Goal: Task Accomplishment & Management: Use online tool/utility

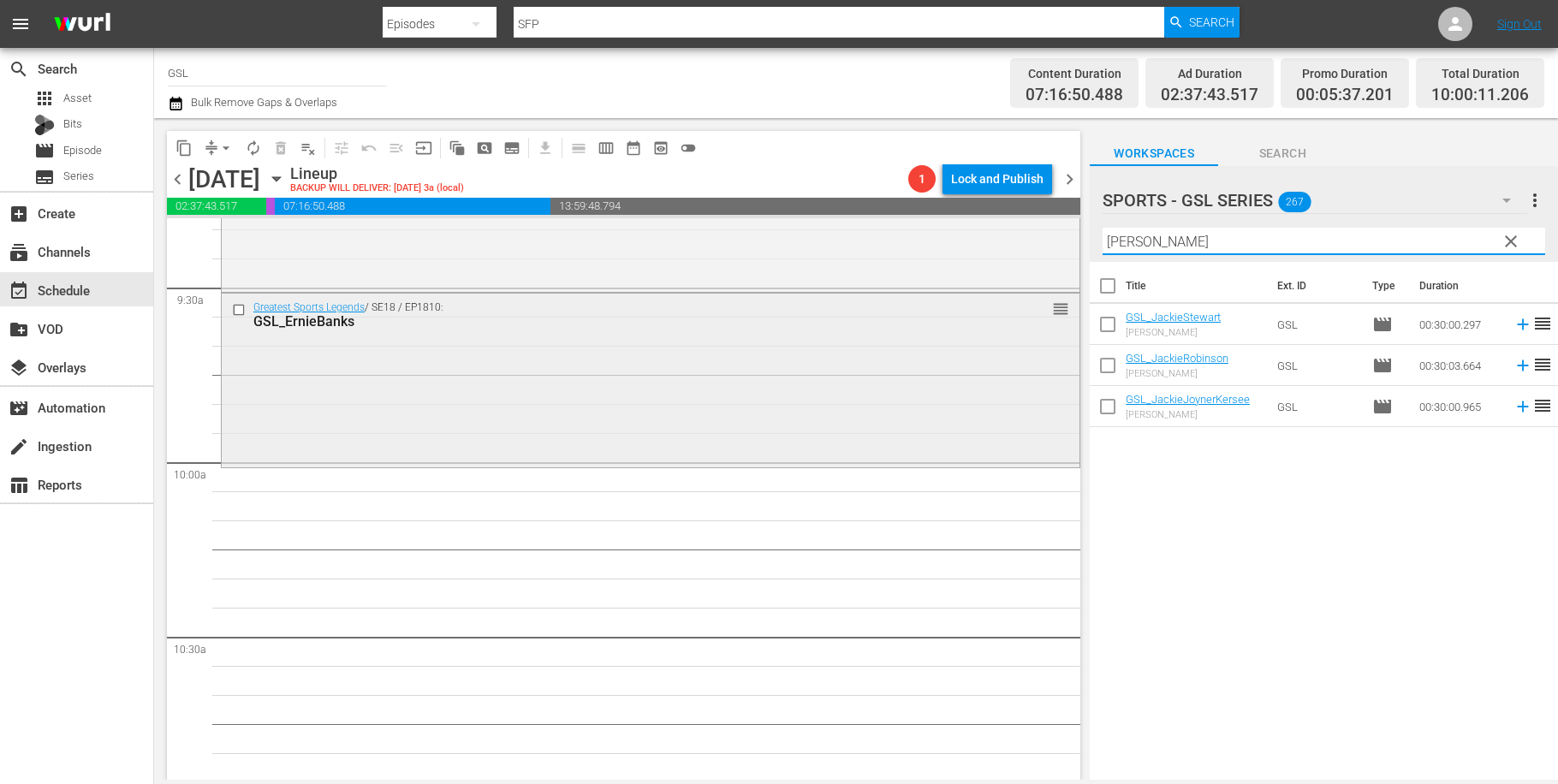
scroll to position [3289, 0]
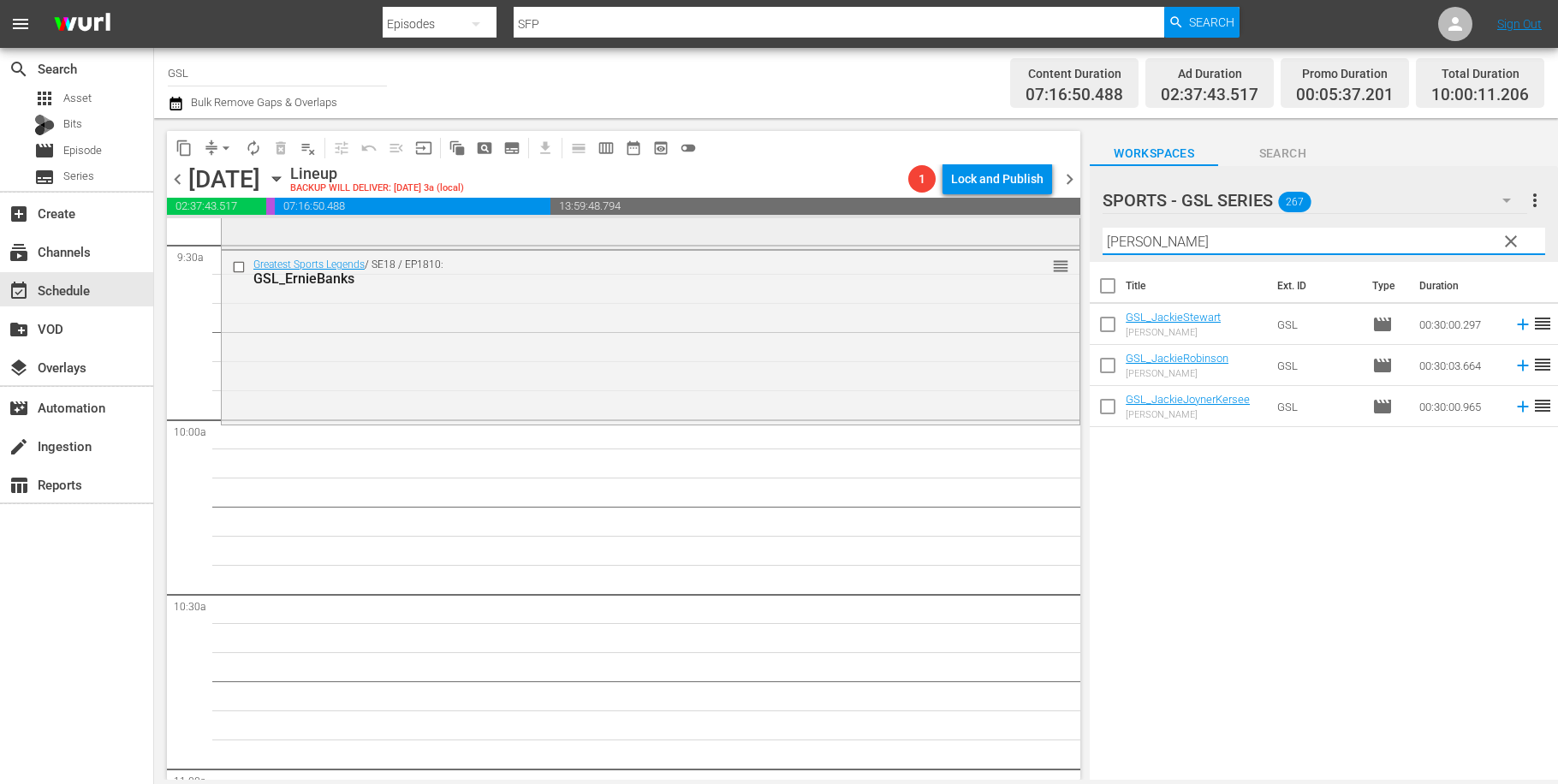
drag, startPoint x: 1214, startPoint y: 245, endPoint x: 1044, endPoint y: 226, distance: 171.1
click at [1103, 228] on input "[PERSON_NAME]" at bounding box center [1323, 241] width 442 height 28
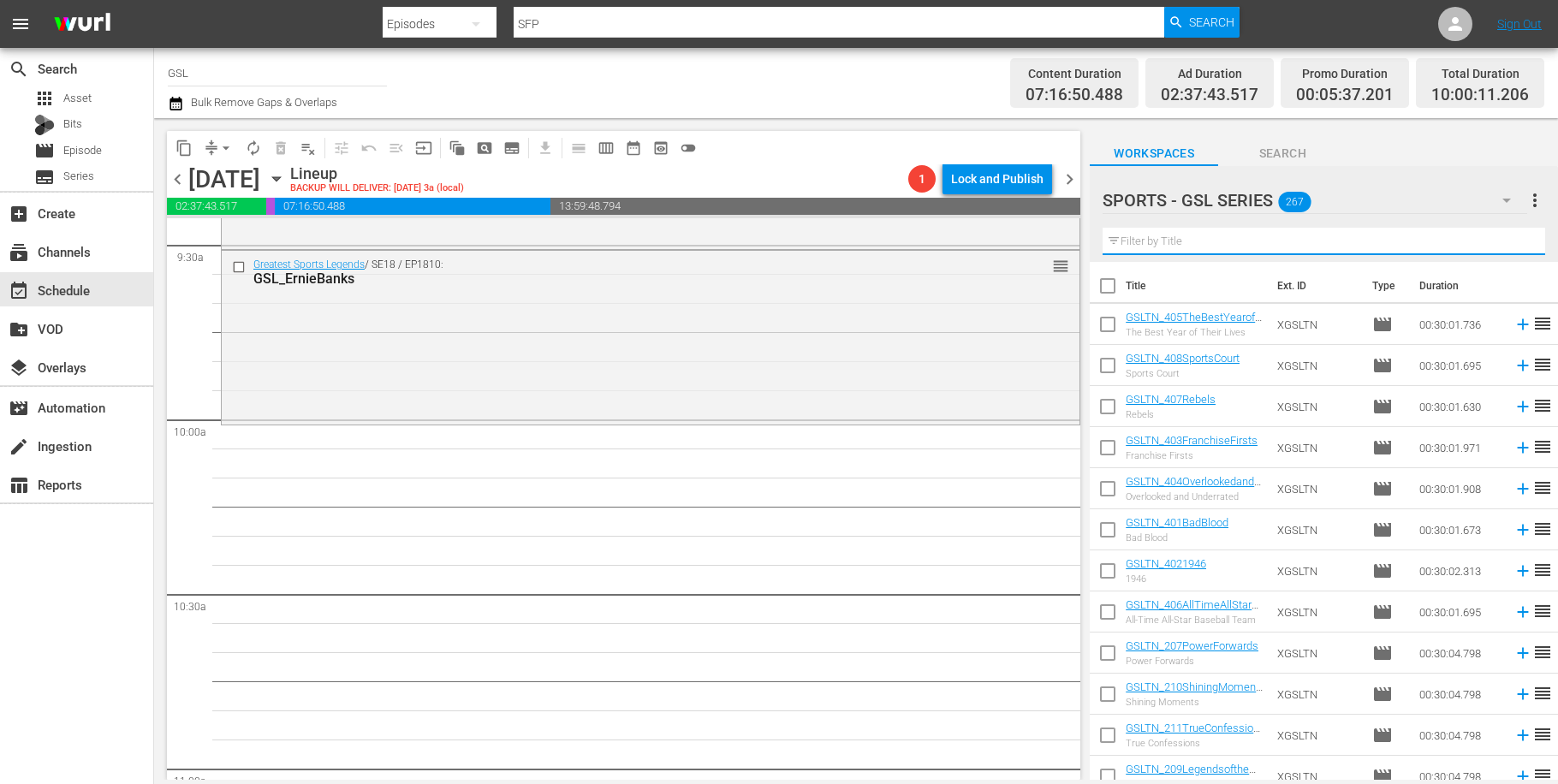
click at [1213, 230] on input "text" at bounding box center [1323, 241] width 442 height 28
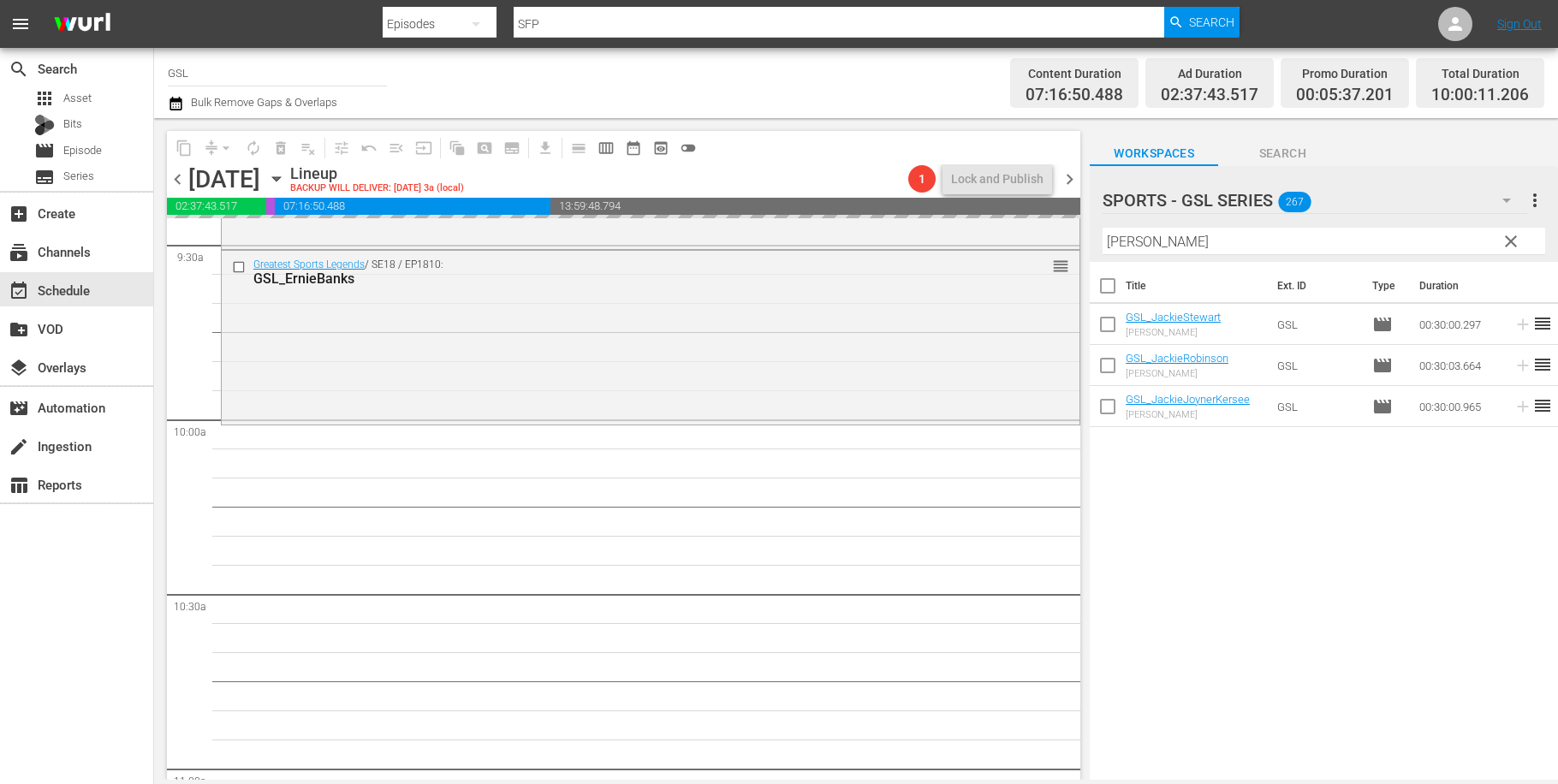
click at [1103, 228] on input "[PERSON_NAME]" at bounding box center [1323, 241] width 442 height 28
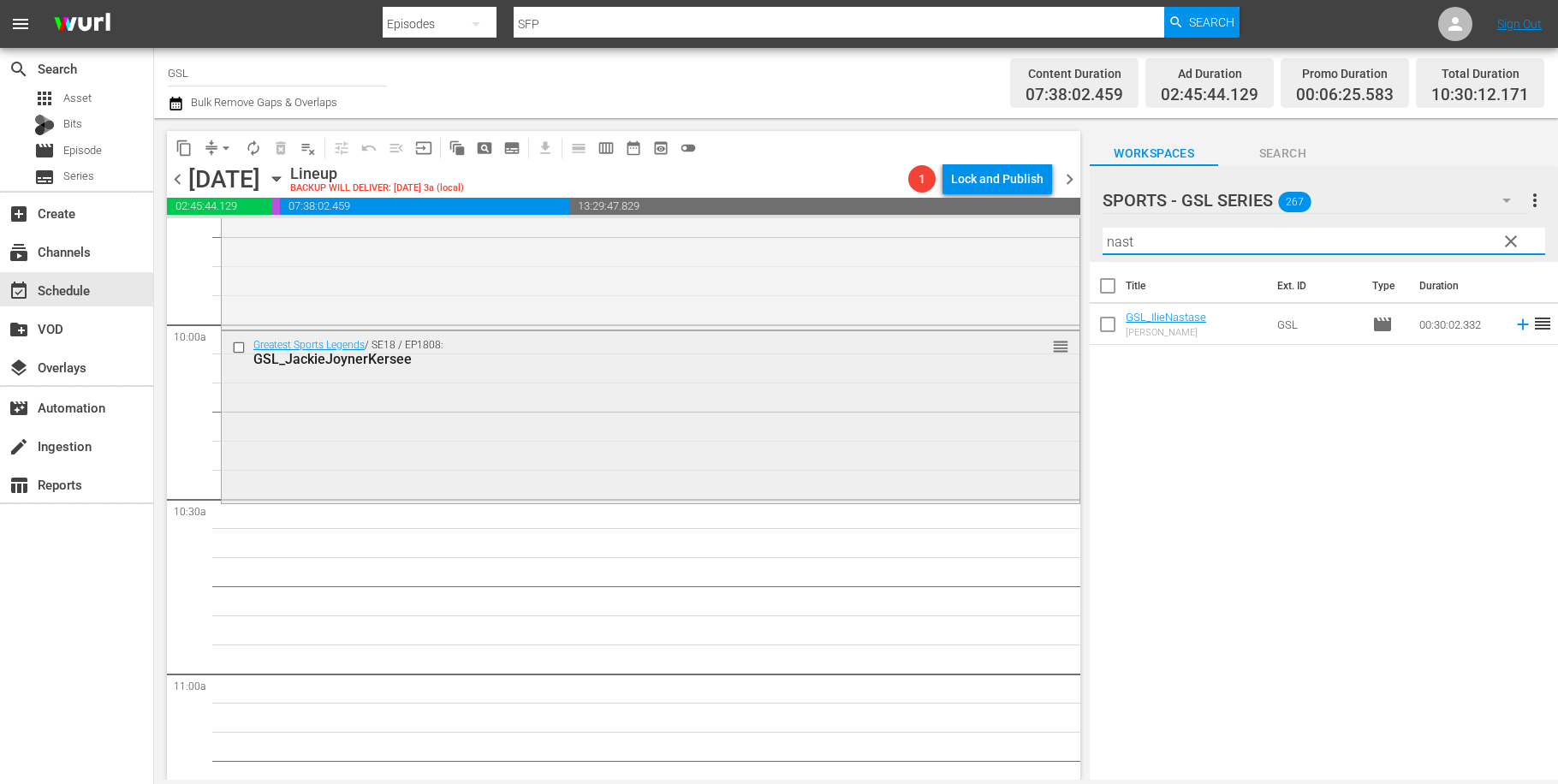
scroll to position [3443, 0]
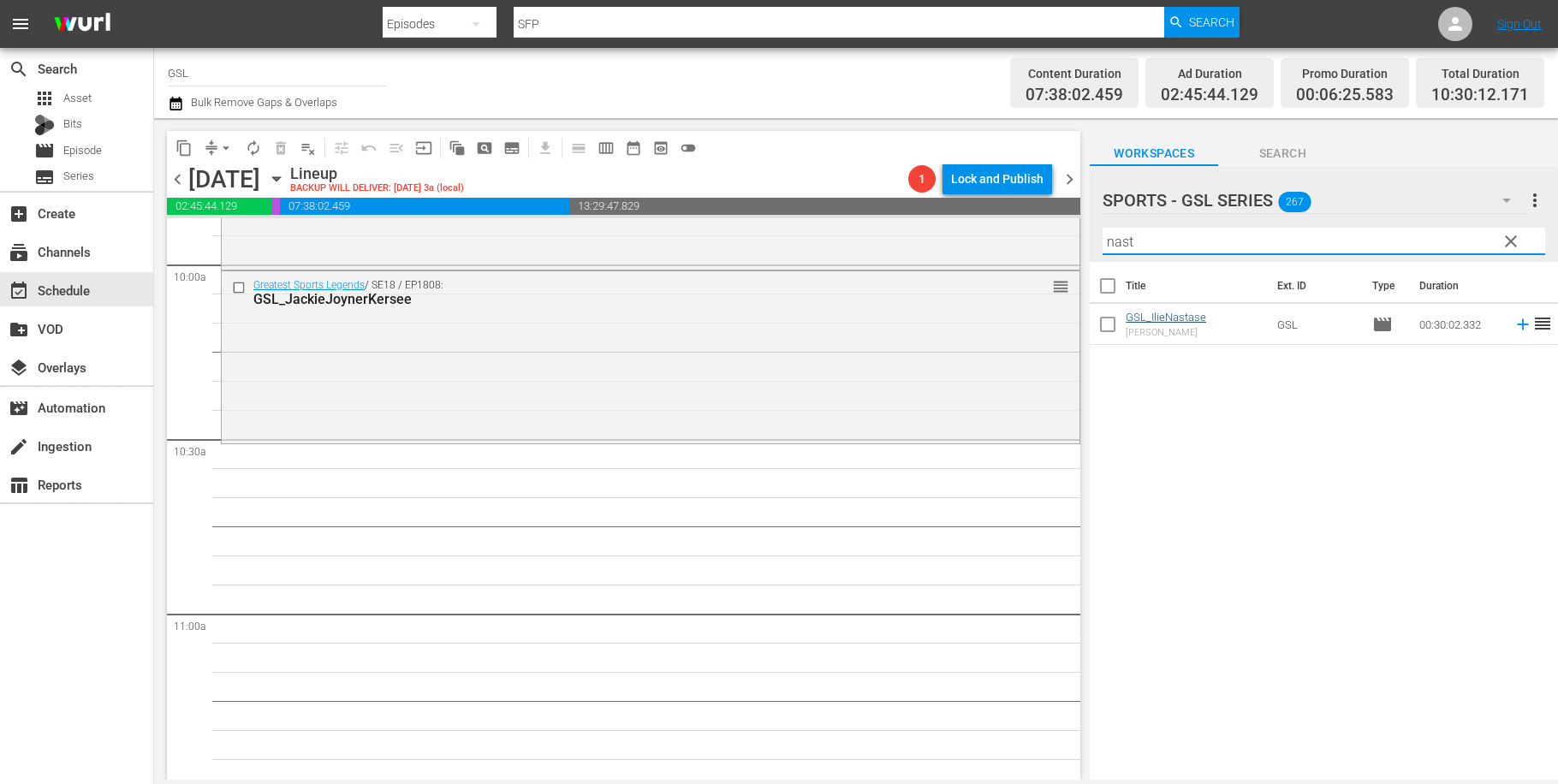
type input "nast"
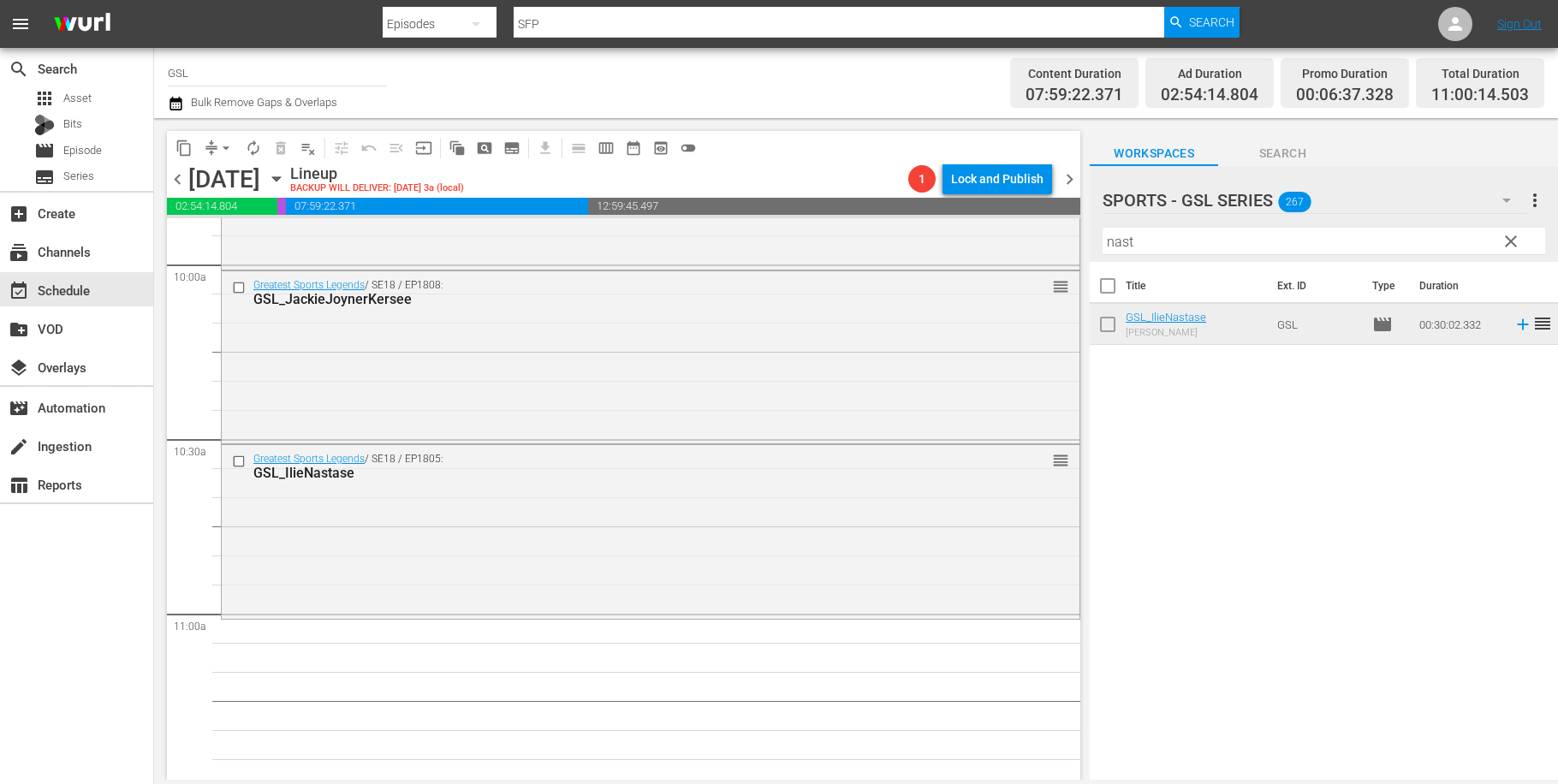
drag, startPoint x: 1522, startPoint y: 245, endPoint x: 1508, endPoint y: 205, distance: 42.4
click at [1522, 245] on button "clear" at bounding box center [1510, 240] width 28 height 28
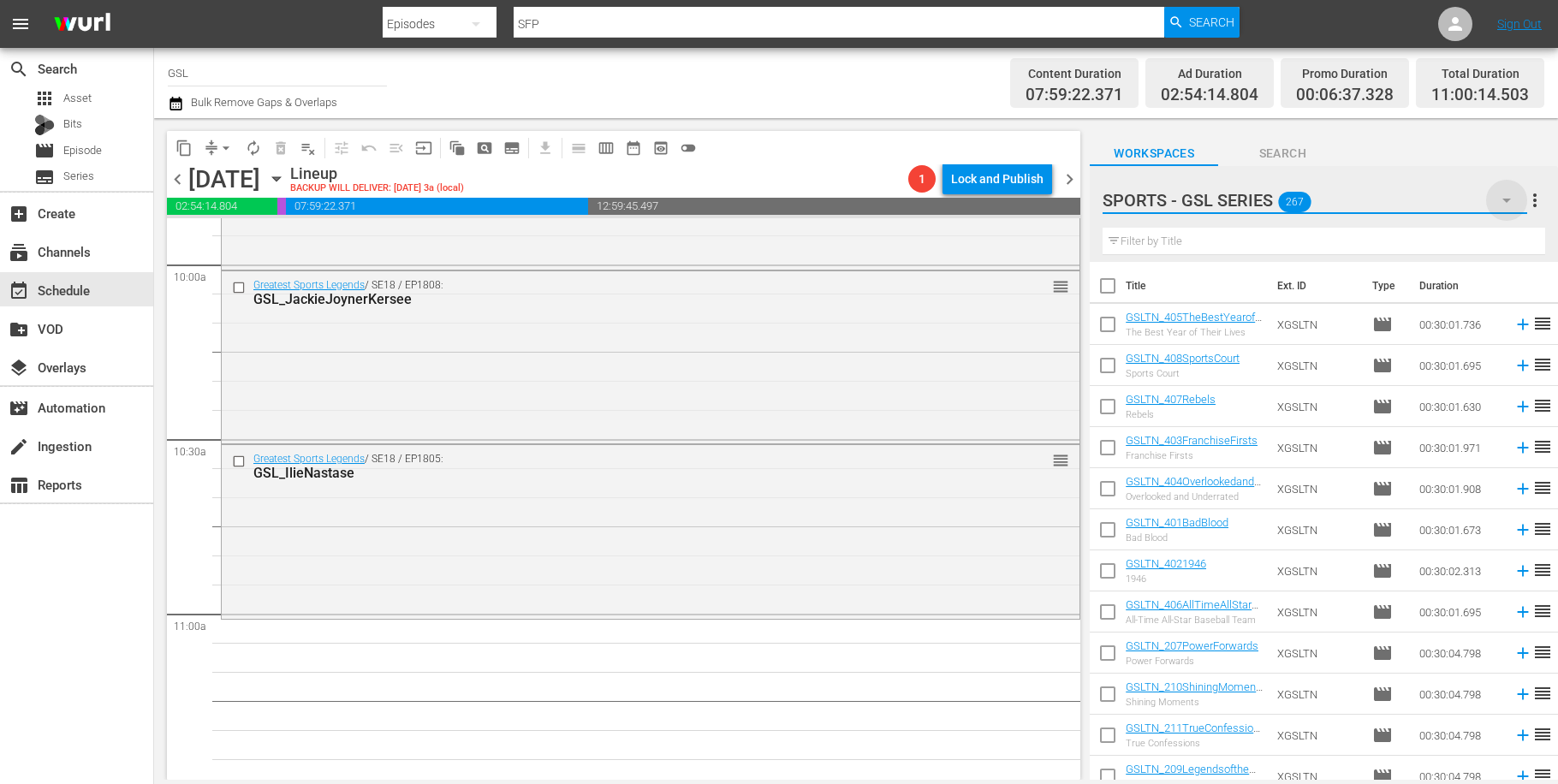
click at [1501, 196] on icon "button" at bounding box center [1506, 200] width 21 height 21
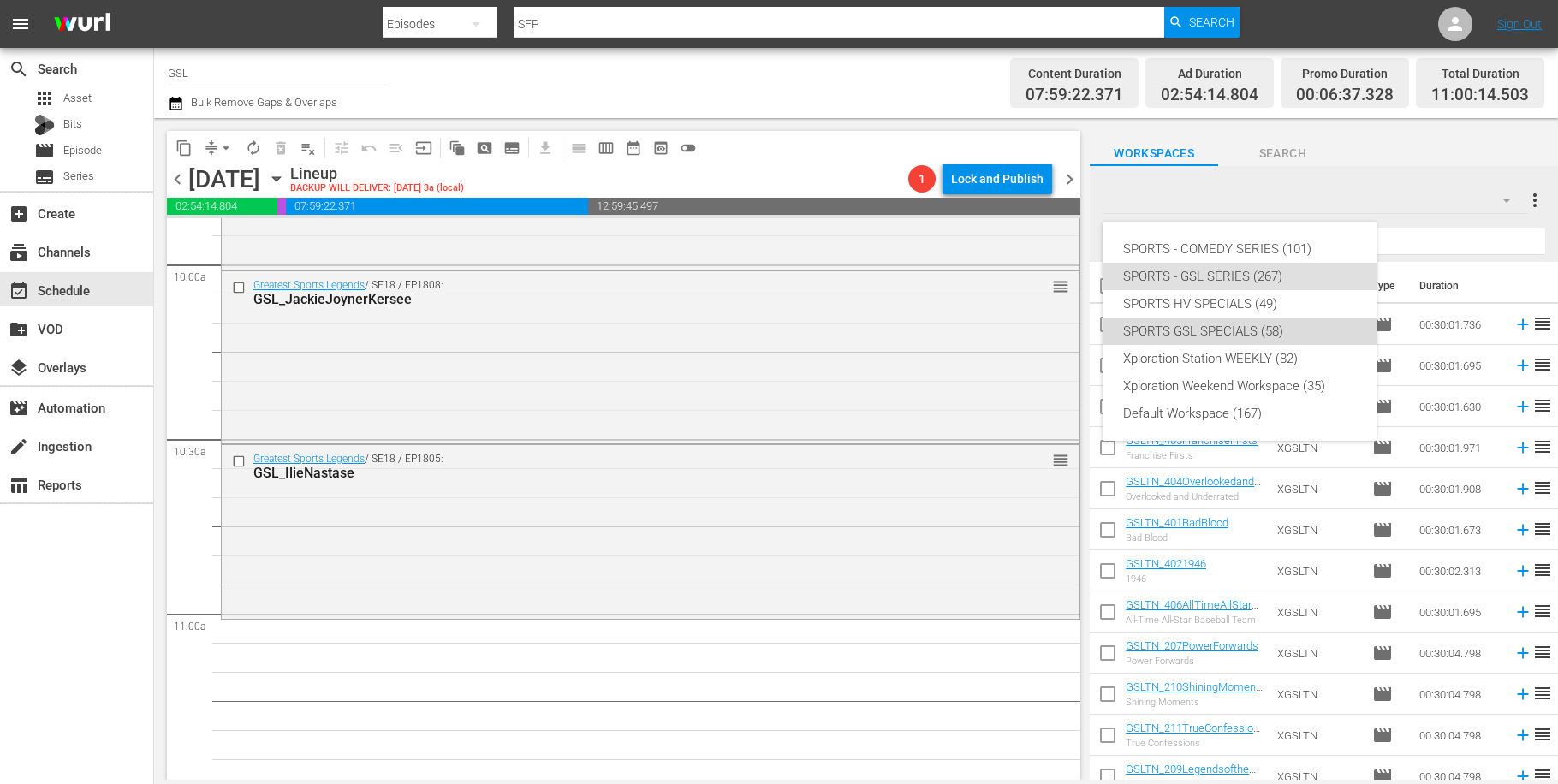
drag, startPoint x: 1277, startPoint y: 323, endPoint x: 841, endPoint y: 352, distance: 437.0
click at [1278, 323] on div "SPORTS GSL SPECIALS (58)" at bounding box center [1239, 331] width 233 height 28
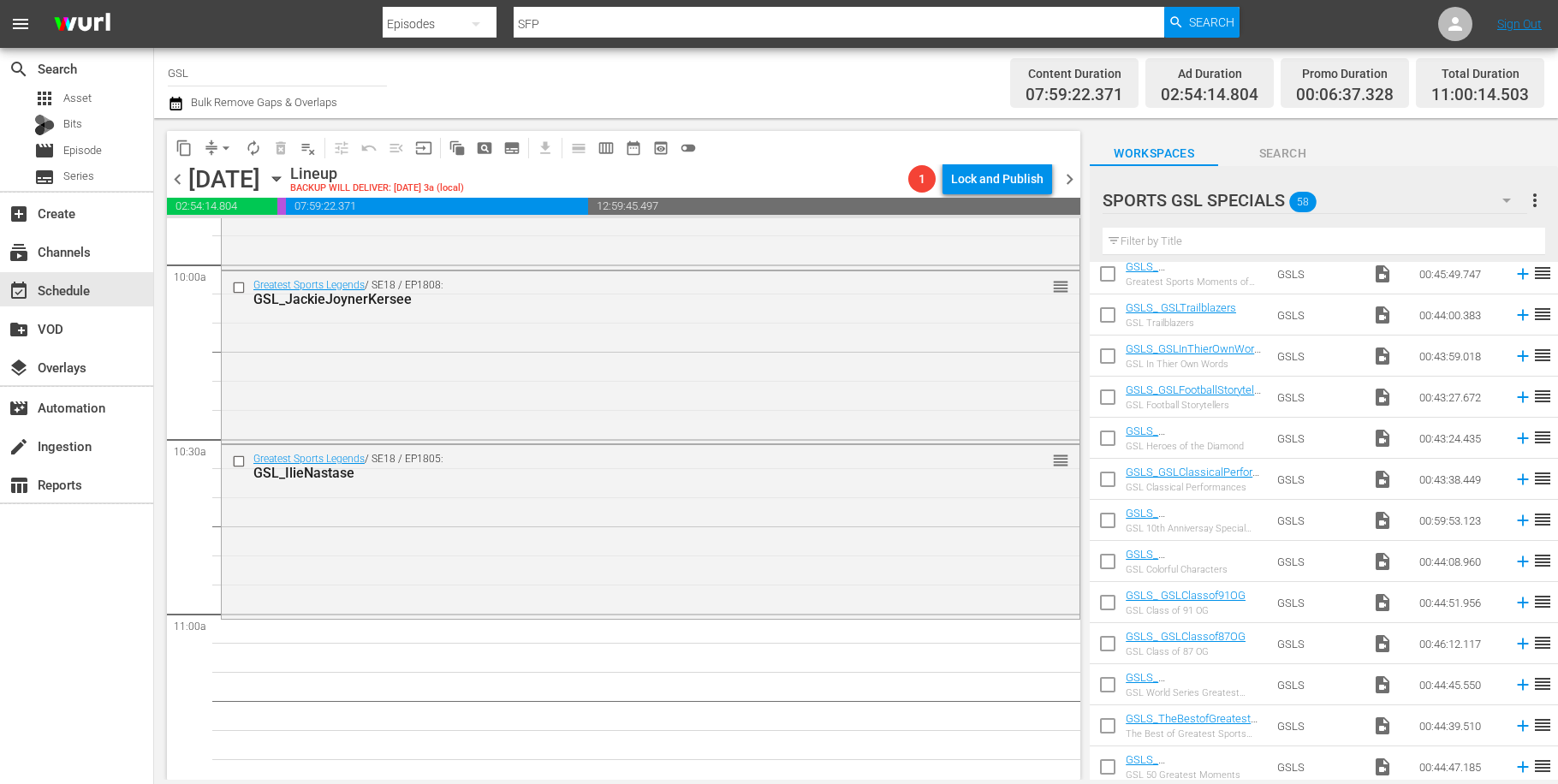
scroll to position [1374, 0]
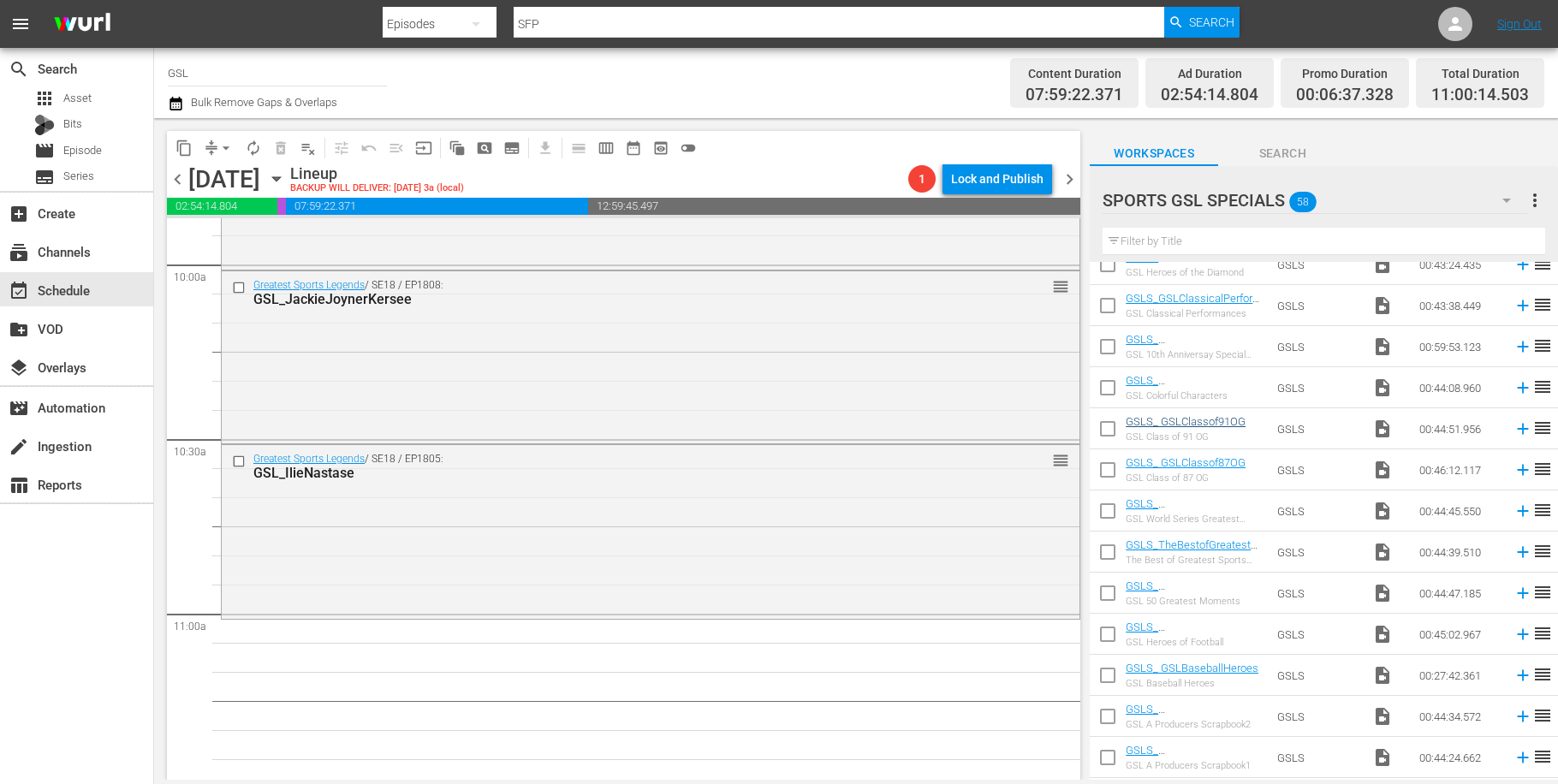
click at [1225, 429] on div "GSLS_ GSLClassof91OG GSL Class of 91 OG" at bounding box center [1185, 428] width 120 height 28
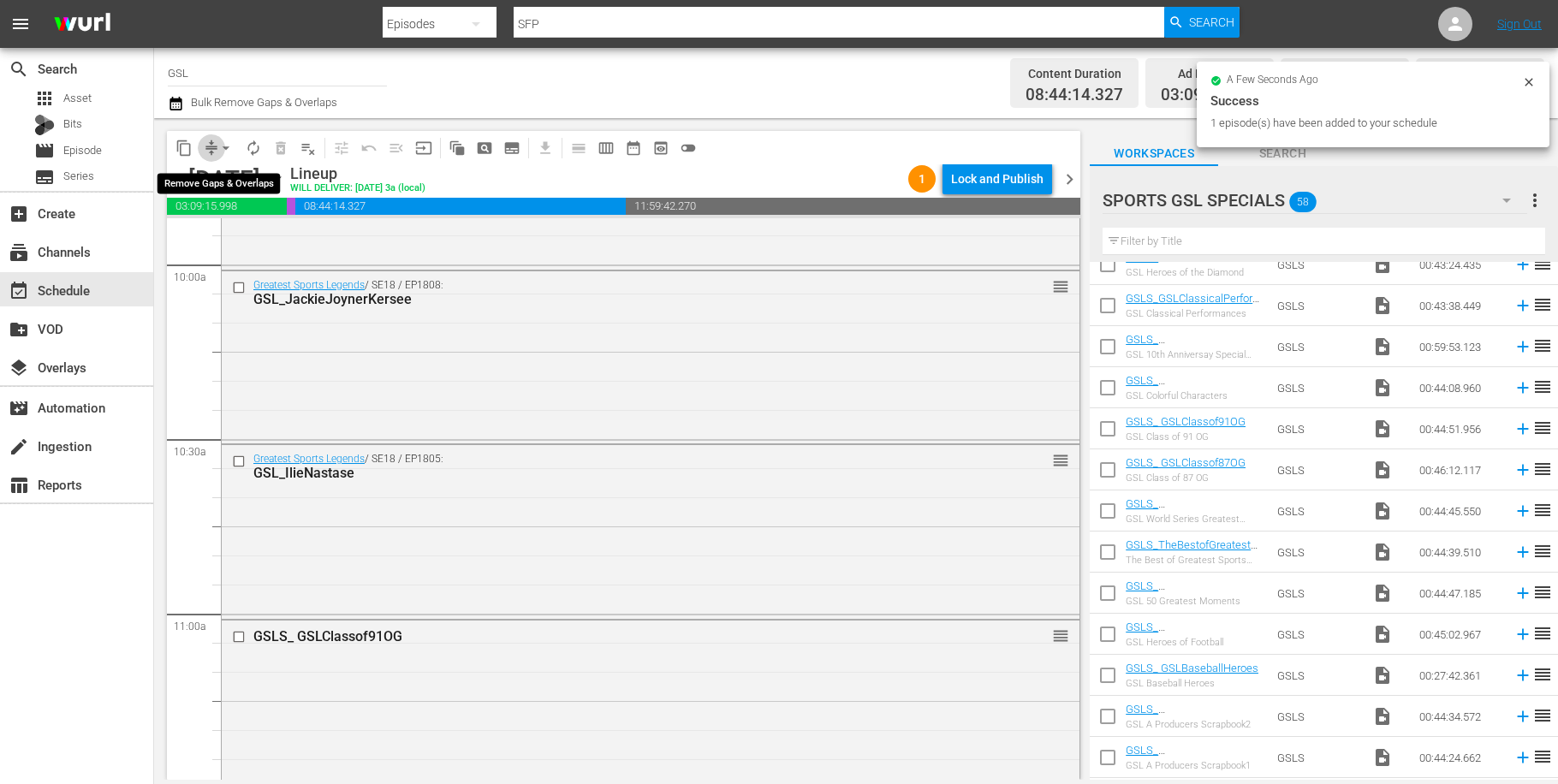
click at [212, 143] on span "compress" at bounding box center [211, 148] width 17 height 17
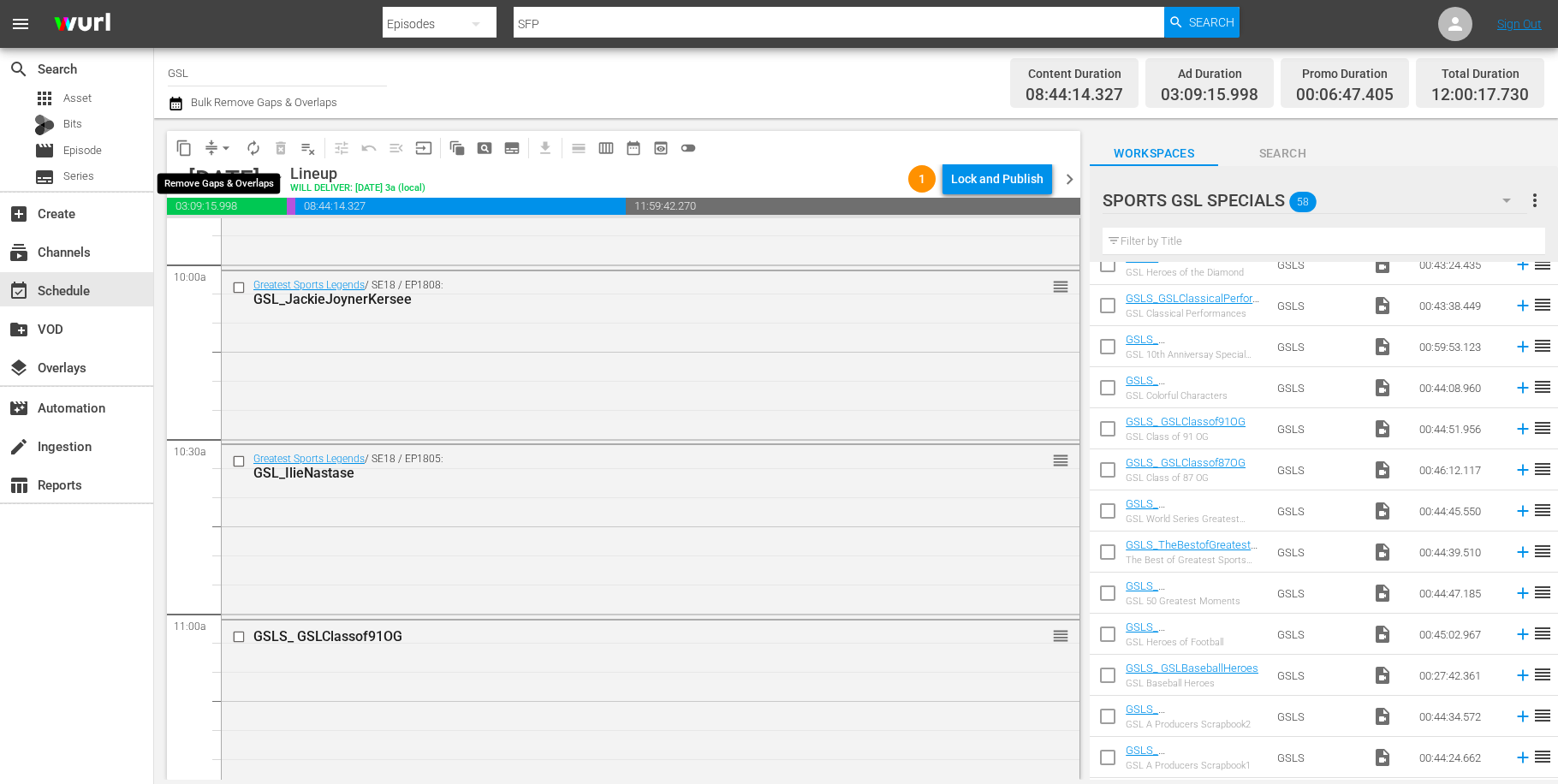
click at [212, 145] on span "compress" at bounding box center [211, 148] width 17 height 17
click at [219, 145] on span "arrow_drop_down" at bounding box center [226, 148] width 17 height 17
click at [222, 177] on li "Align to Midnight" at bounding box center [227, 182] width 179 height 29
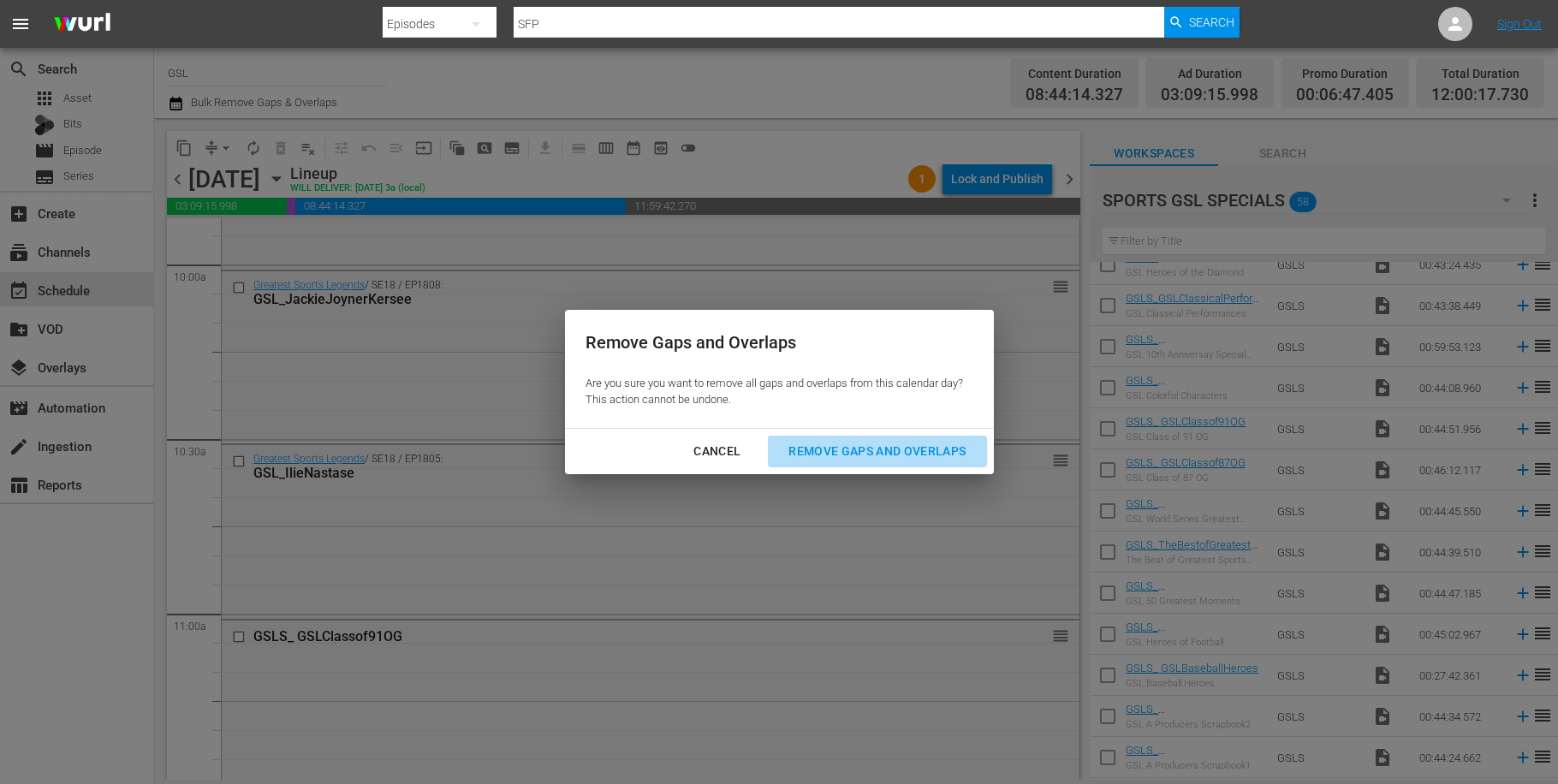
drag, startPoint x: 847, startPoint y: 452, endPoint x: 530, endPoint y: 255, distance: 373.2
click at [847, 452] on div "Remove Gaps and Overlaps" at bounding box center [877, 451] width 205 height 22
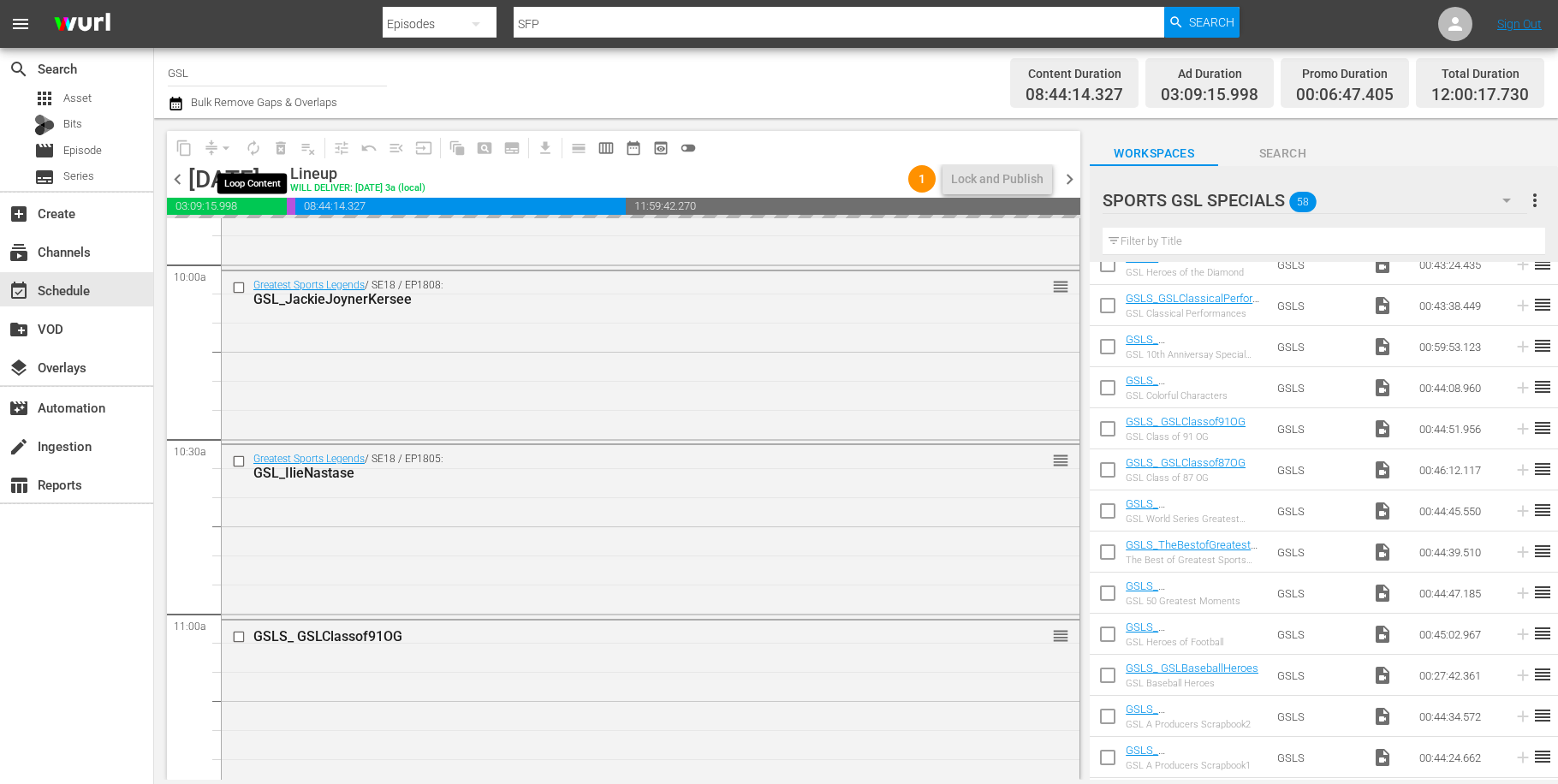
click at [250, 147] on span "autorenew_outlined" at bounding box center [253, 148] width 28 height 28
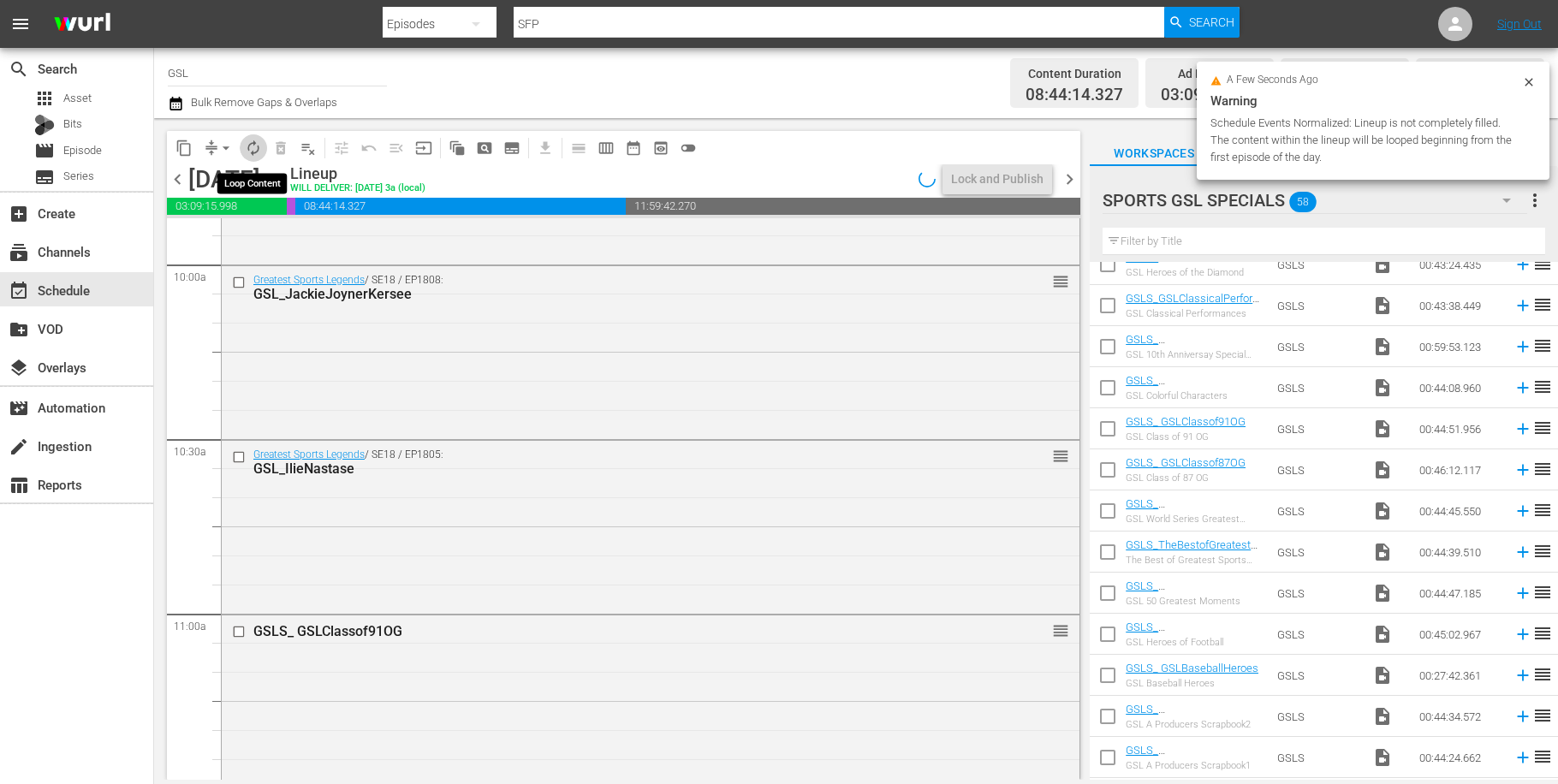
click at [258, 148] on span "autorenew_outlined" at bounding box center [252, 148] width 17 height 17
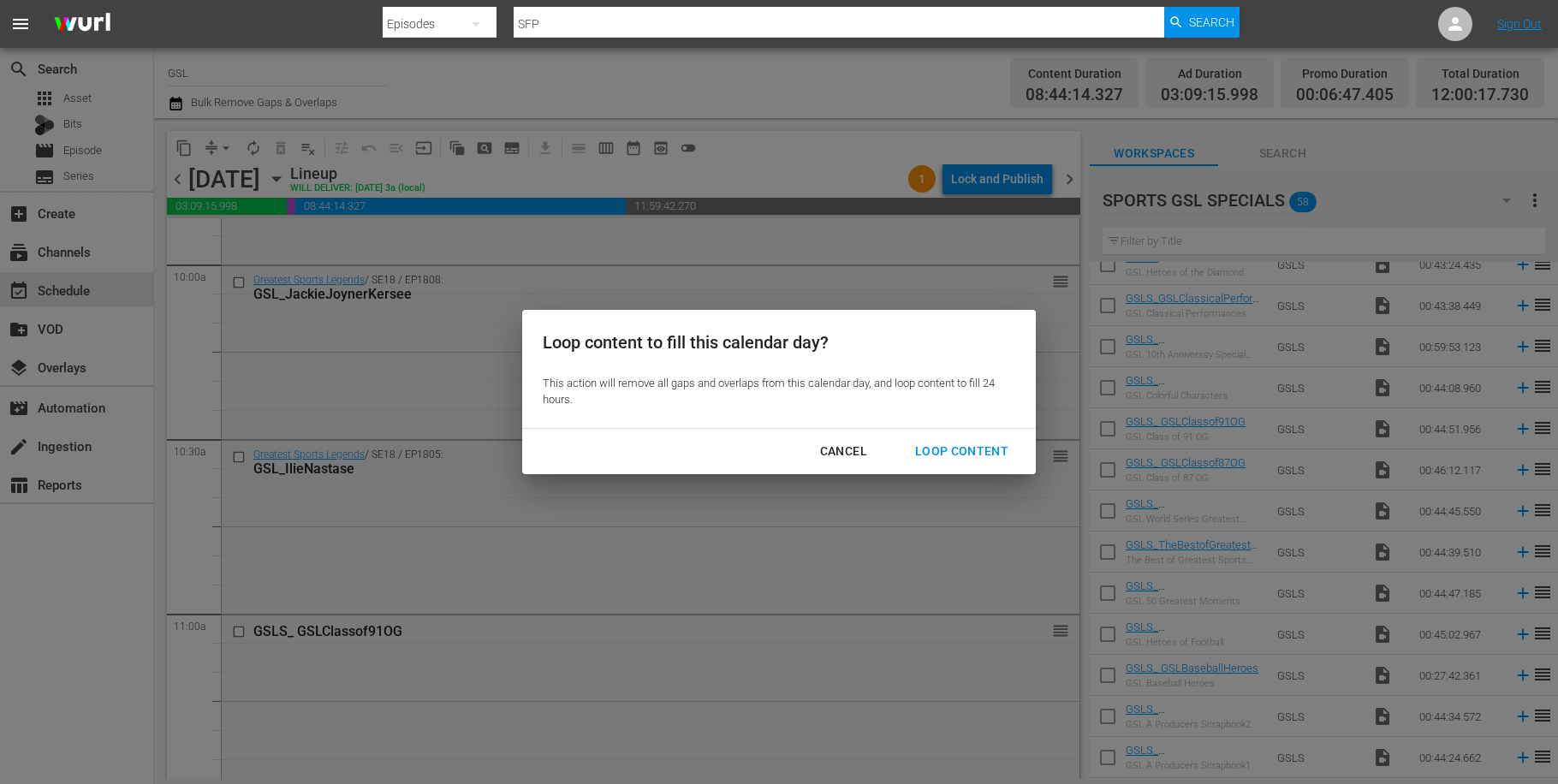
click at [947, 451] on div "Loop Content" at bounding box center [962, 451] width 120 height 22
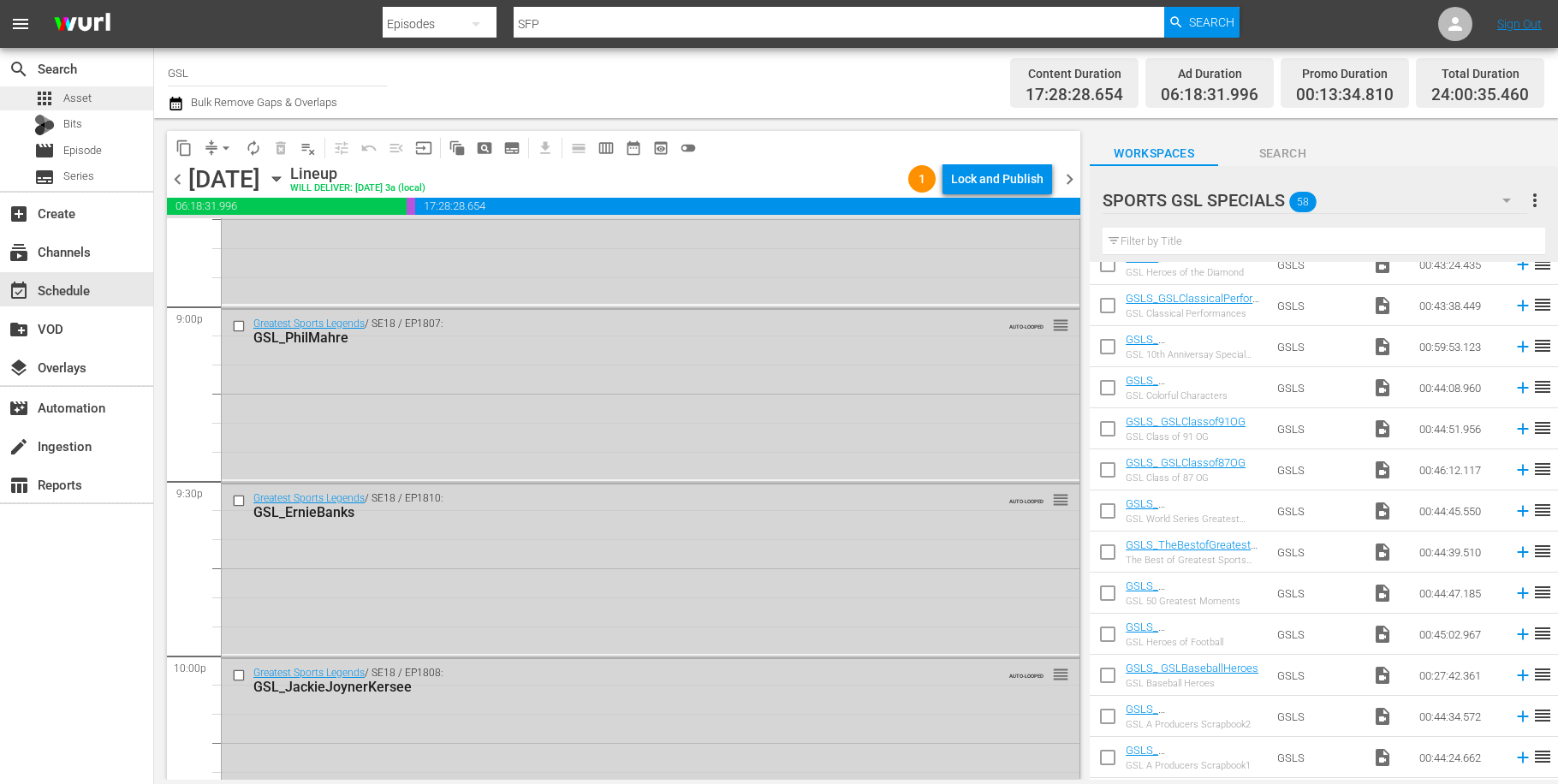
scroll to position [7818, 0]
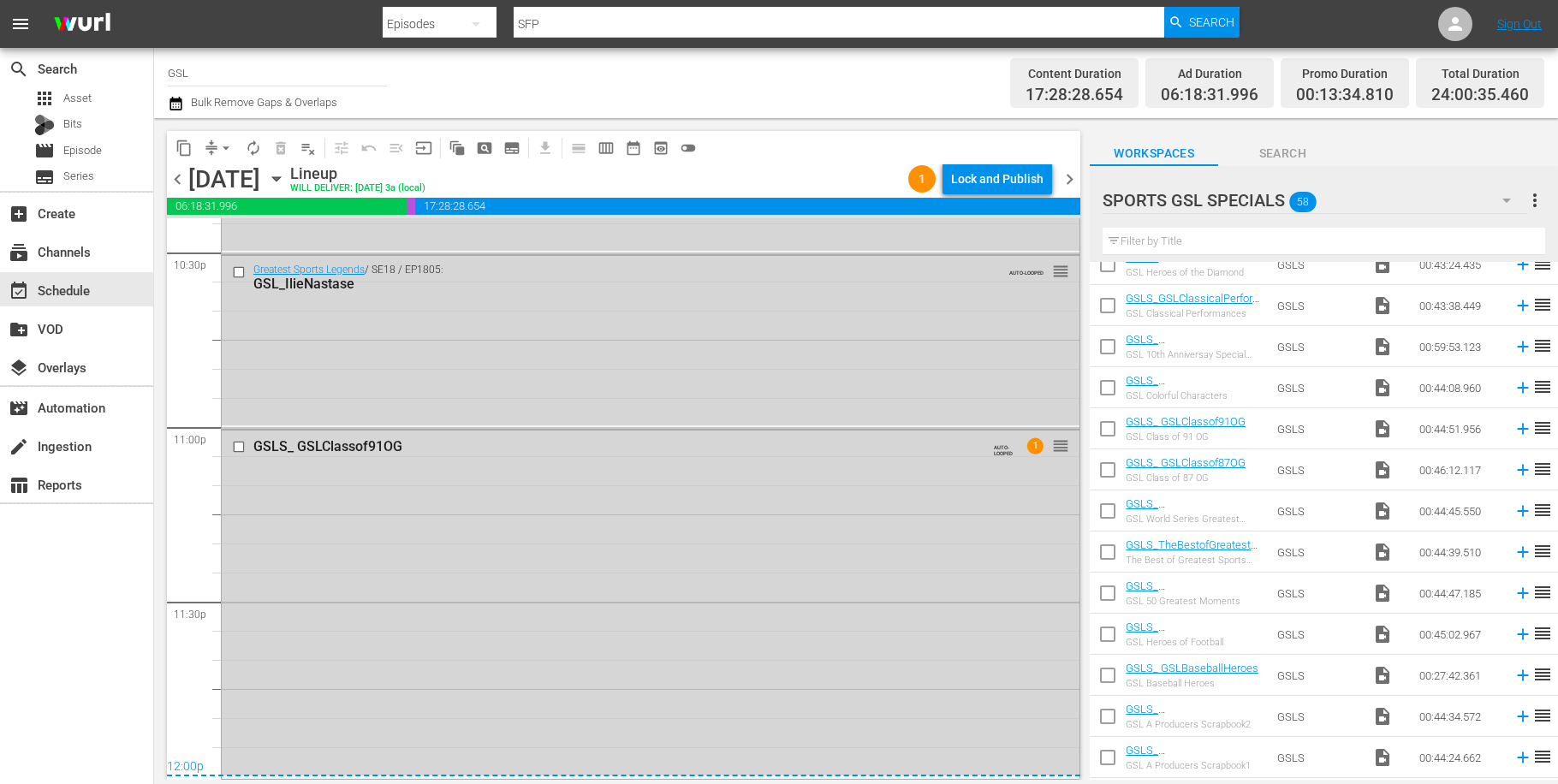
click at [1065, 179] on span "chevron_right" at bounding box center [1069, 179] width 22 height 22
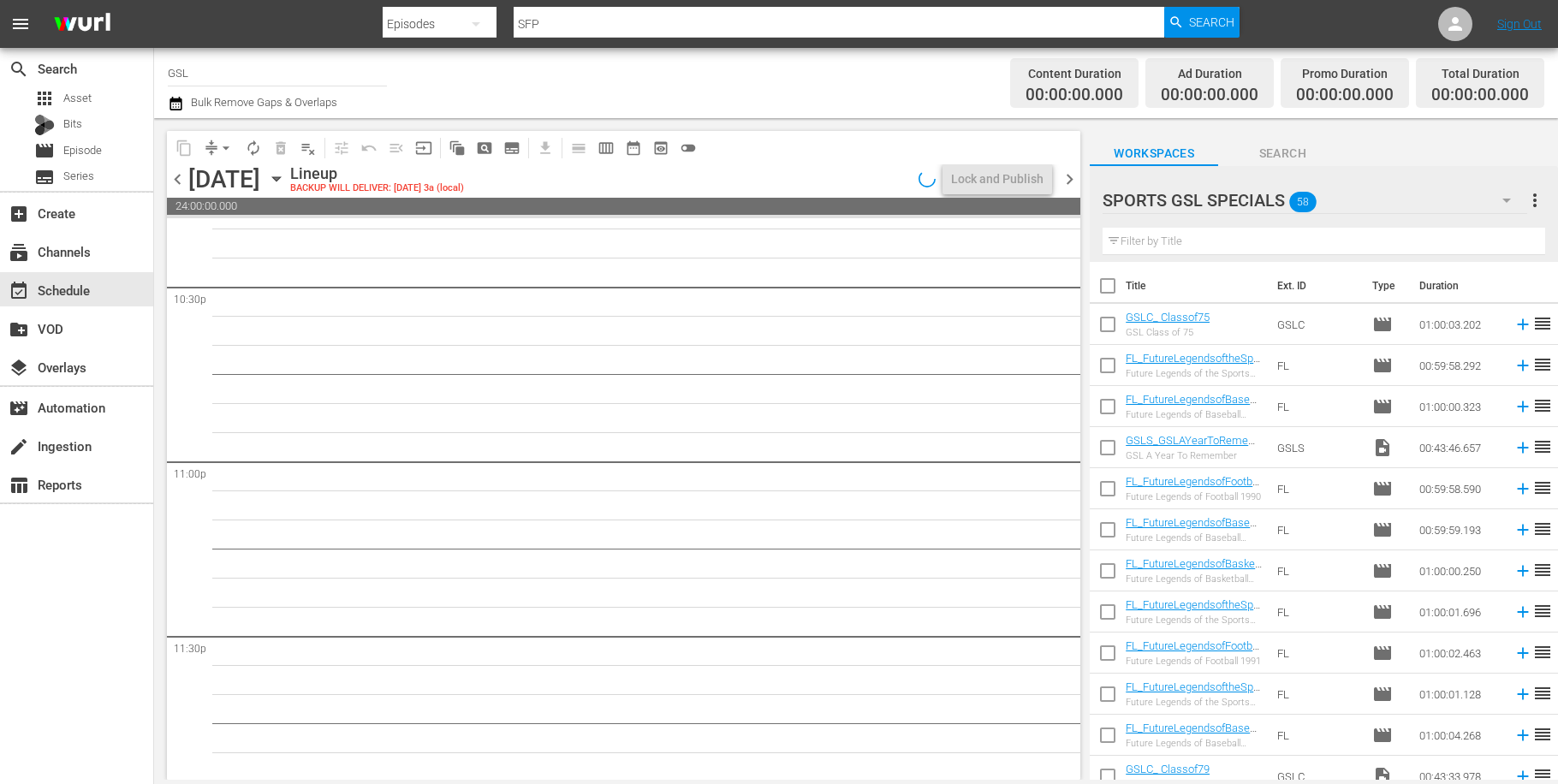
click at [1512, 208] on icon "button" at bounding box center [1506, 200] width 21 height 21
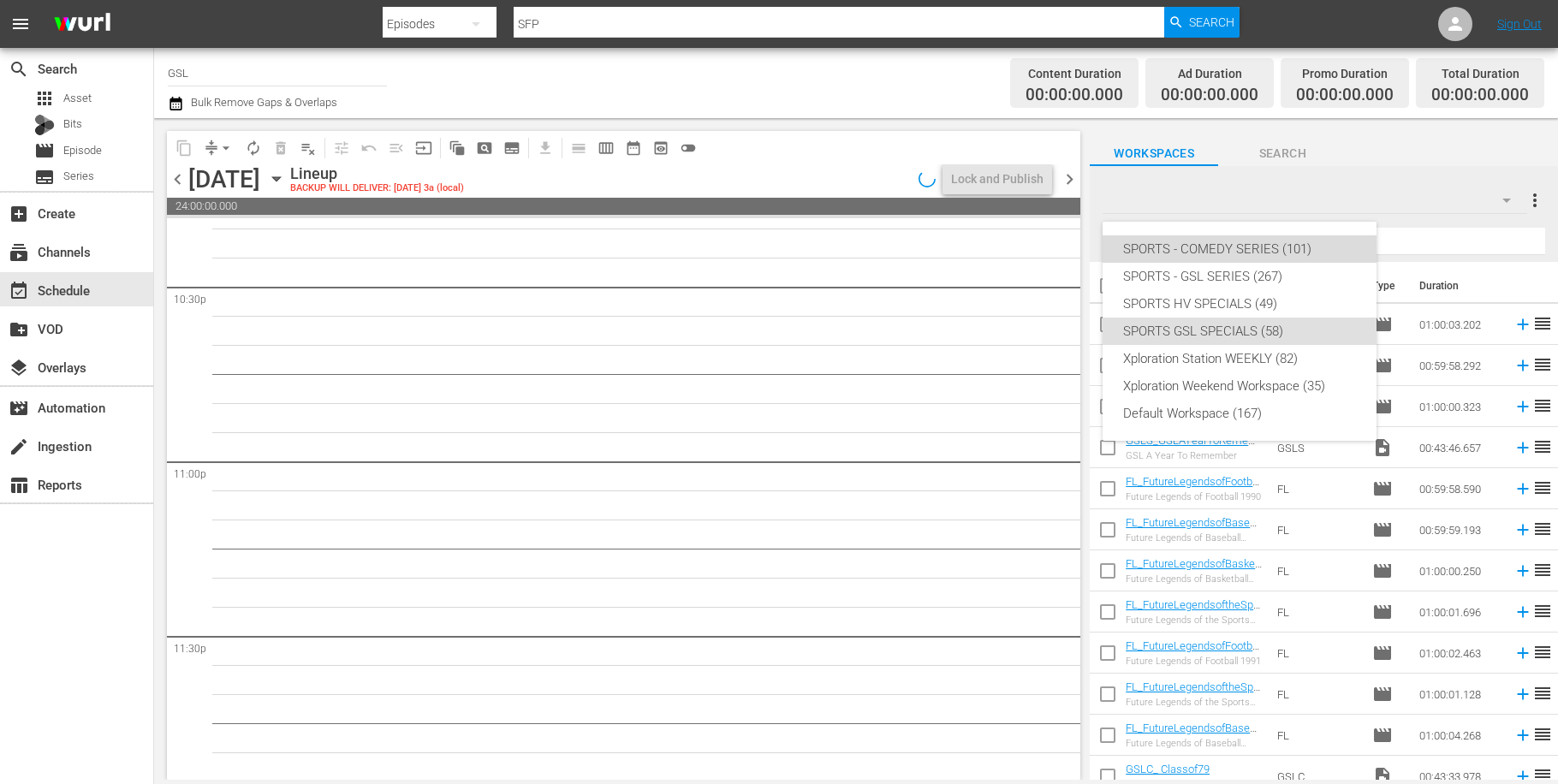
click at [1284, 254] on div "SPORTS - COMEDY SERIES (101)" at bounding box center [1239, 249] width 233 height 28
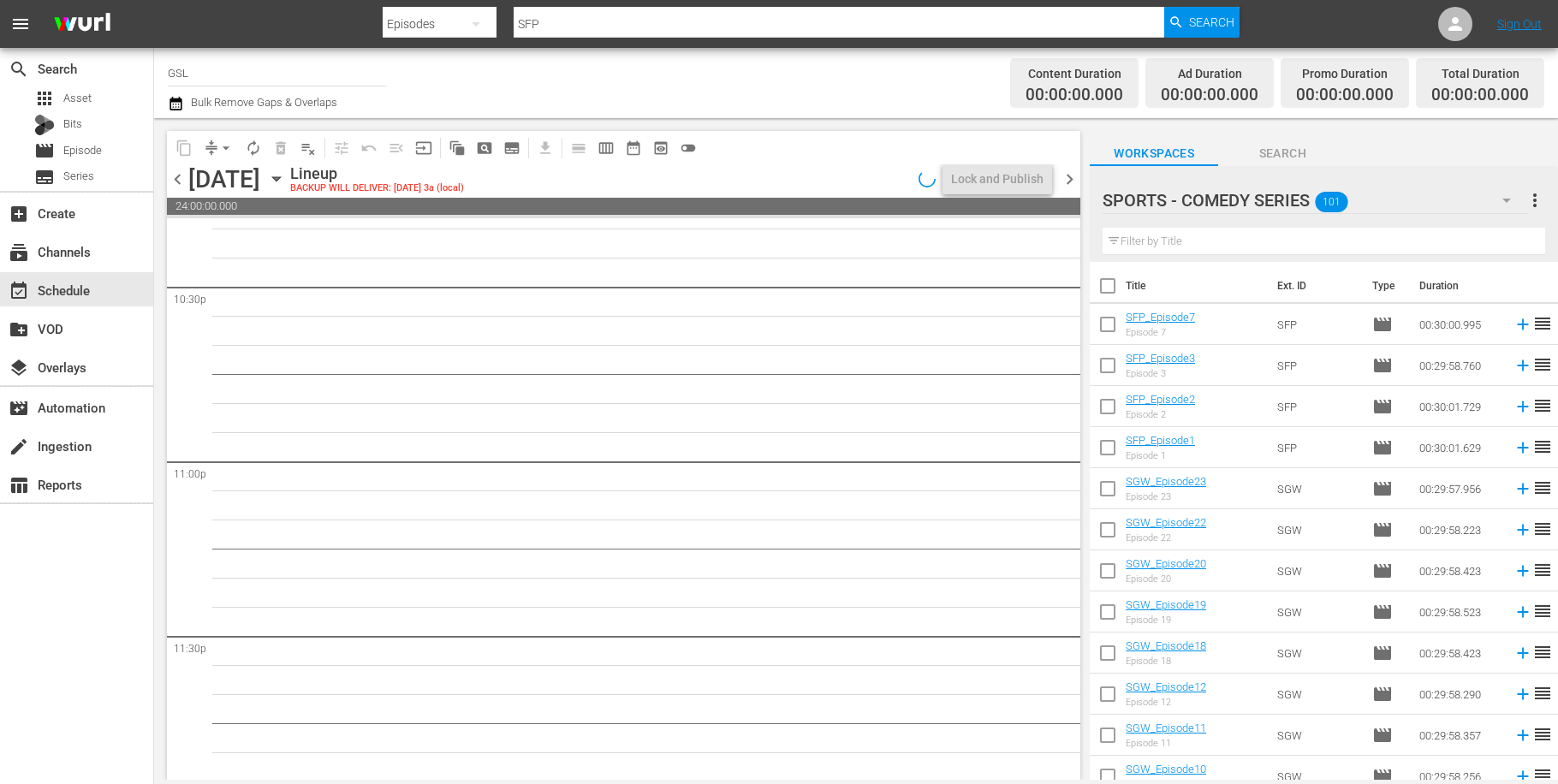
click at [1511, 201] on icon "button" at bounding box center [1506, 200] width 21 height 21
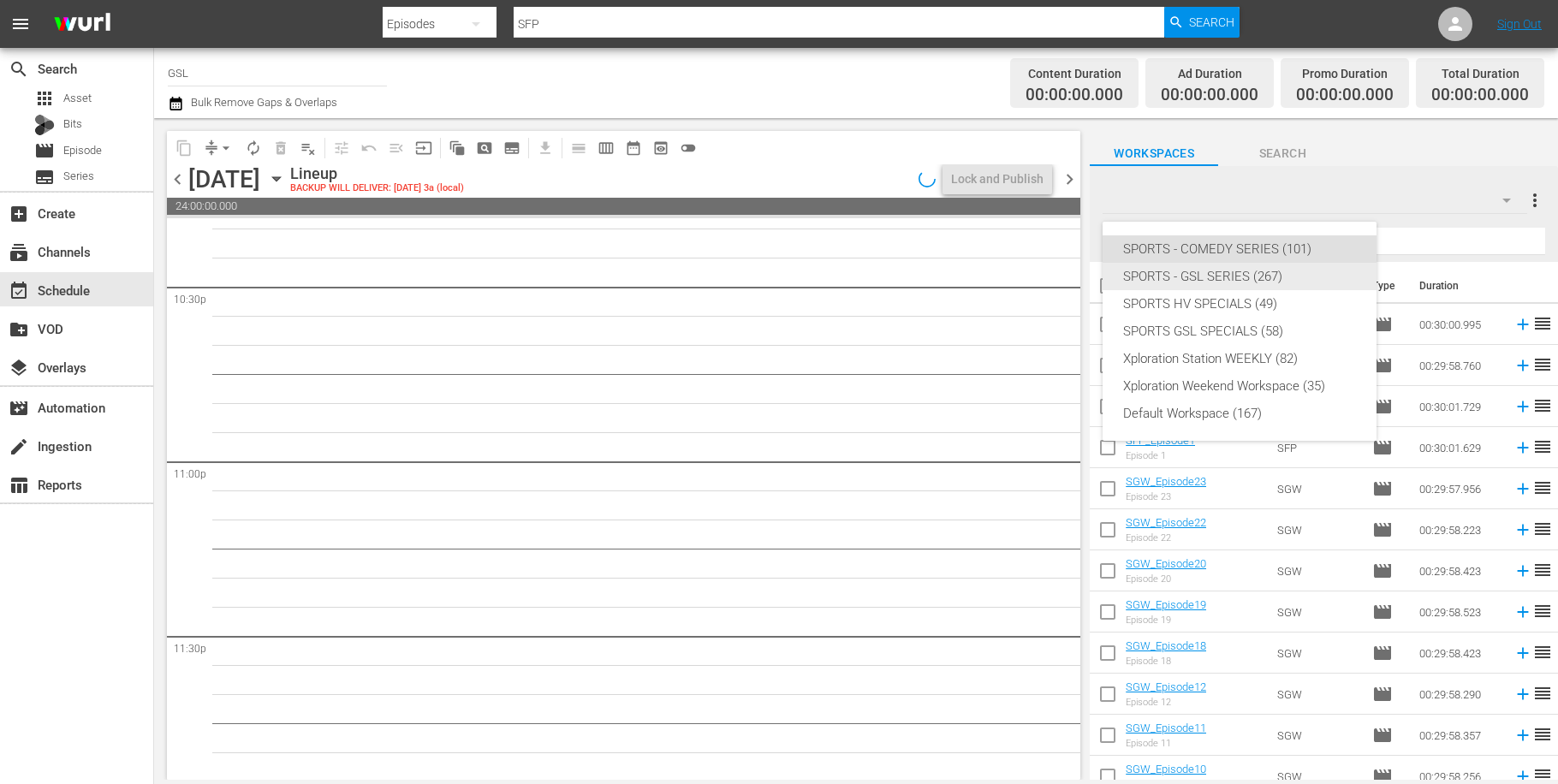
click at [1269, 278] on div "SPORTS - GSL SERIES (267)" at bounding box center [1239, 277] width 233 height 28
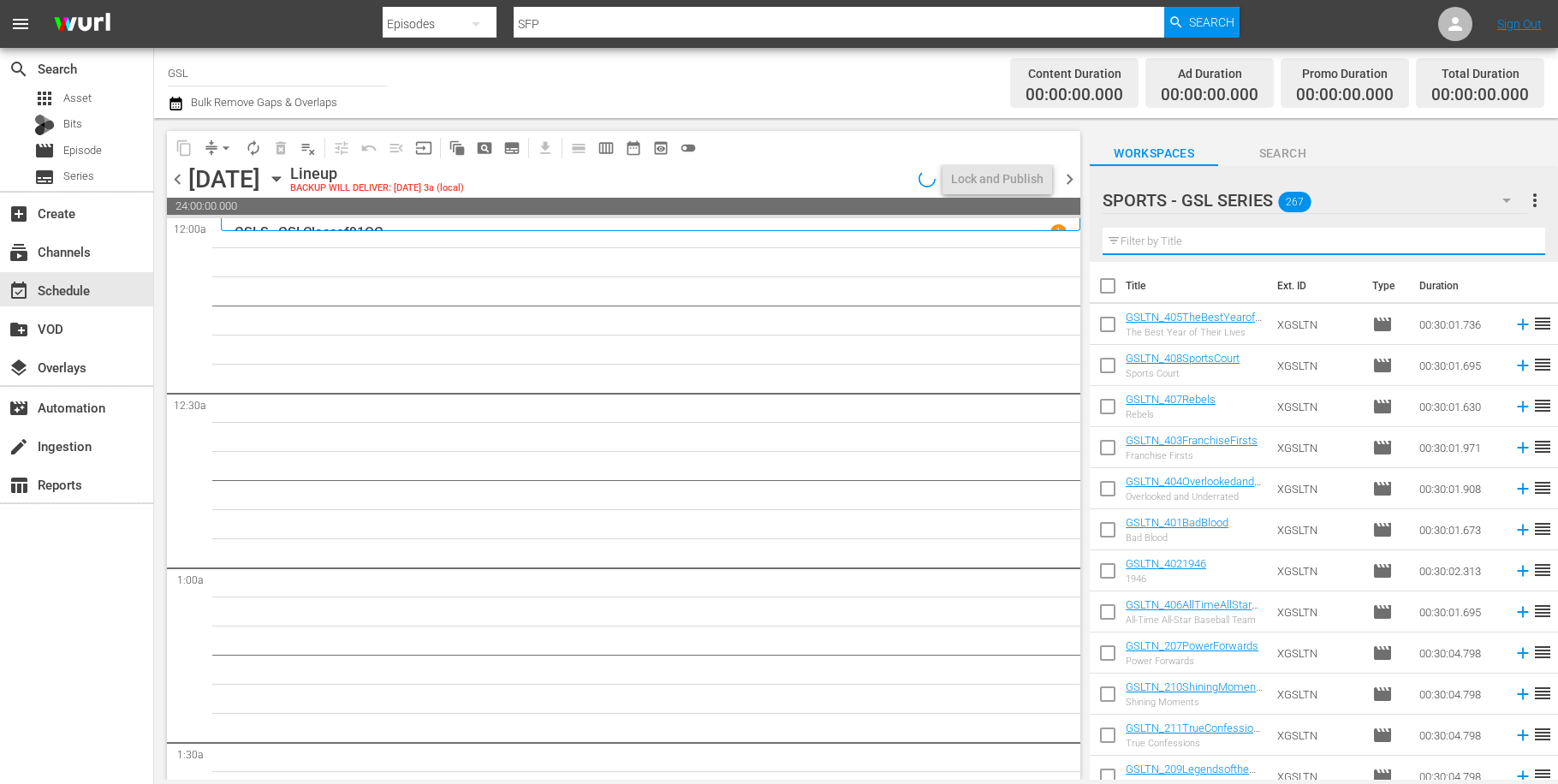
click at [1396, 246] on input "text" at bounding box center [1323, 241] width 442 height 28
drag, startPoint x: 1067, startPoint y: 174, endPoint x: 201, endPoint y: 157, distance: 866.2
click at [1067, 175] on span "chevron_right" at bounding box center [1069, 179] width 22 height 22
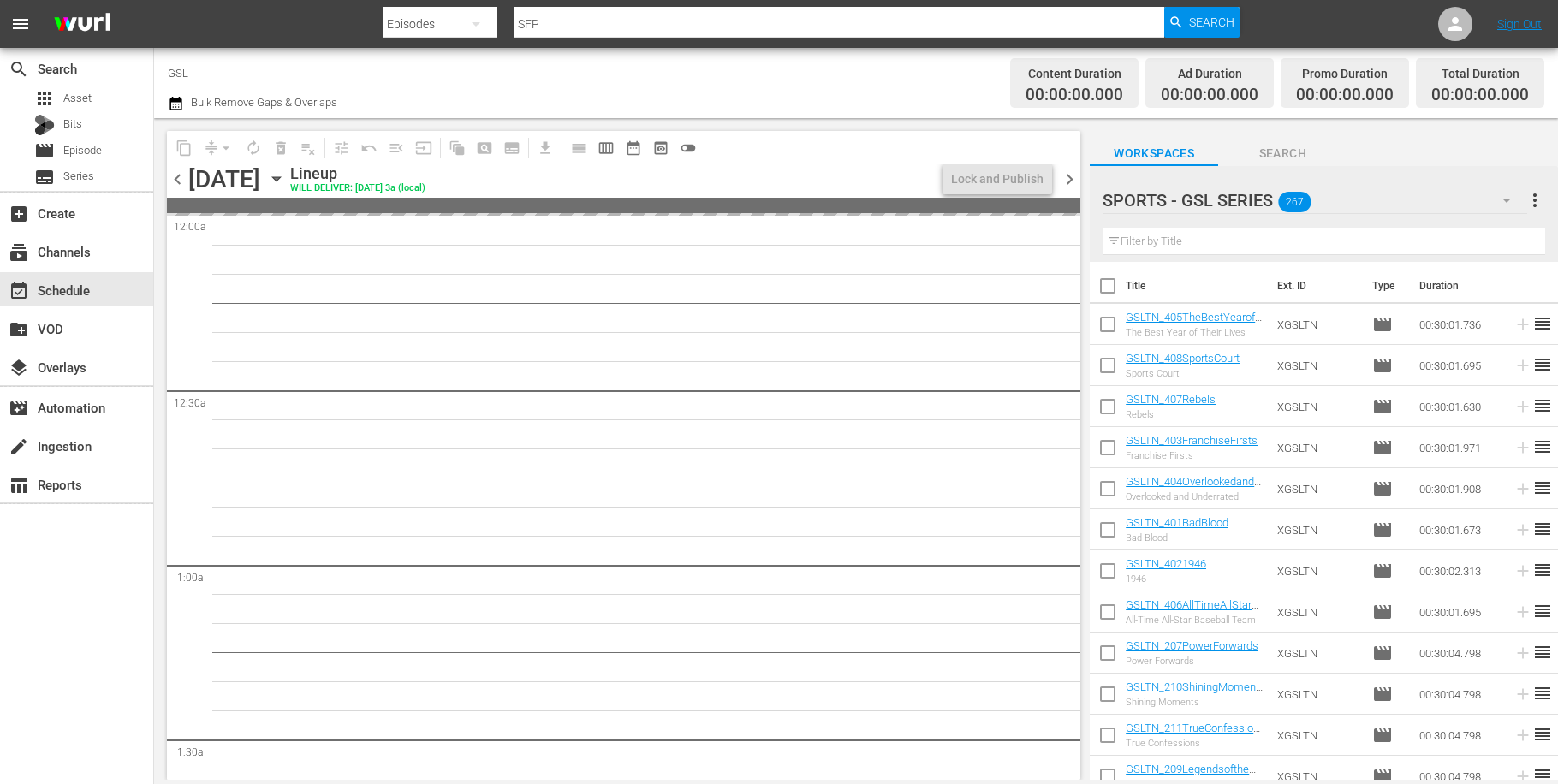
click at [179, 180] on span "chevron_left" at bounding box center [177, 179] width 22 height 22
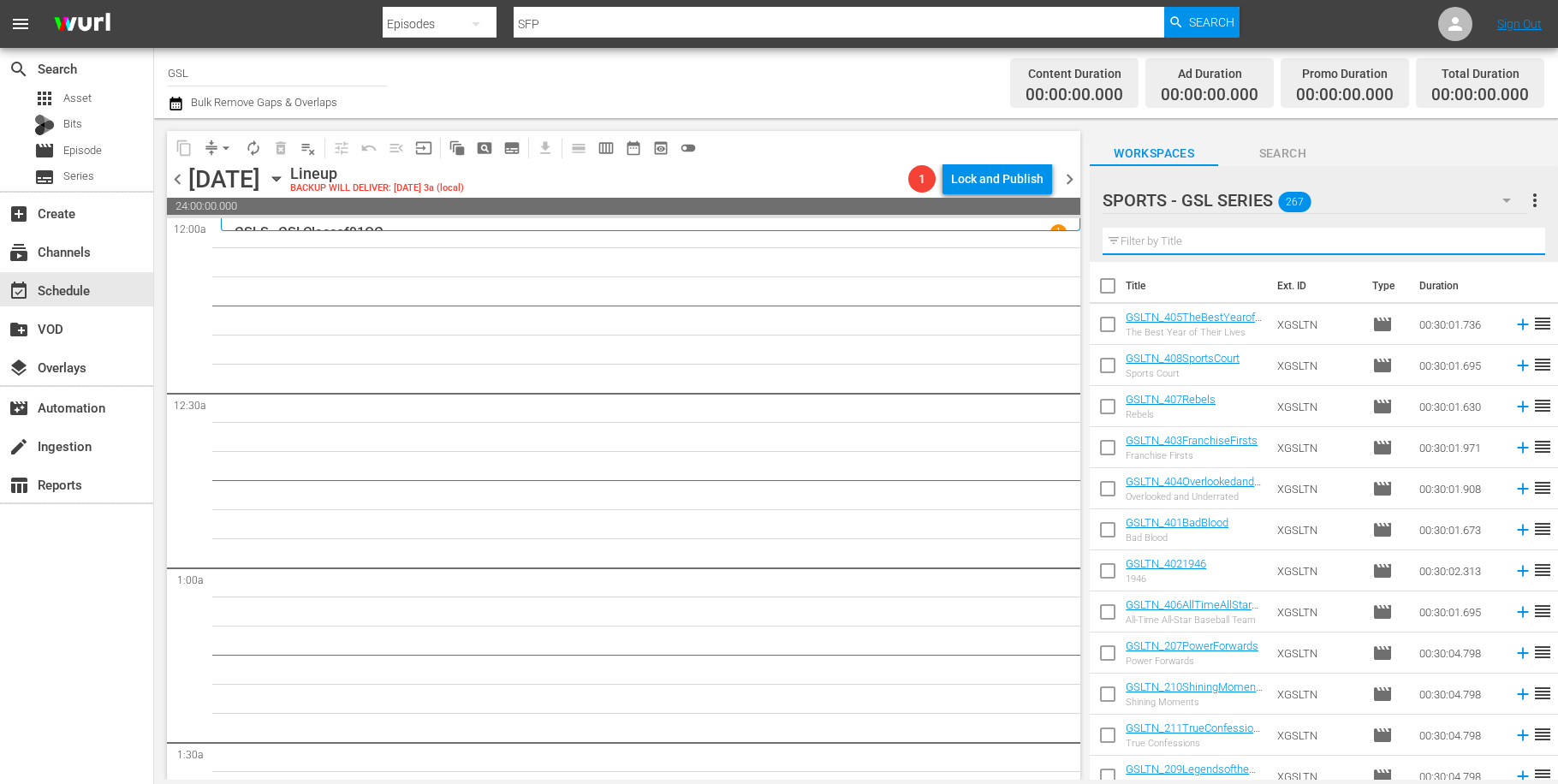
click at [1248, 244] on input "text" at bounding box center [1323, 241] width 442 height 28
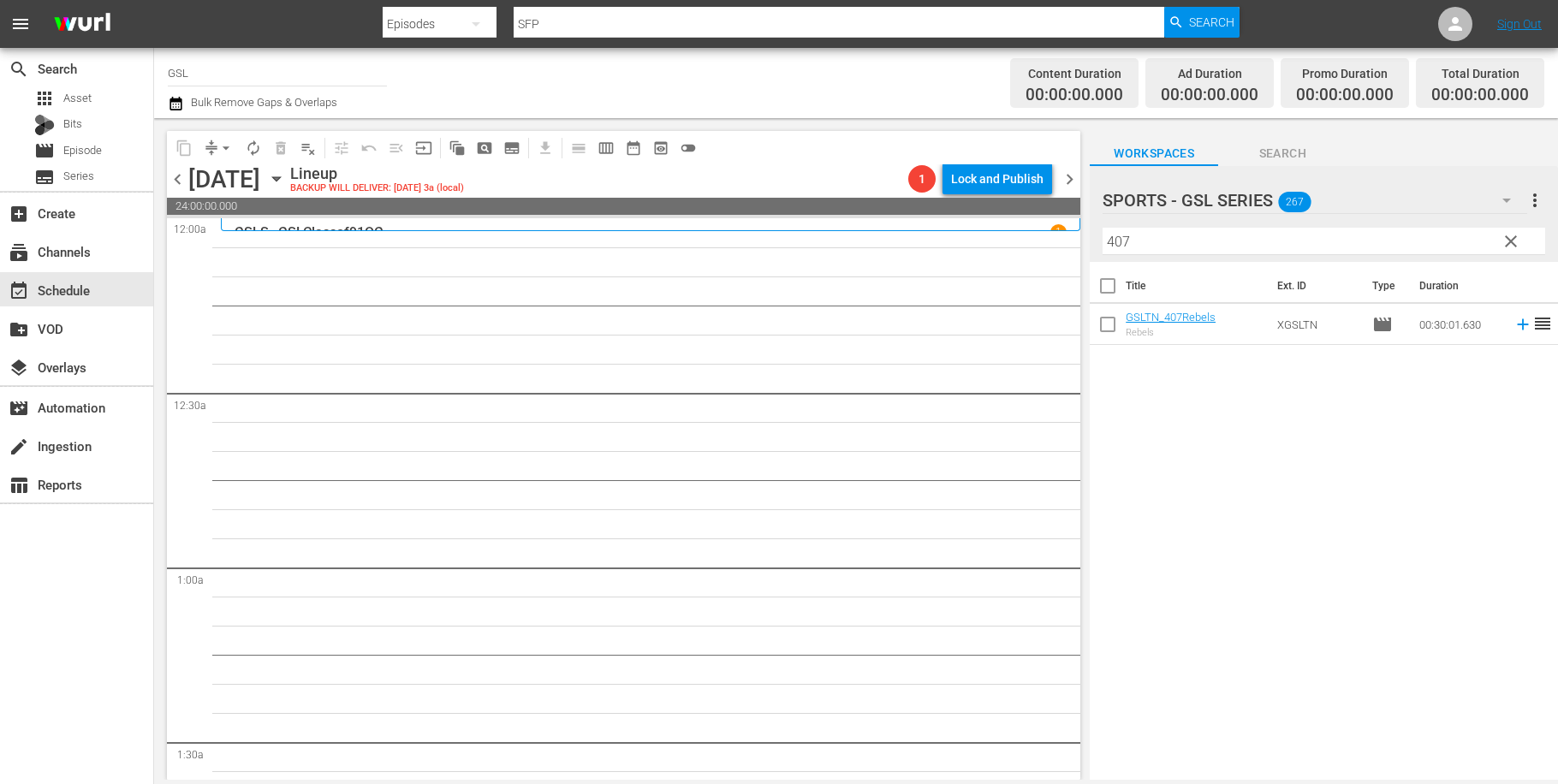
drag, startPoint x: 1176, startPoint y: 258, endPoint x: 1120, endPoint y: 256, distance: 56.0
click at [1090, 252] on div "SPORTS - GSL SERIES 267 SPORTS - GSL SERIES more_vert clear Filter by Title 407…" at bounding box center [1323, 477] width 468 height 622
drag, startPoint x: 1181, startPoint y: 251, endPoint x: 1135, endPoint y: 247, distance: 46.2
click at [1135, 247] on input "407" at bounding box center [1323, 241] width 442 height 28
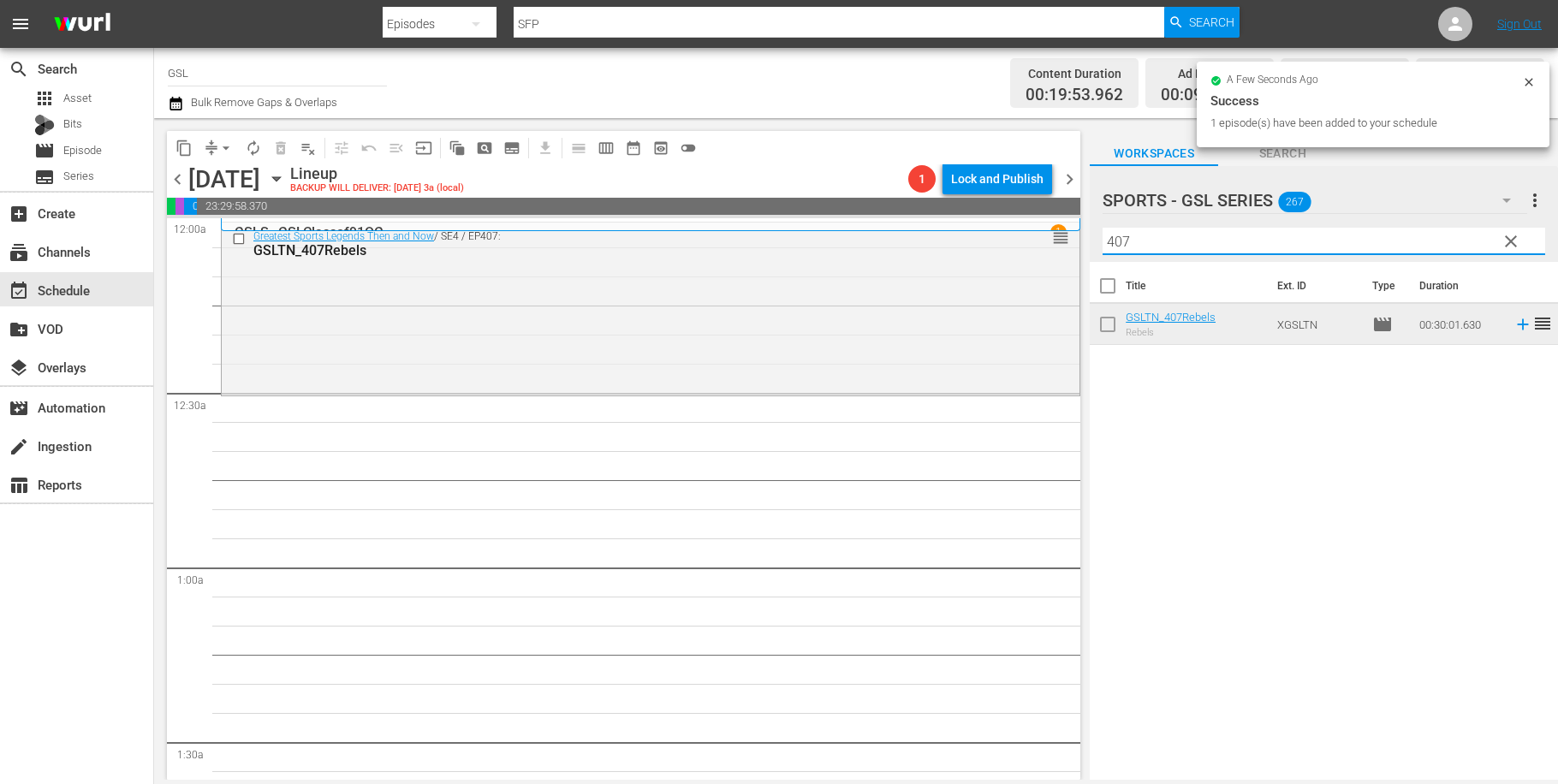
drag, startPoint x: 1161, startPoint y: 240, endPoint x: 1054, endPoint y: 236, distance: 107.1
click at [1103, 236] on input "407" at bounding box center [1323, 241] width 442 height 28
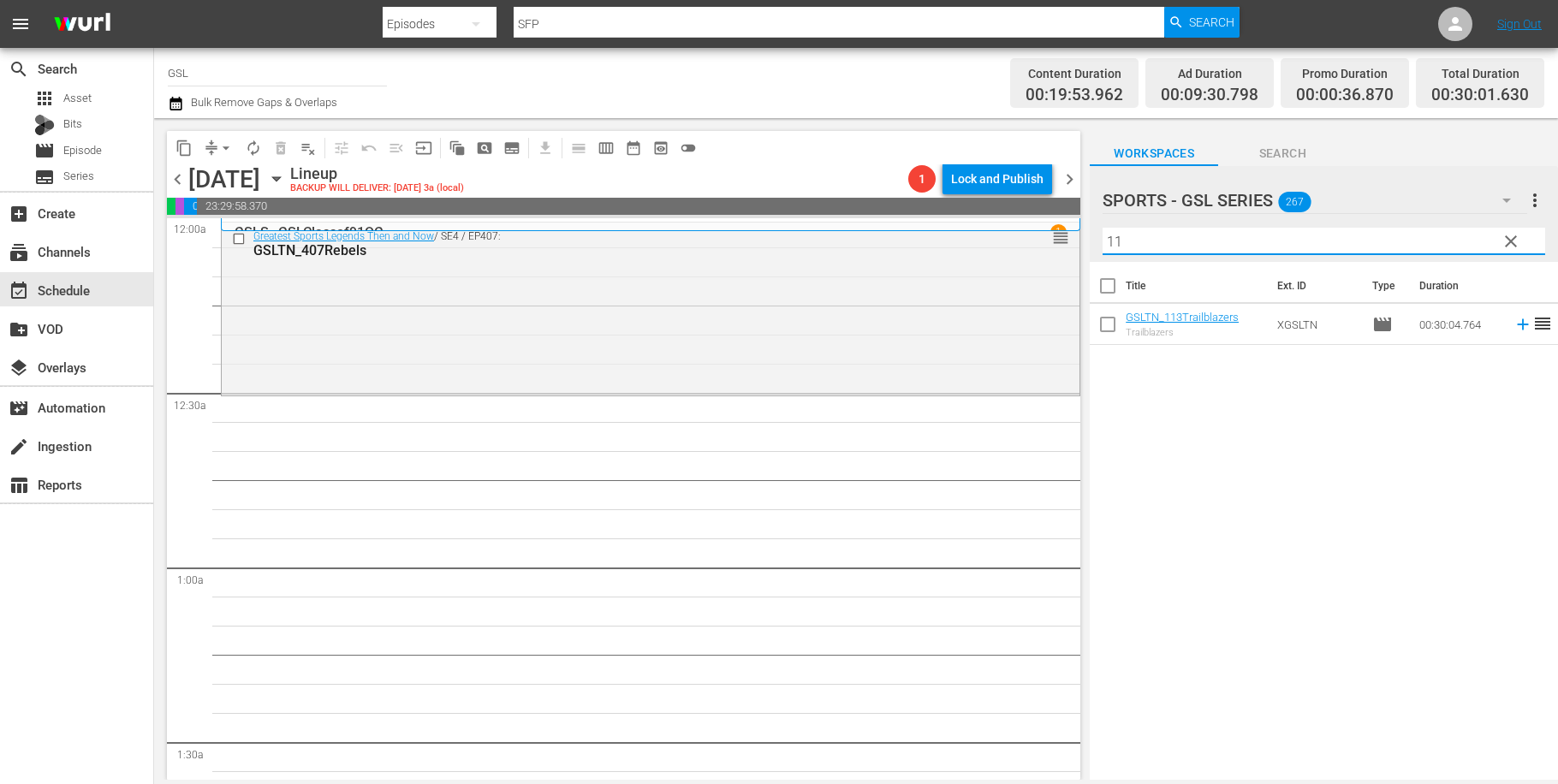
type input "1"
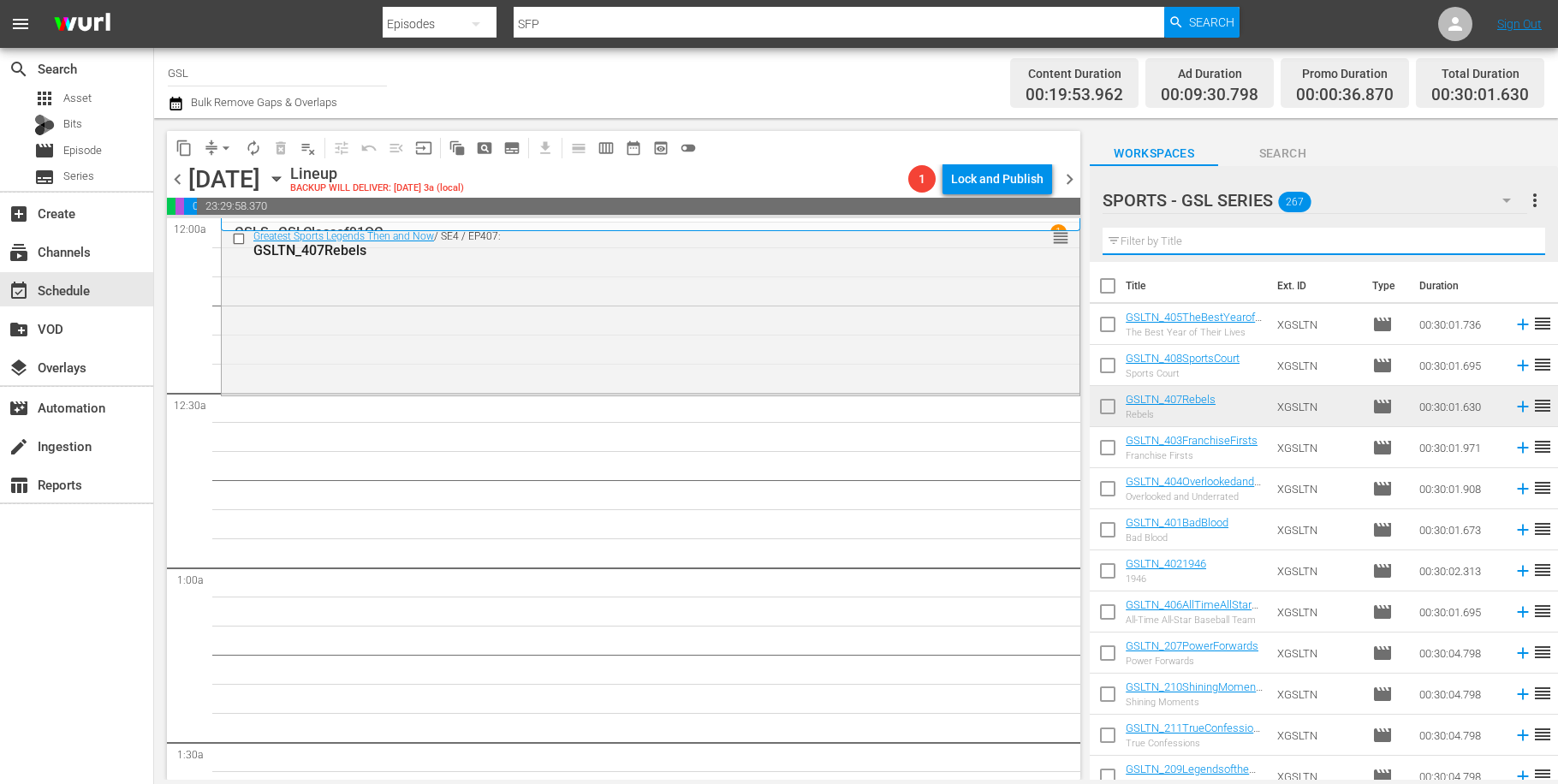
type input "1"
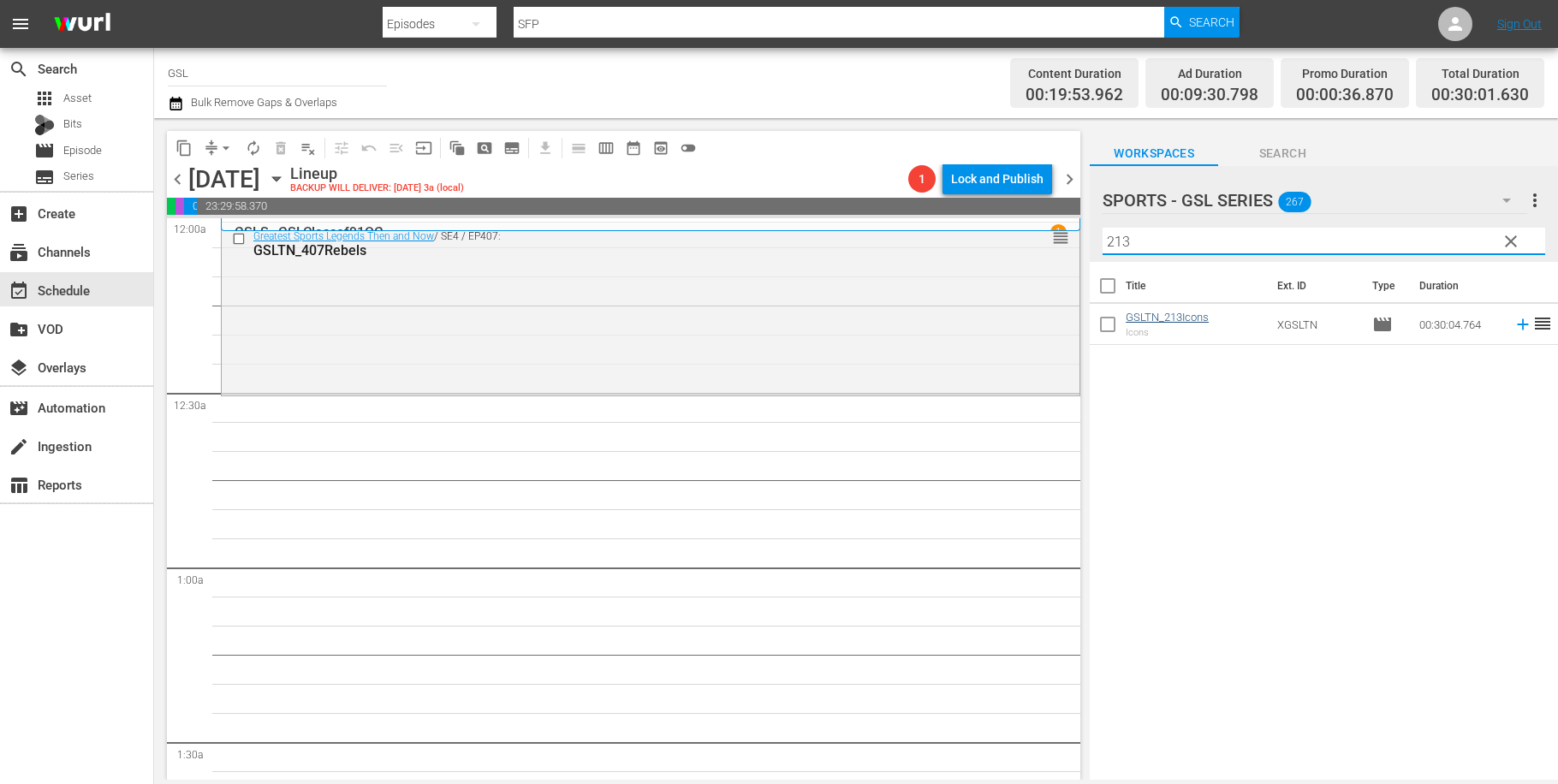
type input "213"
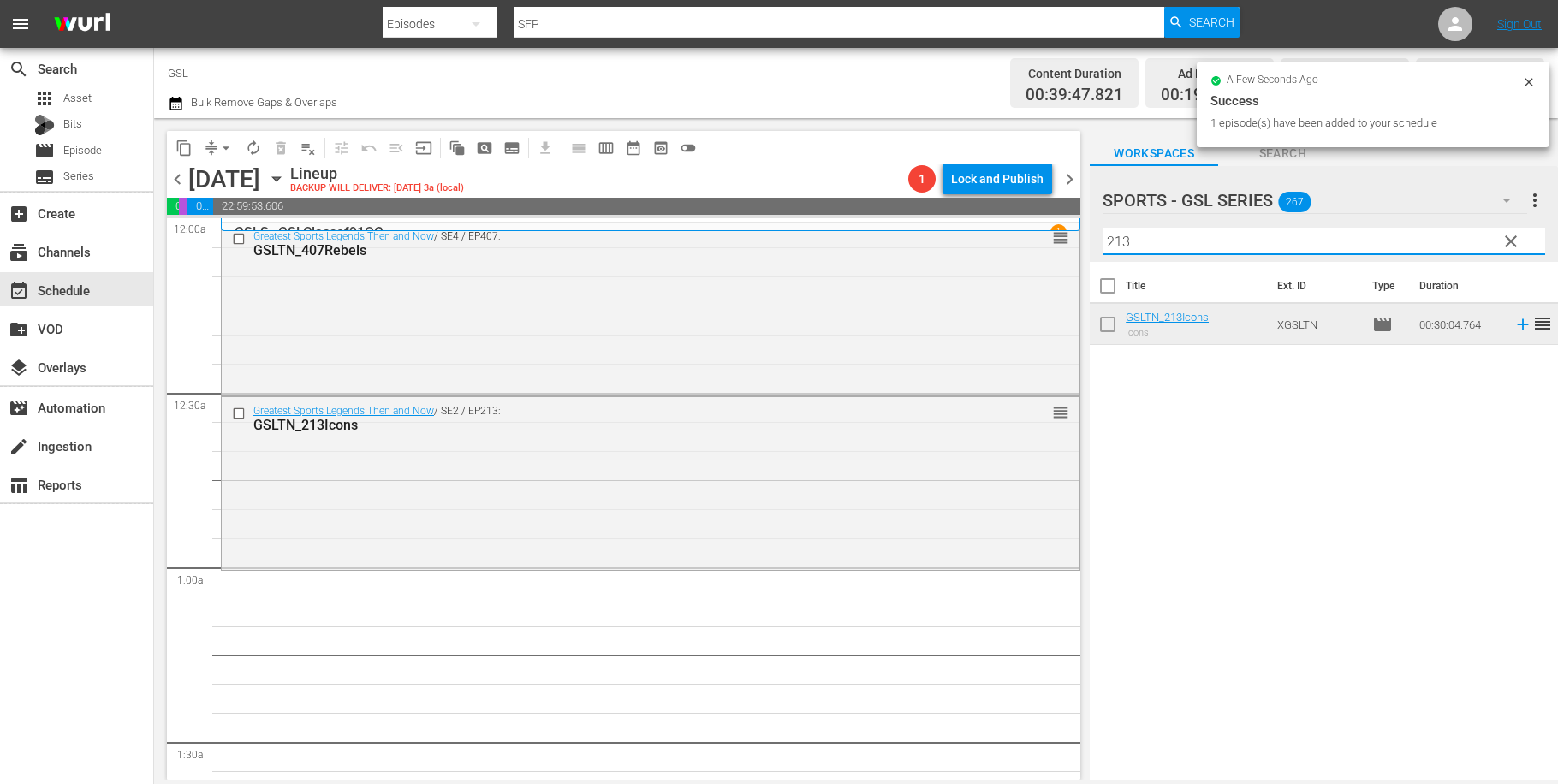
drag, startPoint x: 1156, startPoint y: 244, endPoint x: 1067, endPoint y: 231, distance: 89.9
click at [1103, 231] on input "213" at bounding box center [1323, 241] width 442 height 28
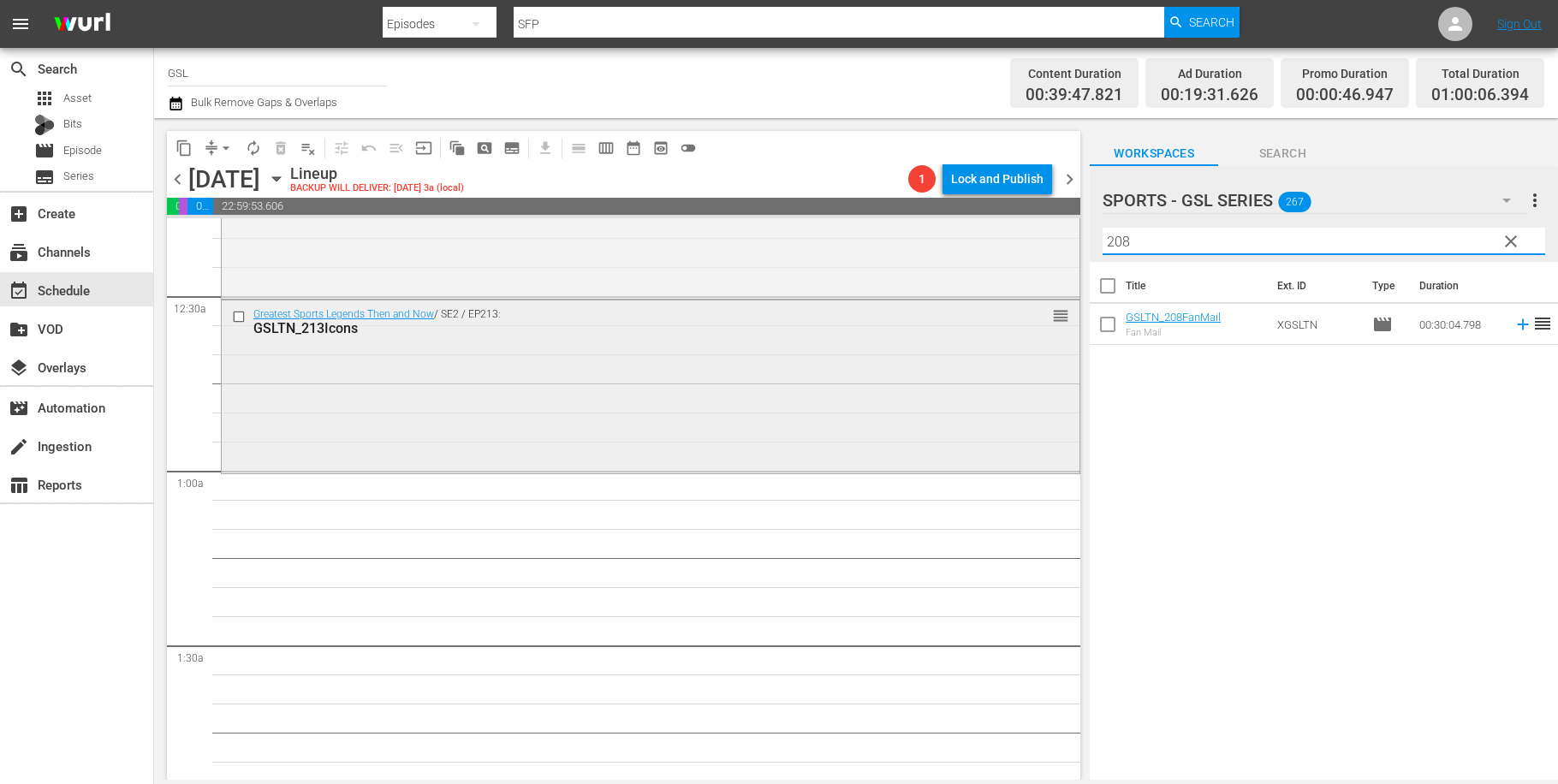
scroll to position [156, 0]
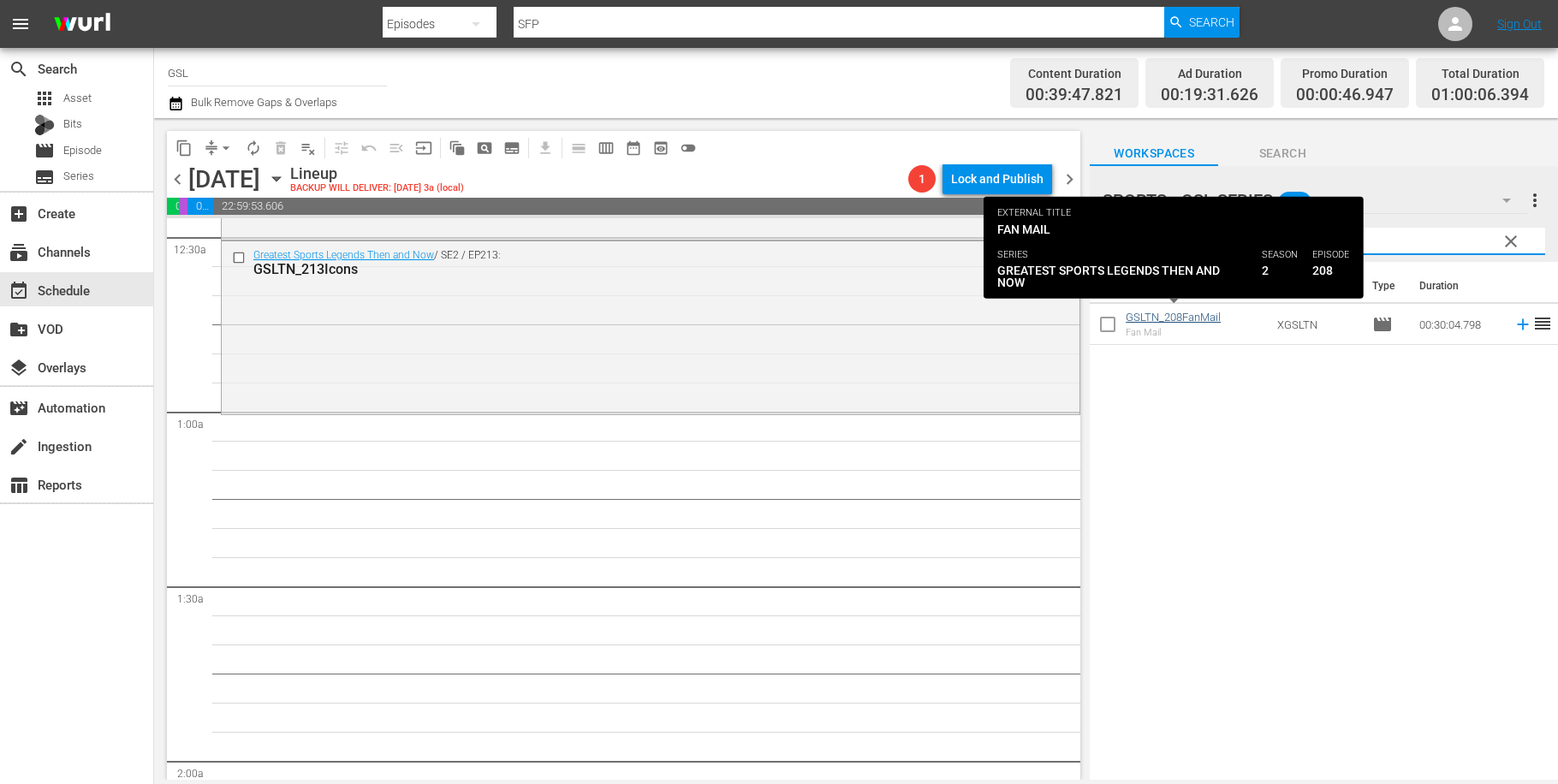
type input "208"
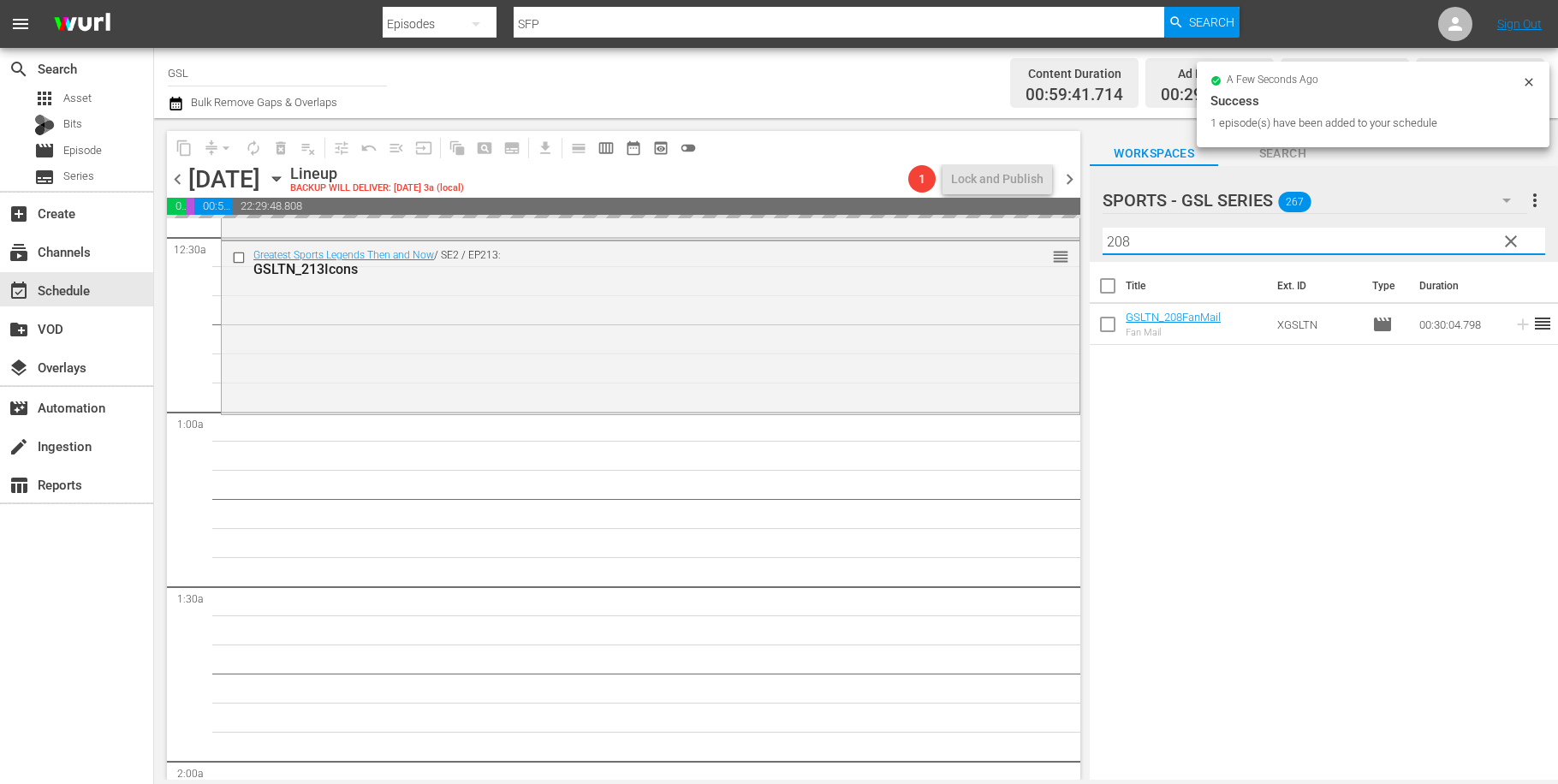
drag, startPoint x: 1152, startPoint y: 237, endPoint x: 1032, endPoint y: 230, distance: 120.2
click at [1103, 230] on input "208" at bounding box center [1323, 241] width 442 height 28
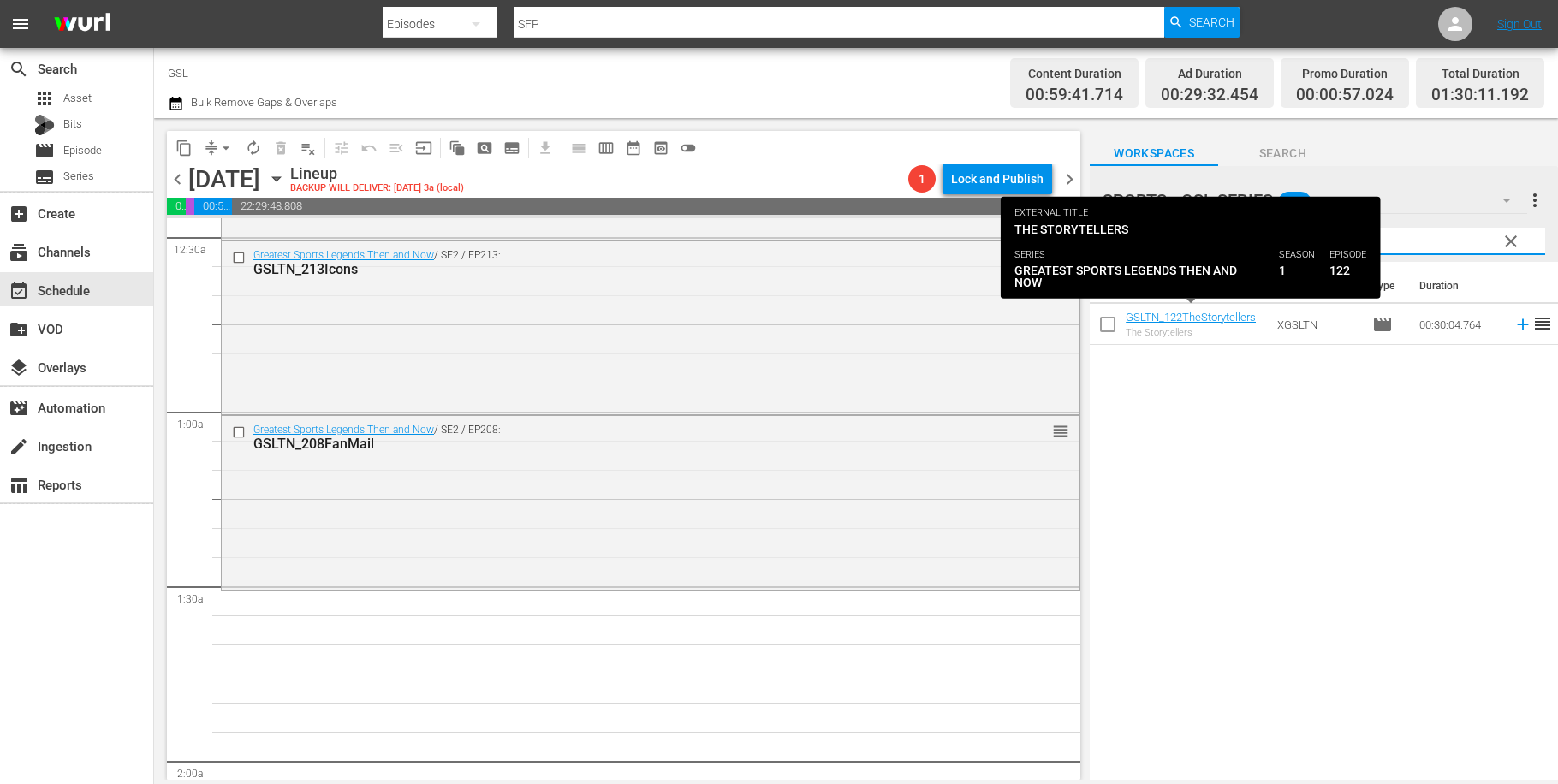
type input "122"
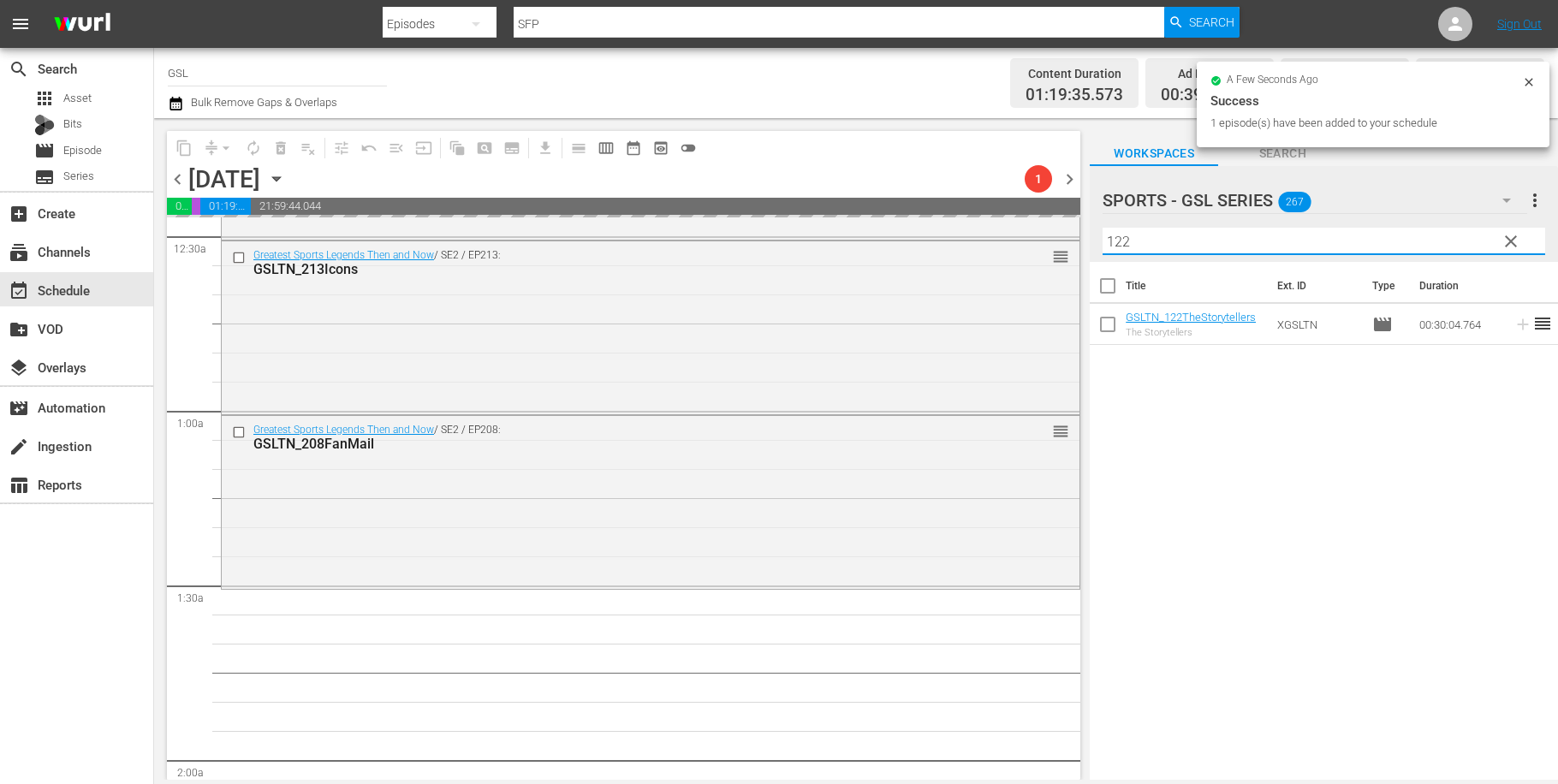
drag, startPoint x: 1152, startPoint y: 236, endPoint x: 999, endPoint y: 231, distance: 153.1
click at [1103, 231] on input "122" at bounding box center [1323, 241] width 442 height 28
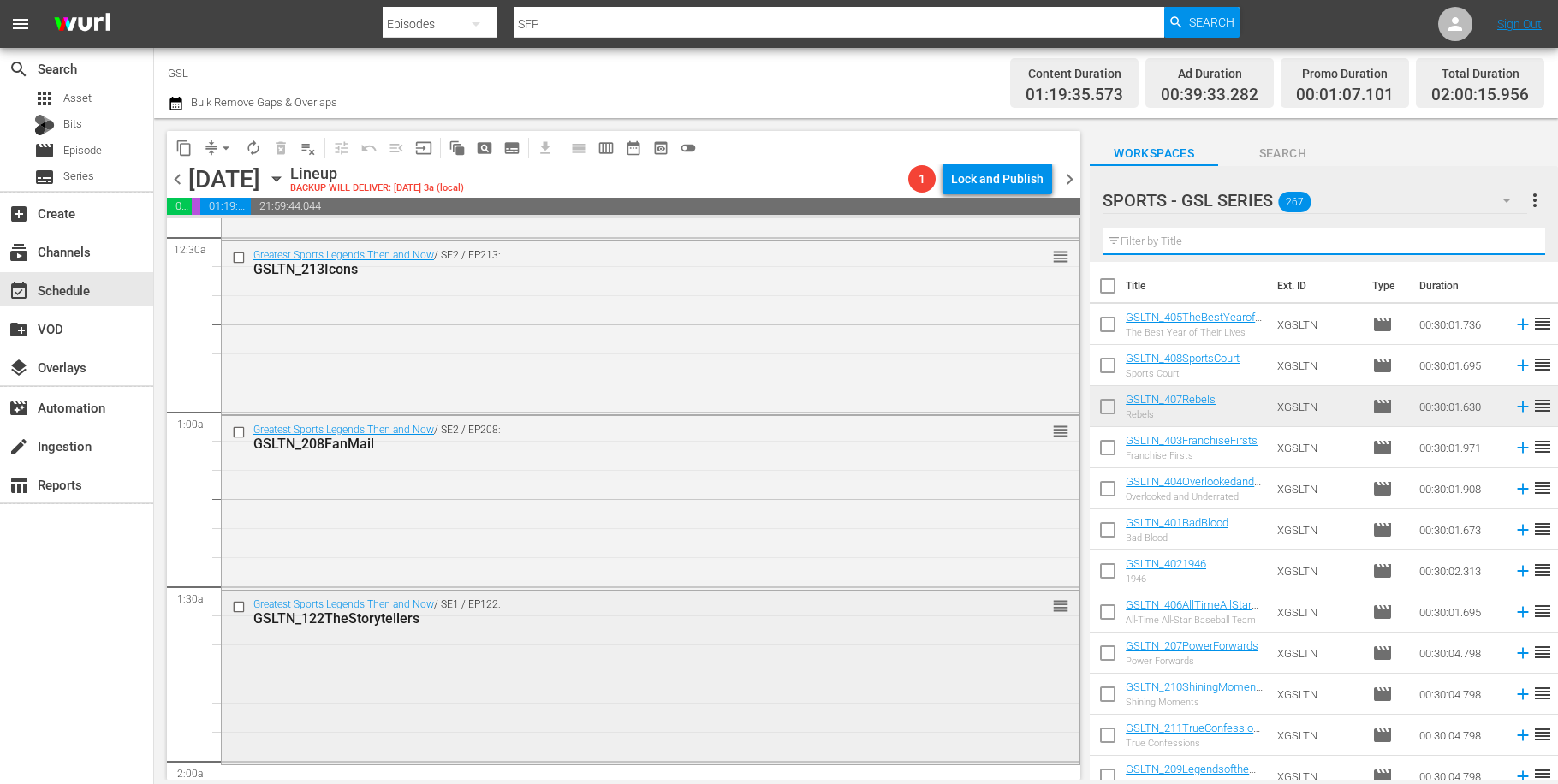
scroll to position [494, 0]
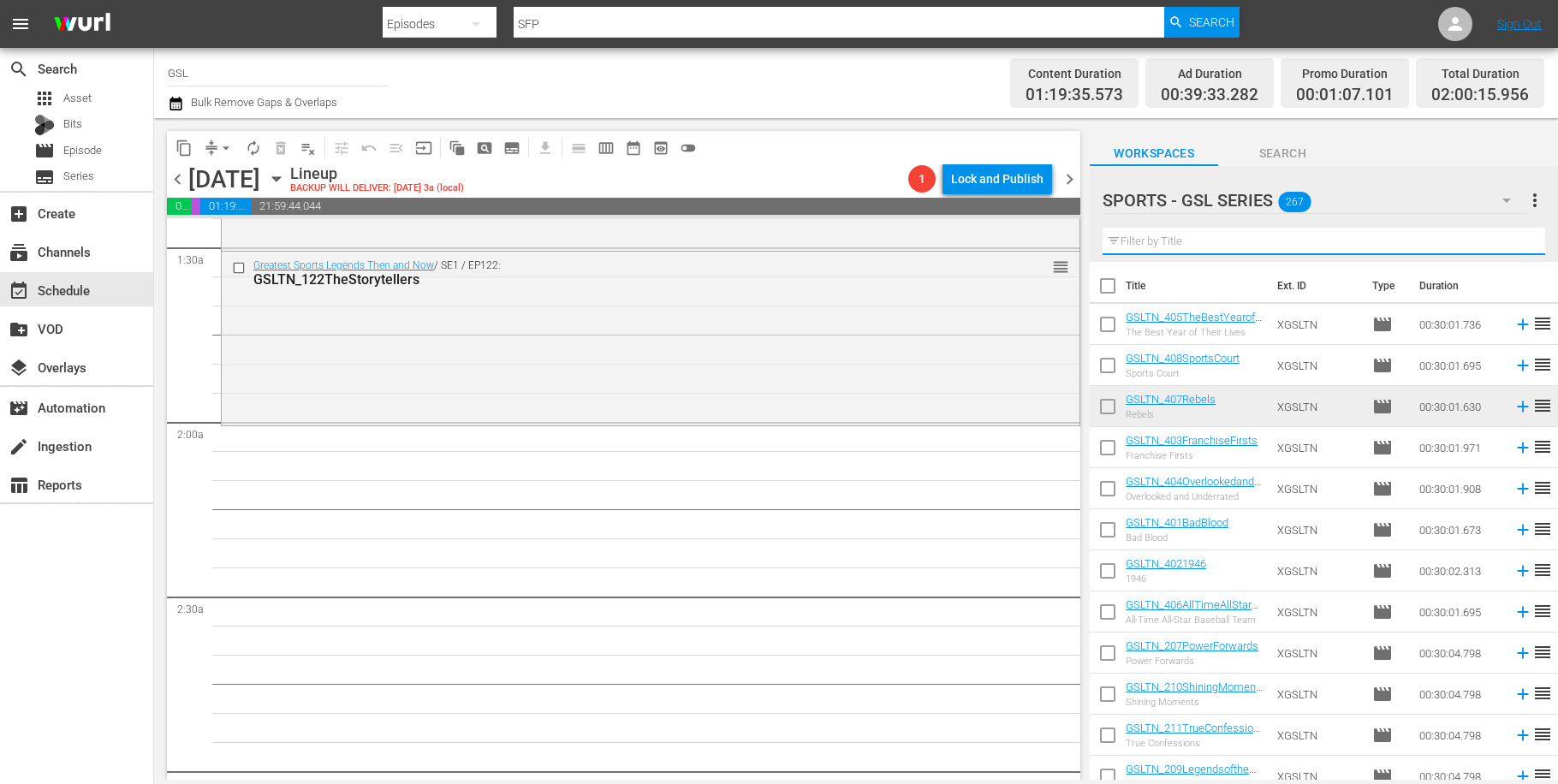
drag, startPoint x: 1174, startPoint y: 247, endPoint x: 1178, endPoint y: 231, distance: 16.5
click at [1174, 246] on input "text" at bounding box center [1323, 241] width 442 height 28
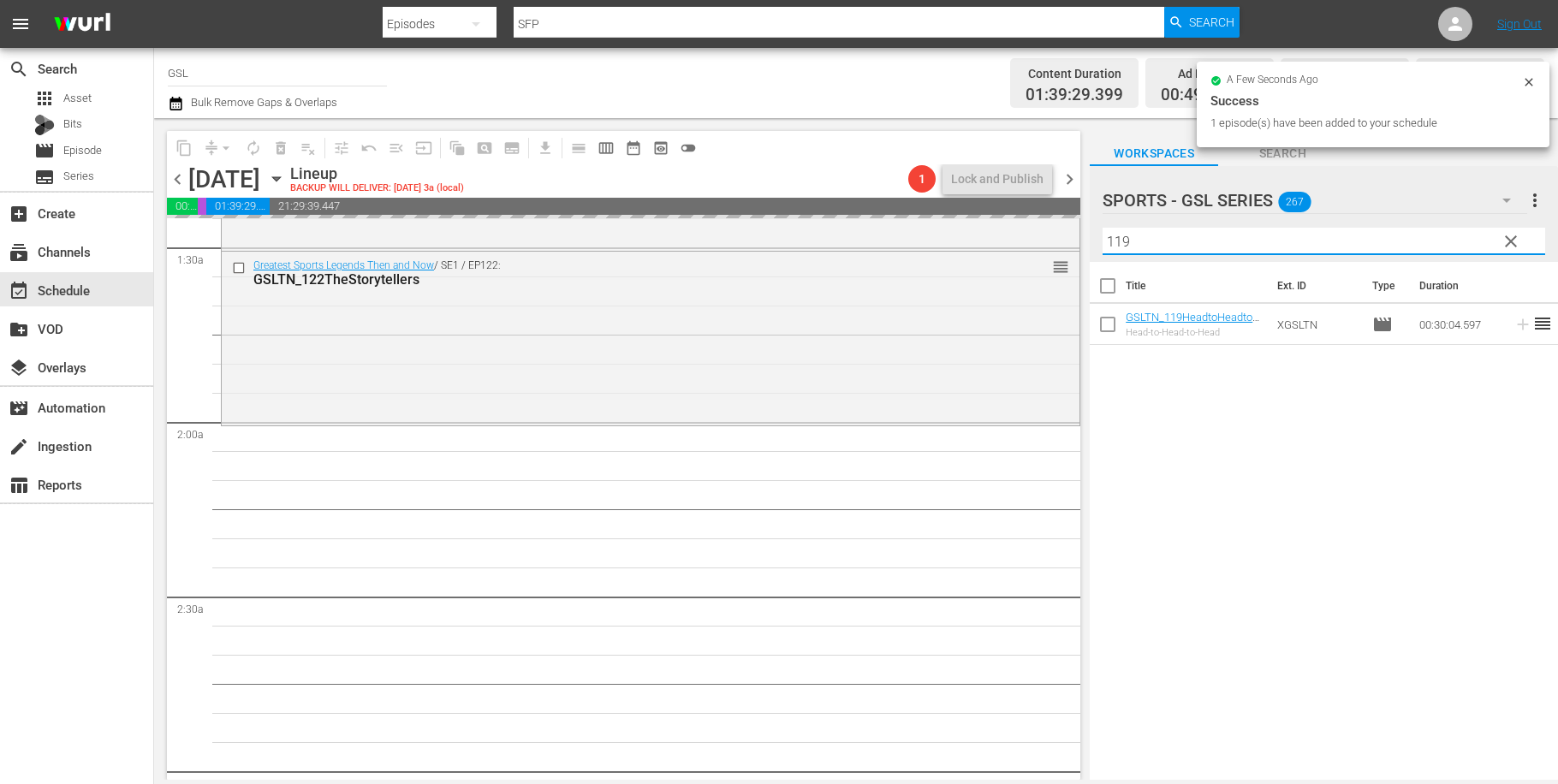
drag, startPoint x: 1130, startPoint y: 244, endPoint x: 1062, endPoint y: 227, distance: 70.1
click at [1103, 228] on input "119" at bounding box center [1323, 241] width 442 height 28
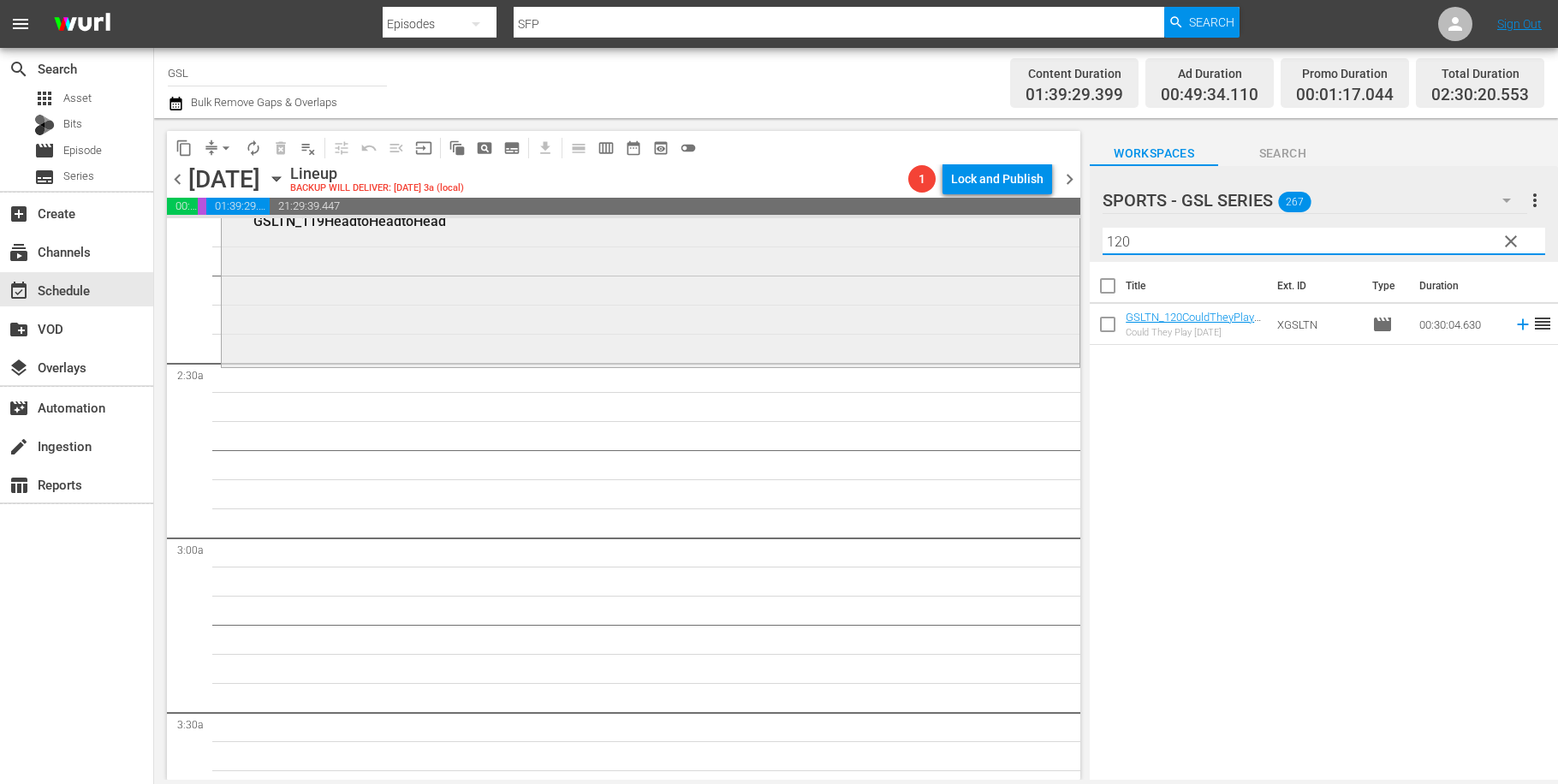
scroll to position [818, 0]
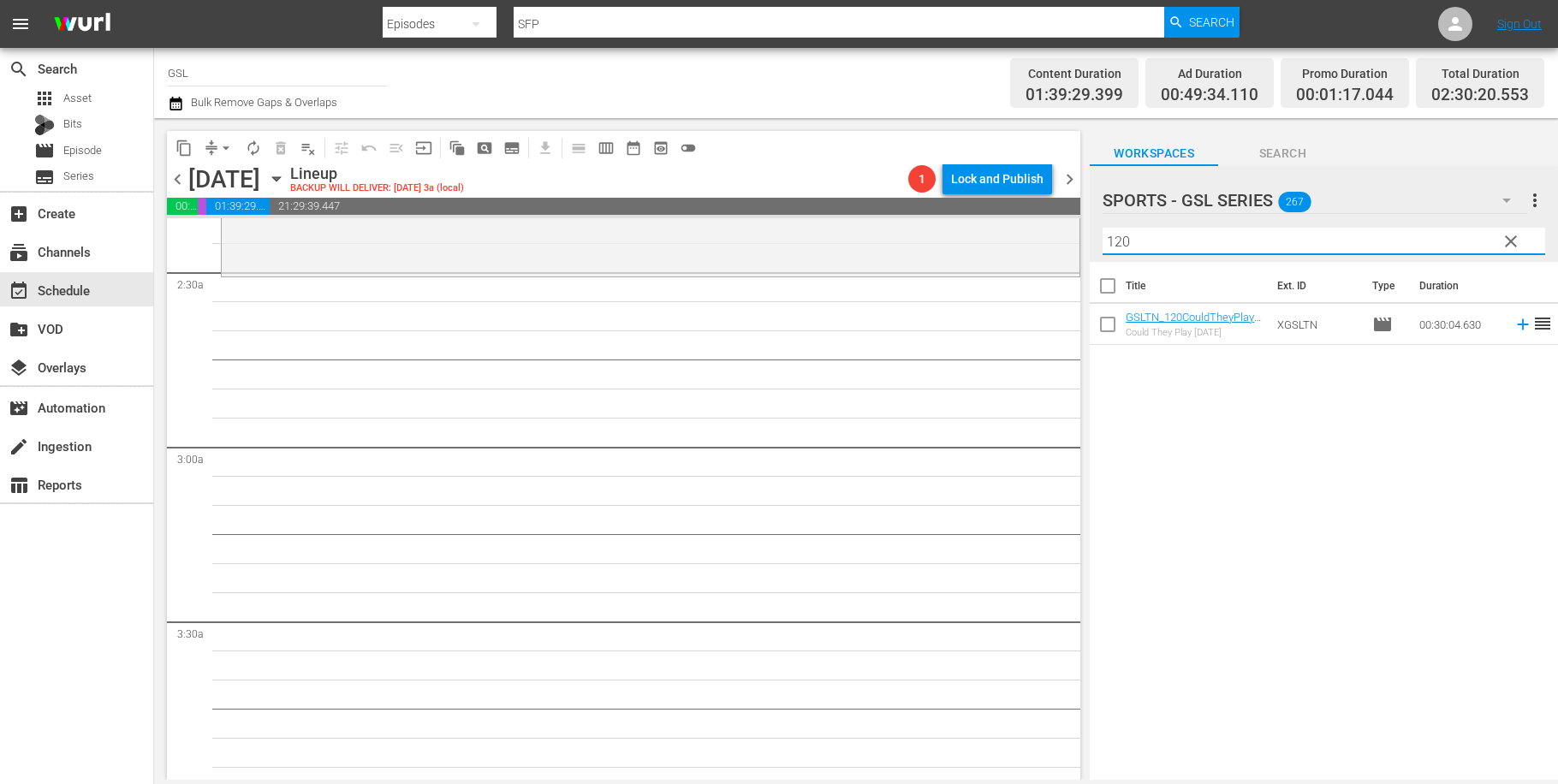
type input "120"
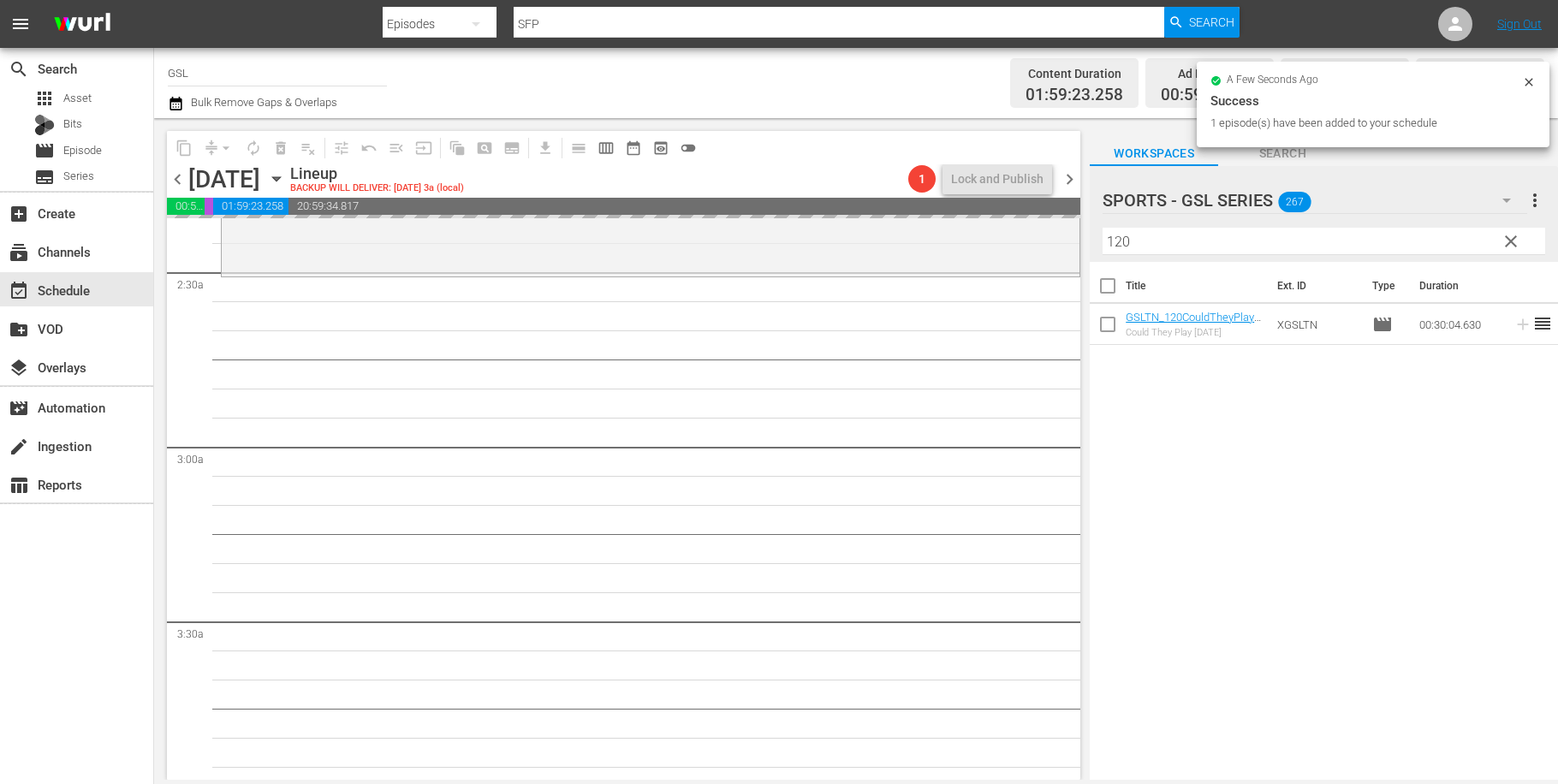
click at [1511, 251] on span "clear" at bounding box center [1510, 240] width 21 height 21
click at [1513, 244] on input "120" at bounding box center [1323, 241] width 442 height 28
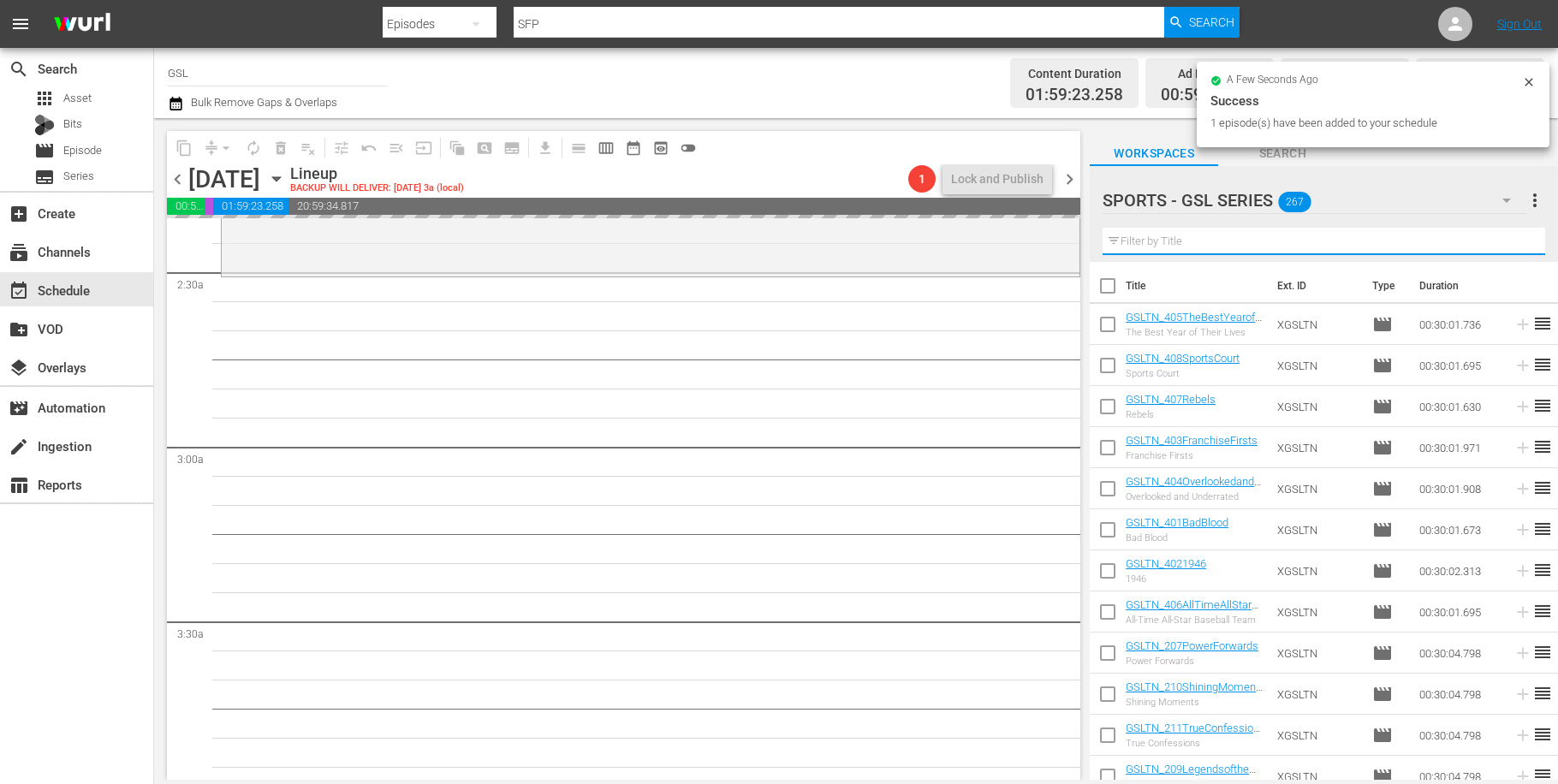
click at [1507, 205] on icon "button" at bounding box center [1506, 200] width 21 height 21
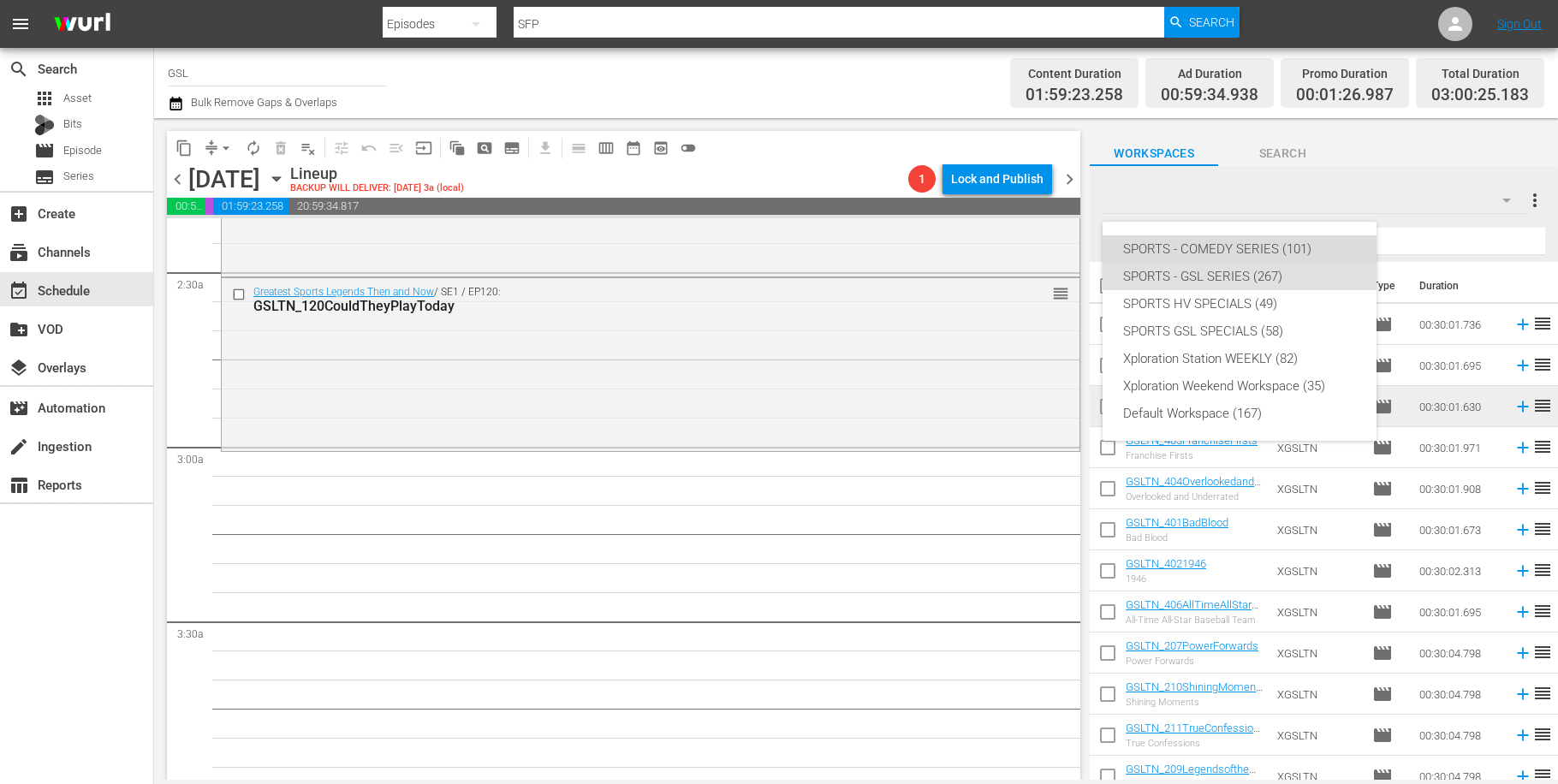
click at [1278, 244] on div "SPORTS - COMEDY SERIES (101)" at bounding box center [1239, 249] width 233 height 28
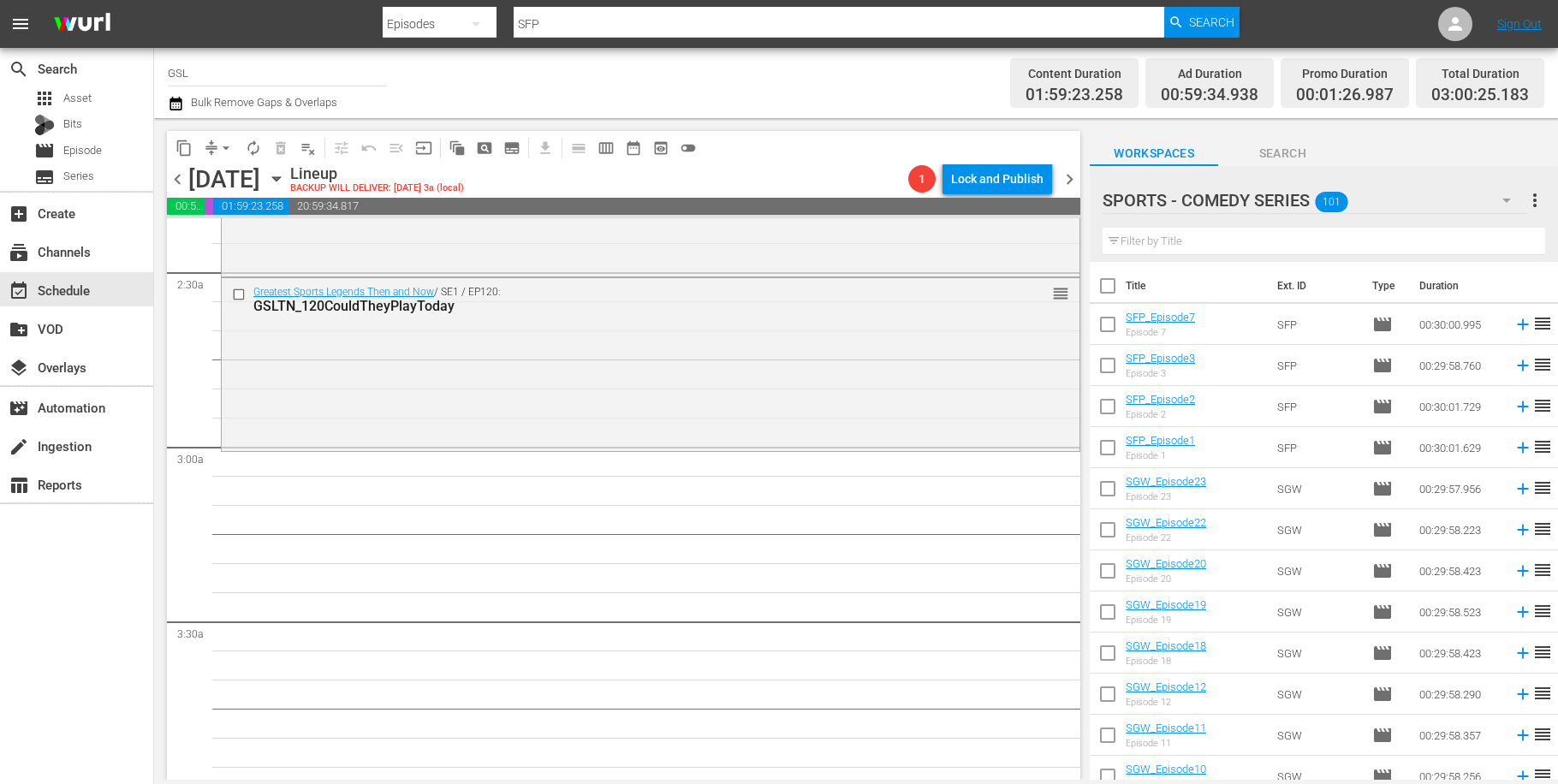
drag, startPoint x: 1115, startPoint y: 327, endPoint x: 1125, endPoint y: 352, distance: 26.9
click at [1115, 328] on input "checkbox" at bounding box center [1108, 327] width 35 height 35
checkbox input "true"
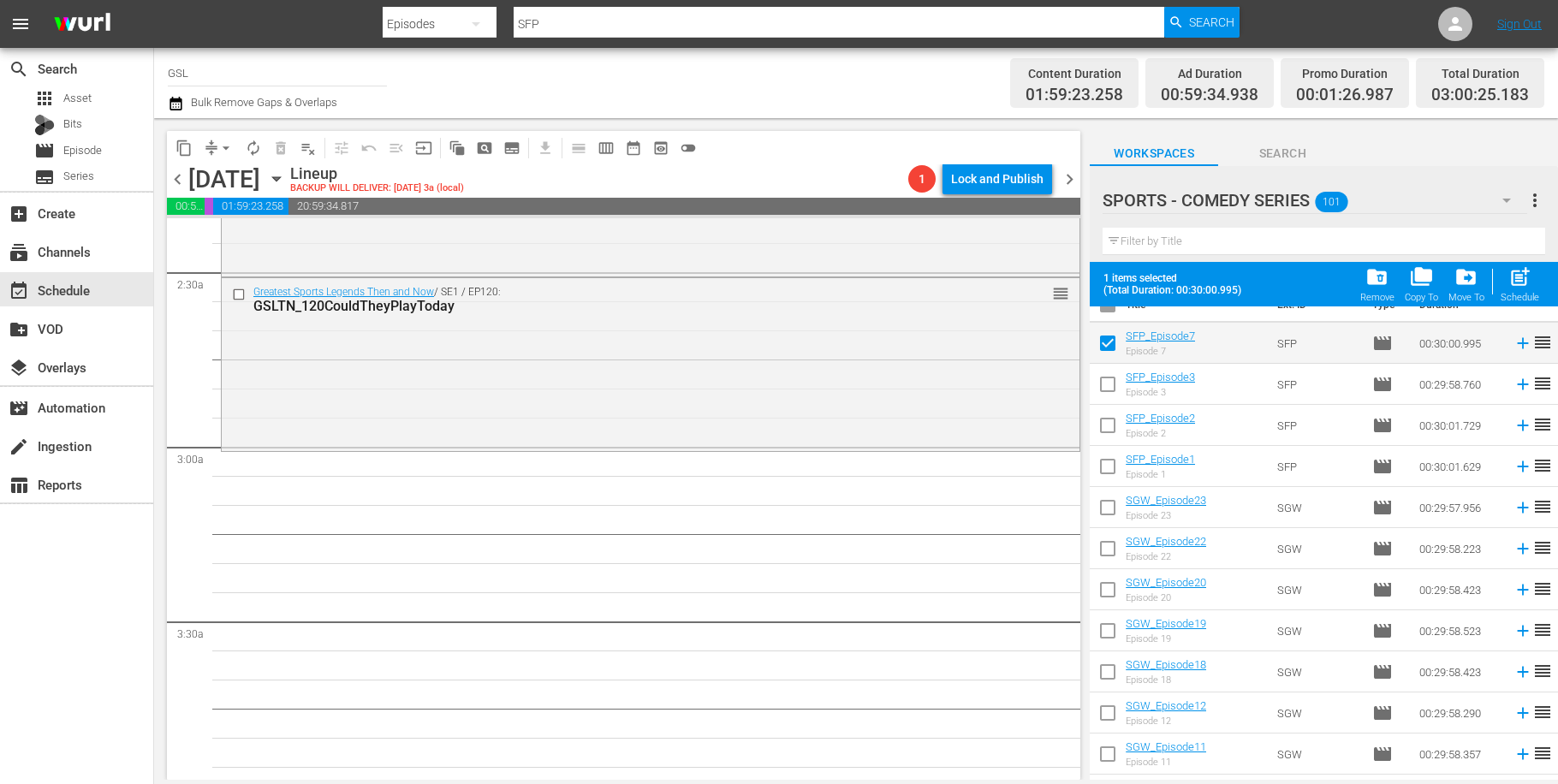
scroll to position [269, 0]
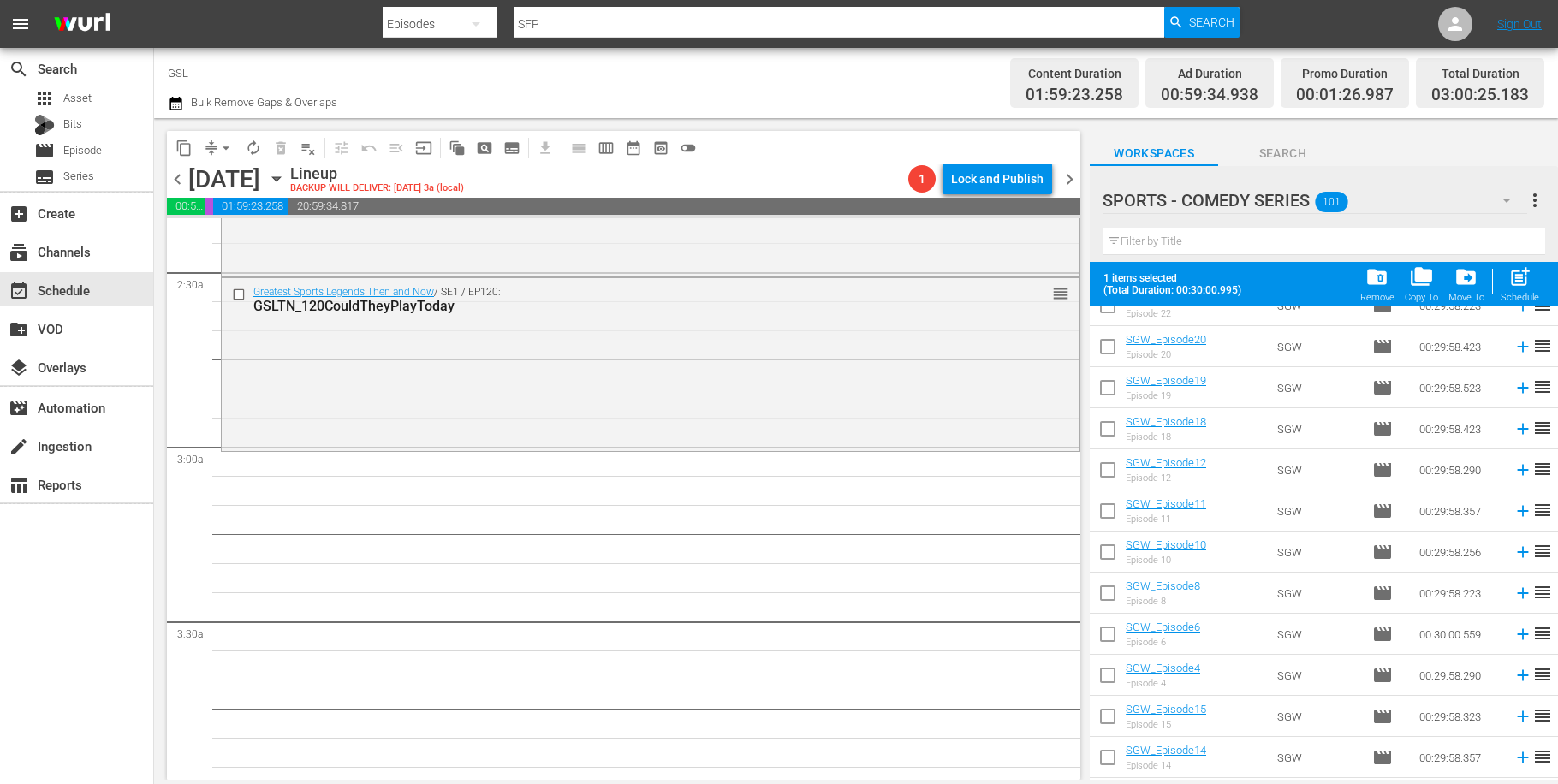
click at [1109, 504] on input "checkbox" at bounding box center [1108, 514] width 35 height 35
checkbox input "true"
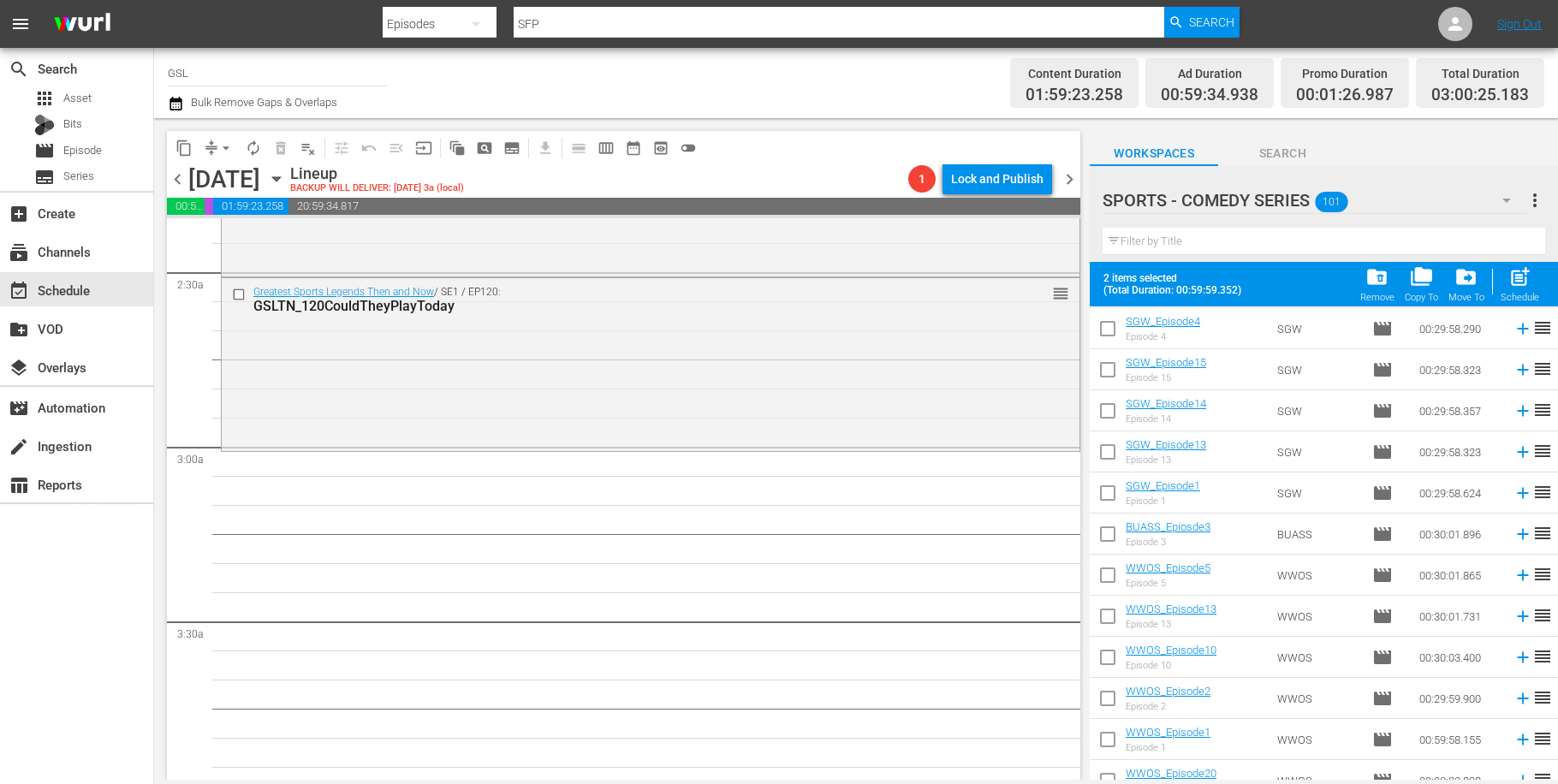
scroll to position [749, 0]
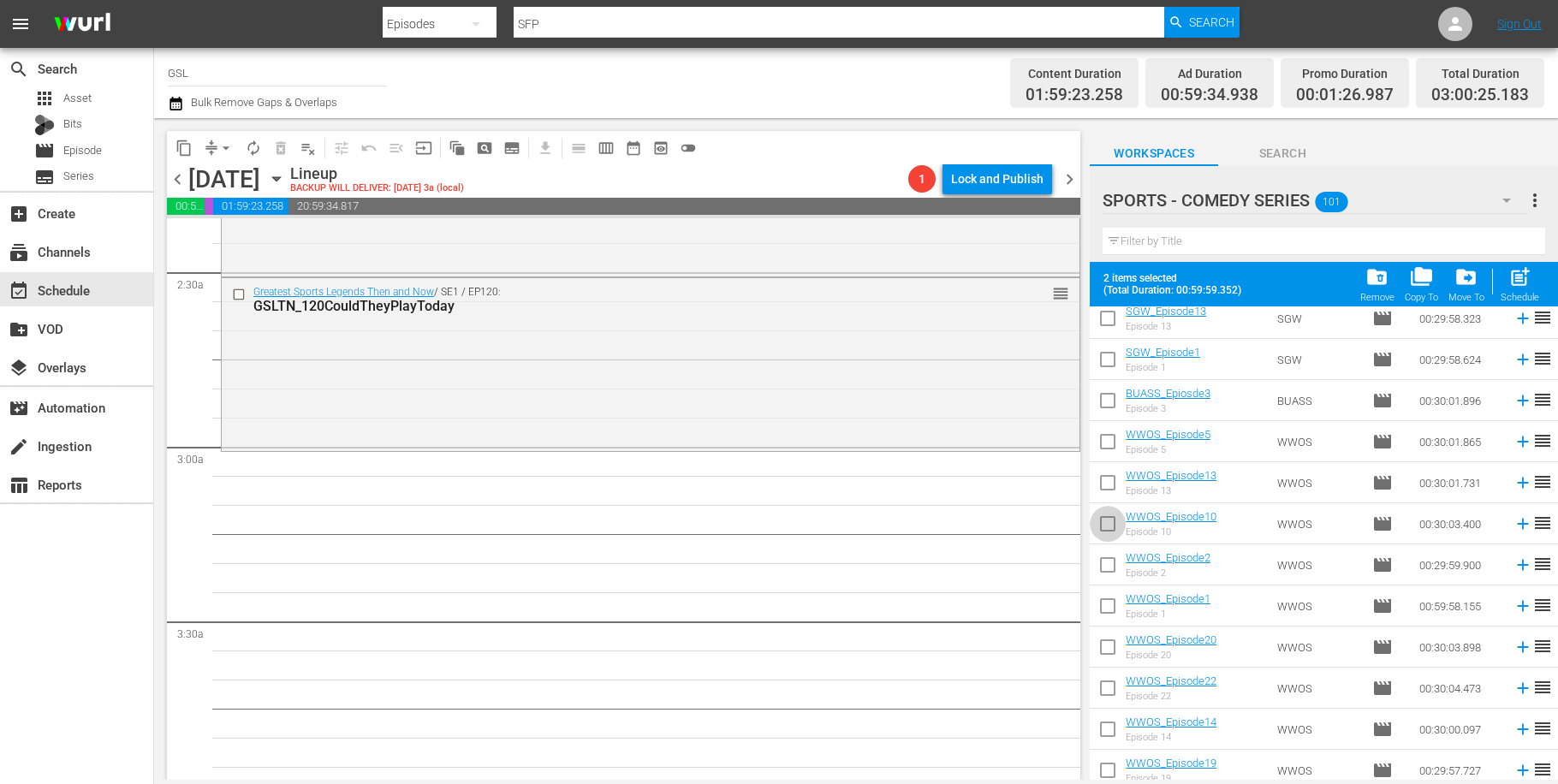
click at [1116, 528] on input "checkbox" at bounding box center [1108, 527] width 35 height 35
checkbox input "true"
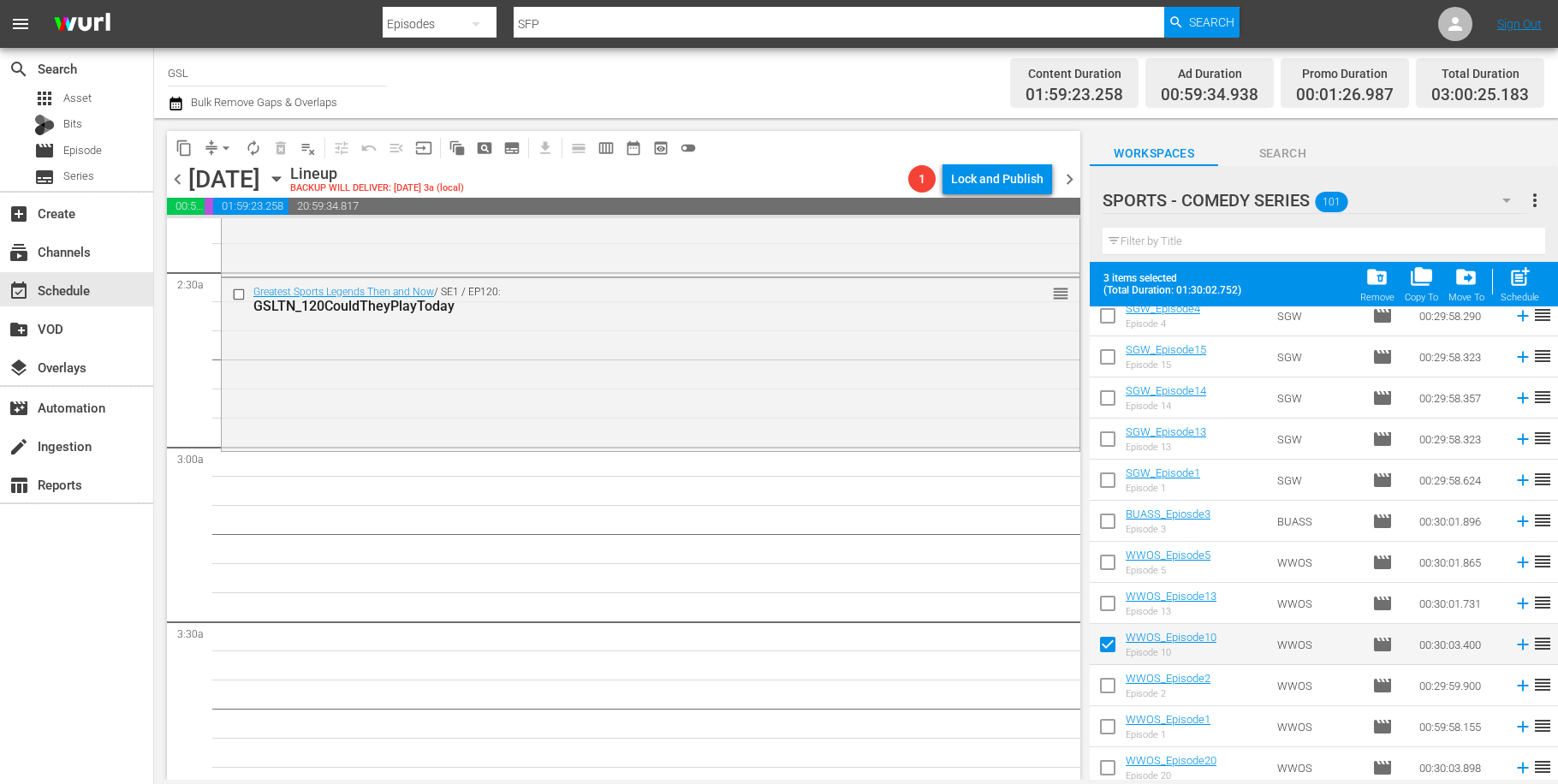
scroll to position [642, 0]
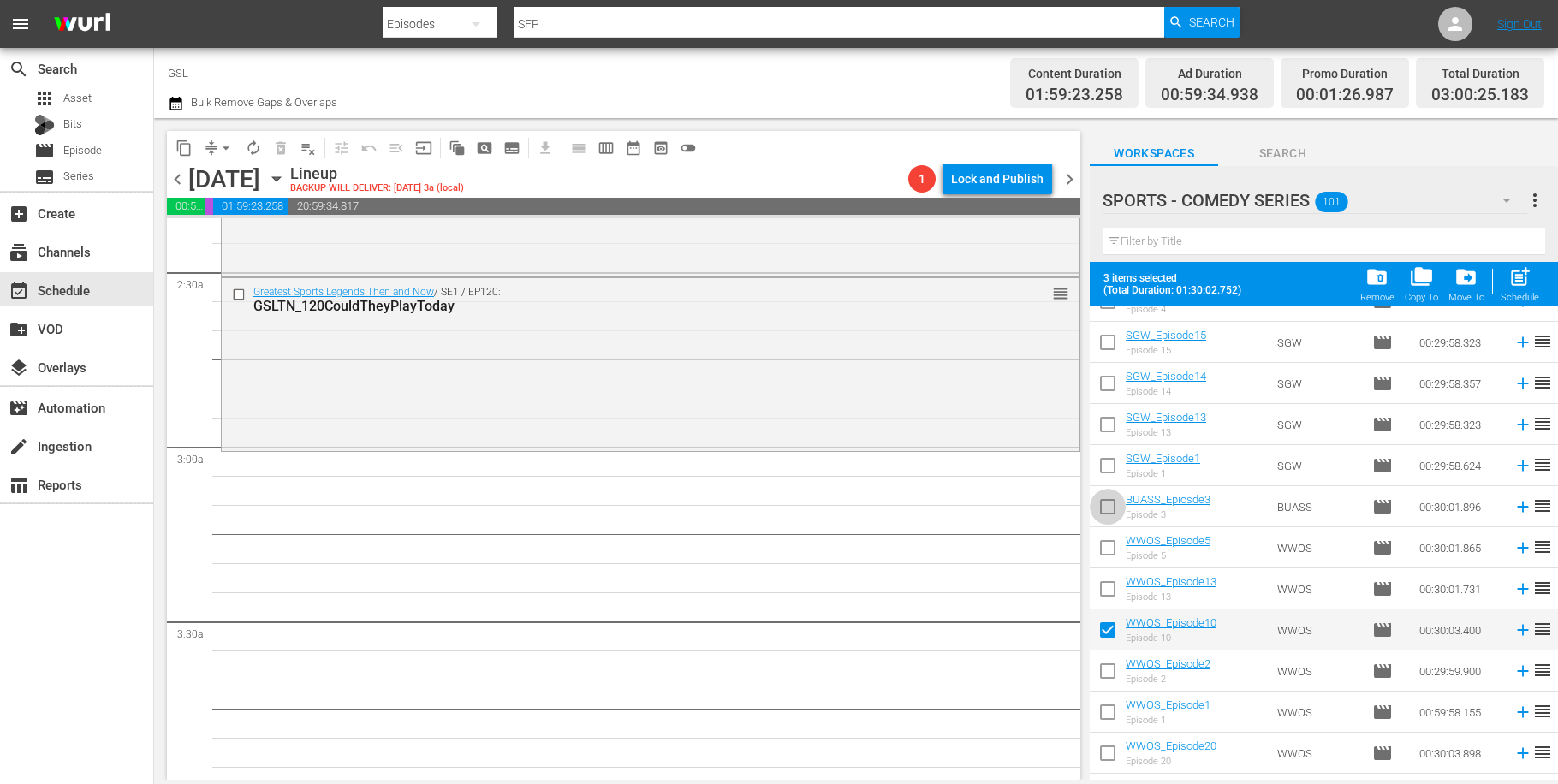
drag, startPoint x: 1107, startPoint y: 510, endPoint x: 1203, endPoint y: 524, distance: 97.0
click at [1107, 510] on input "checkbox" at bounding box center [1108, 509] width 35 height 35
checkbox input "true"
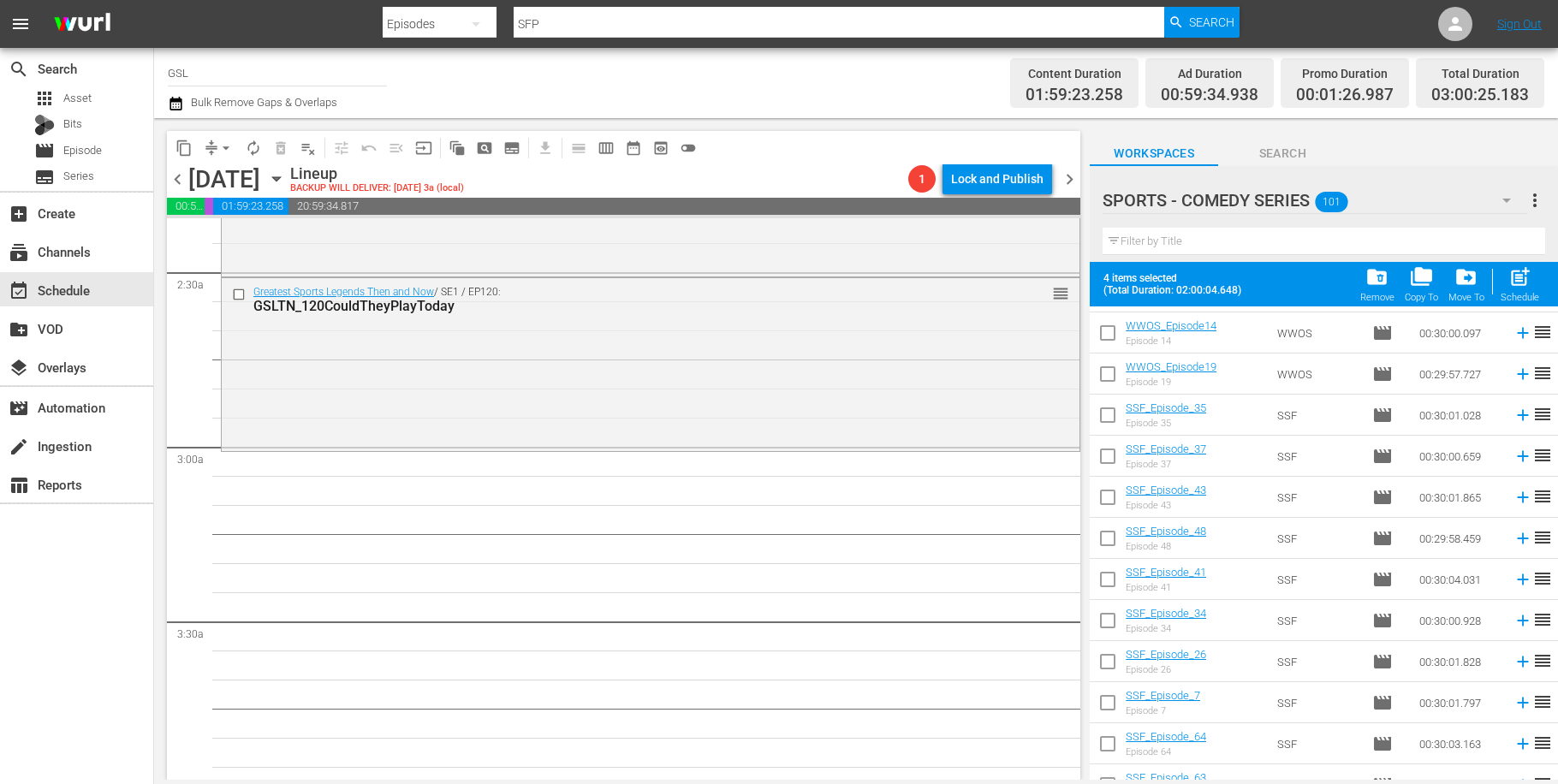
scroll to position [1193, 0]
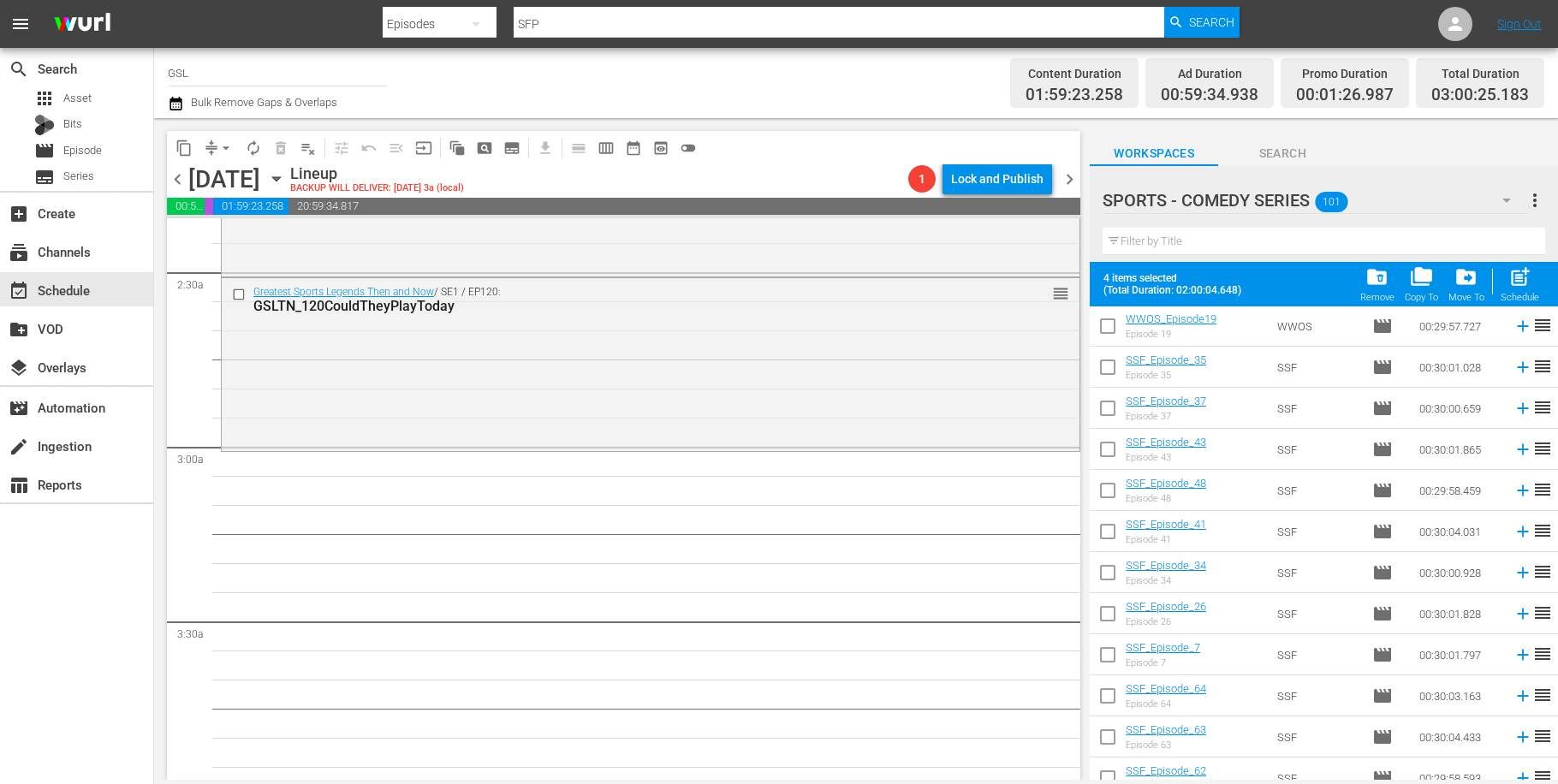
drag, startPoint x: 1113, startPoint y: 656, endPoint x: 1212, endPoint y: 621, distance: 105.0
click at [1115, 655] on input "checkbox" at bounding box center [1108, 658] width 35 height 35
checkbox input "true"
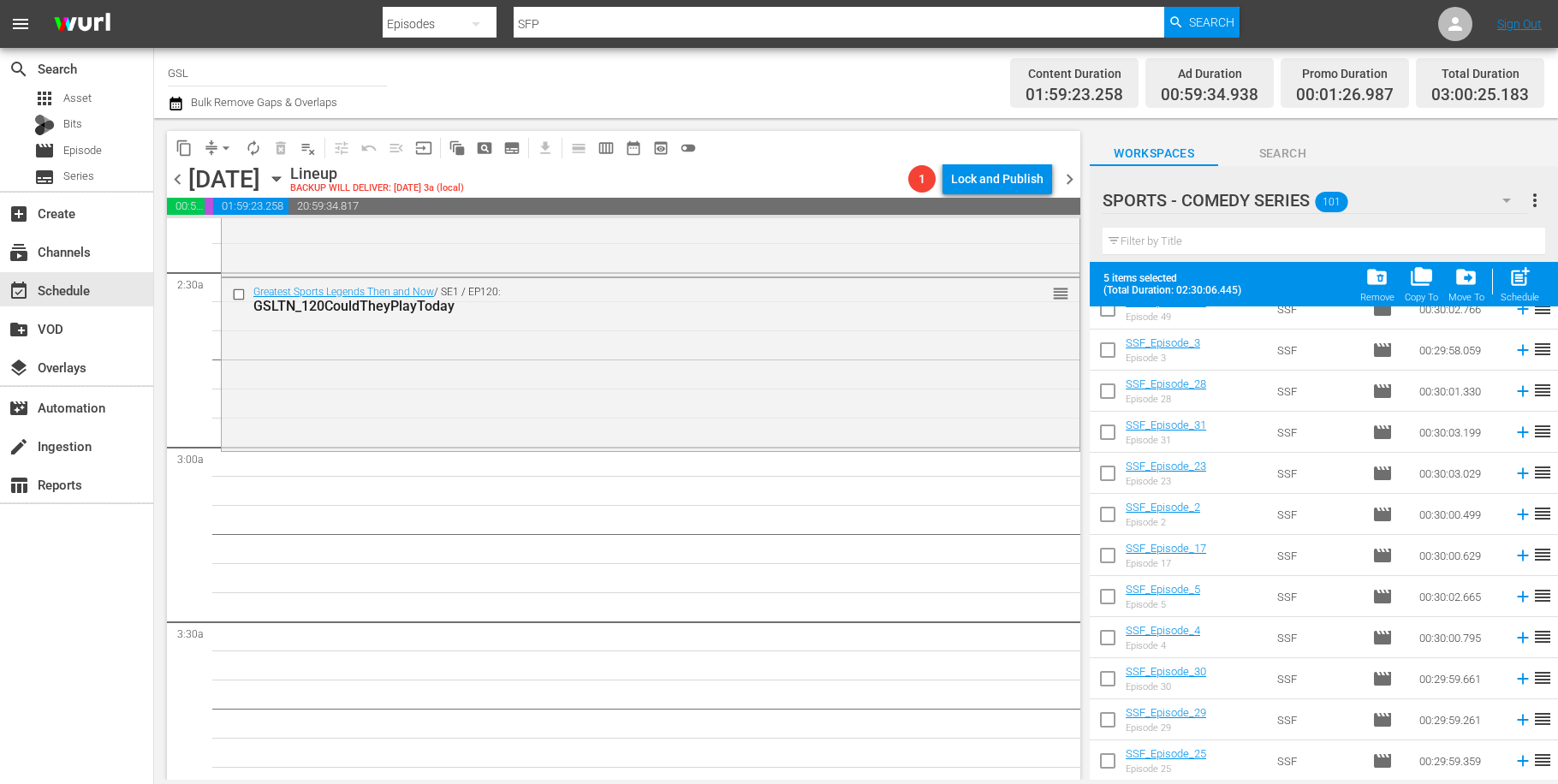
scroll to position [3303, 0]
click at [1116, 679] on input "checkbox" at bounding box center [1108, 682] width 35 height 35
checkbox input "true"
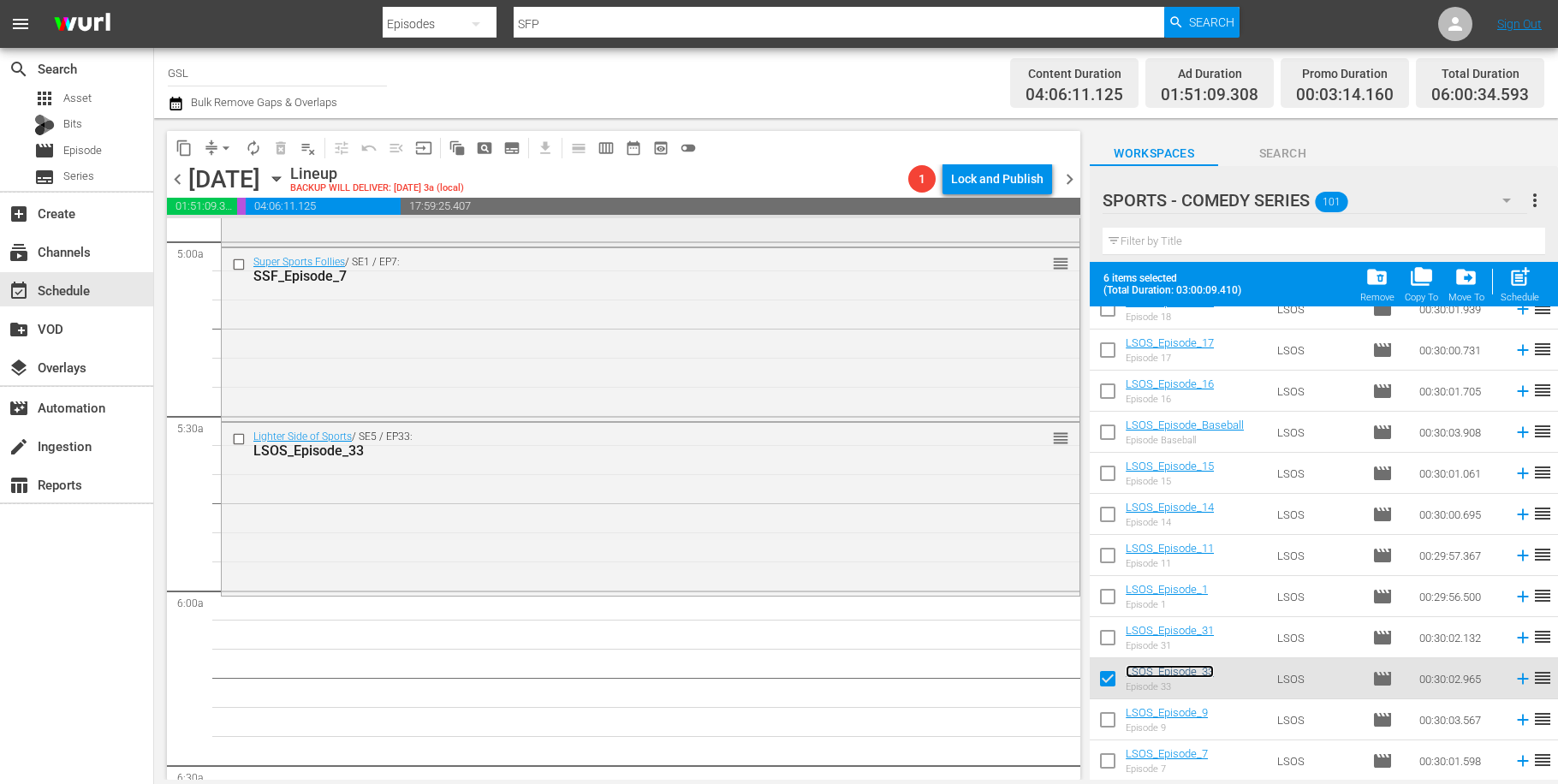
scroll to position [1891, 0]
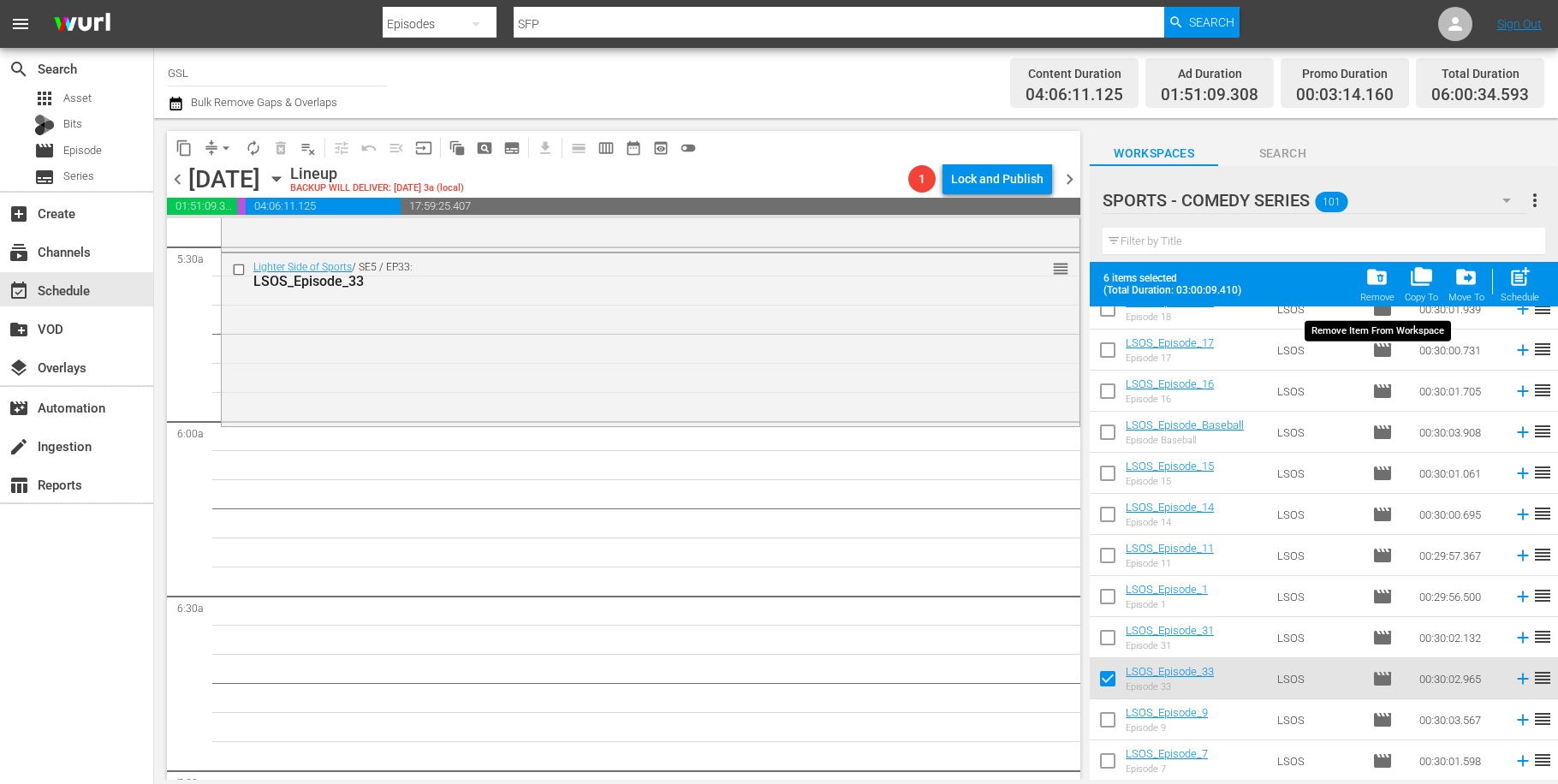
click at [1378, 279] on span "folder_delete" at bounding box center [1376, 276] width 23 height 23
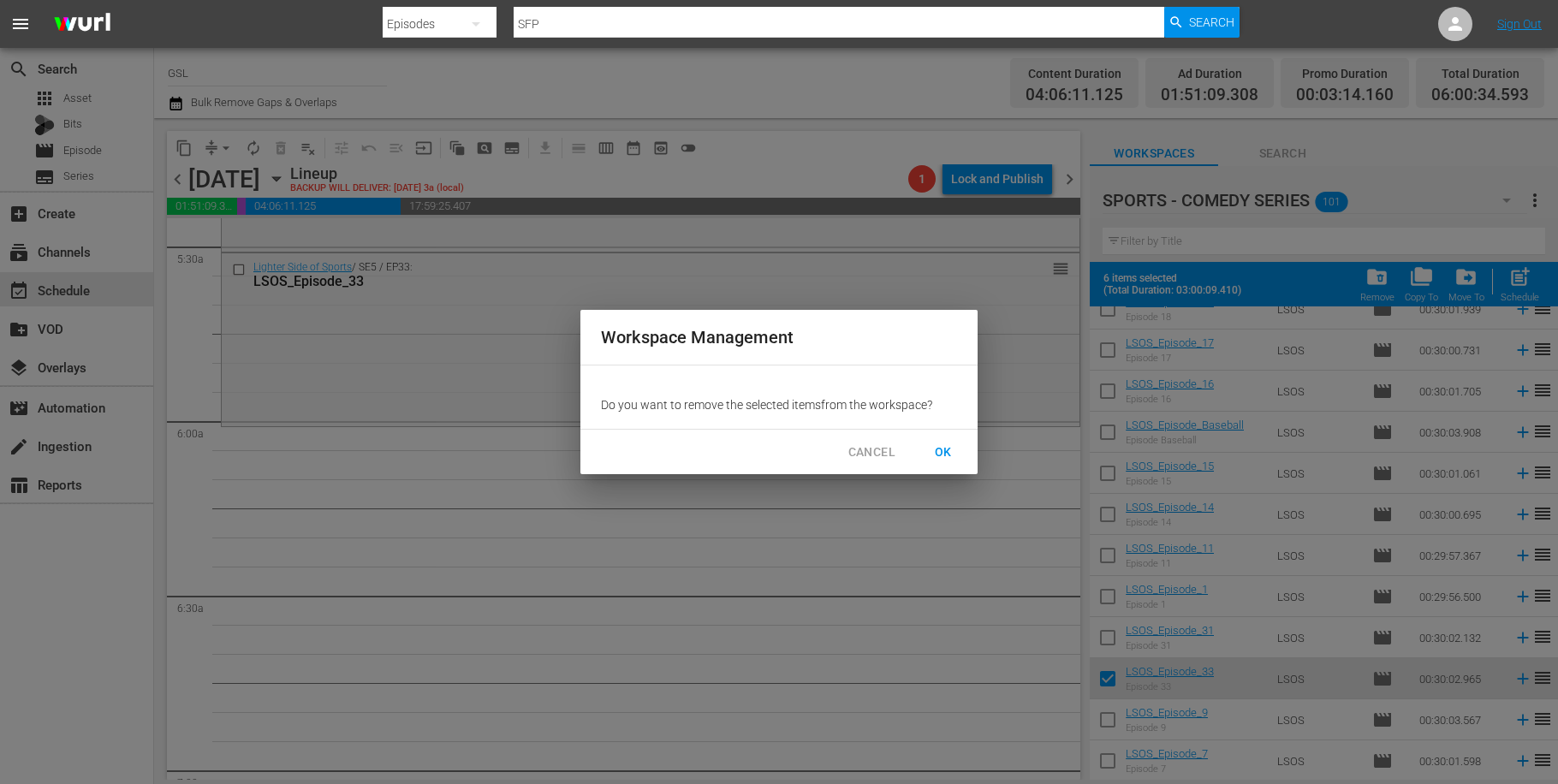
click at [960, 452] on button "OK" at bounding box center [943, 452] width 55 height 32
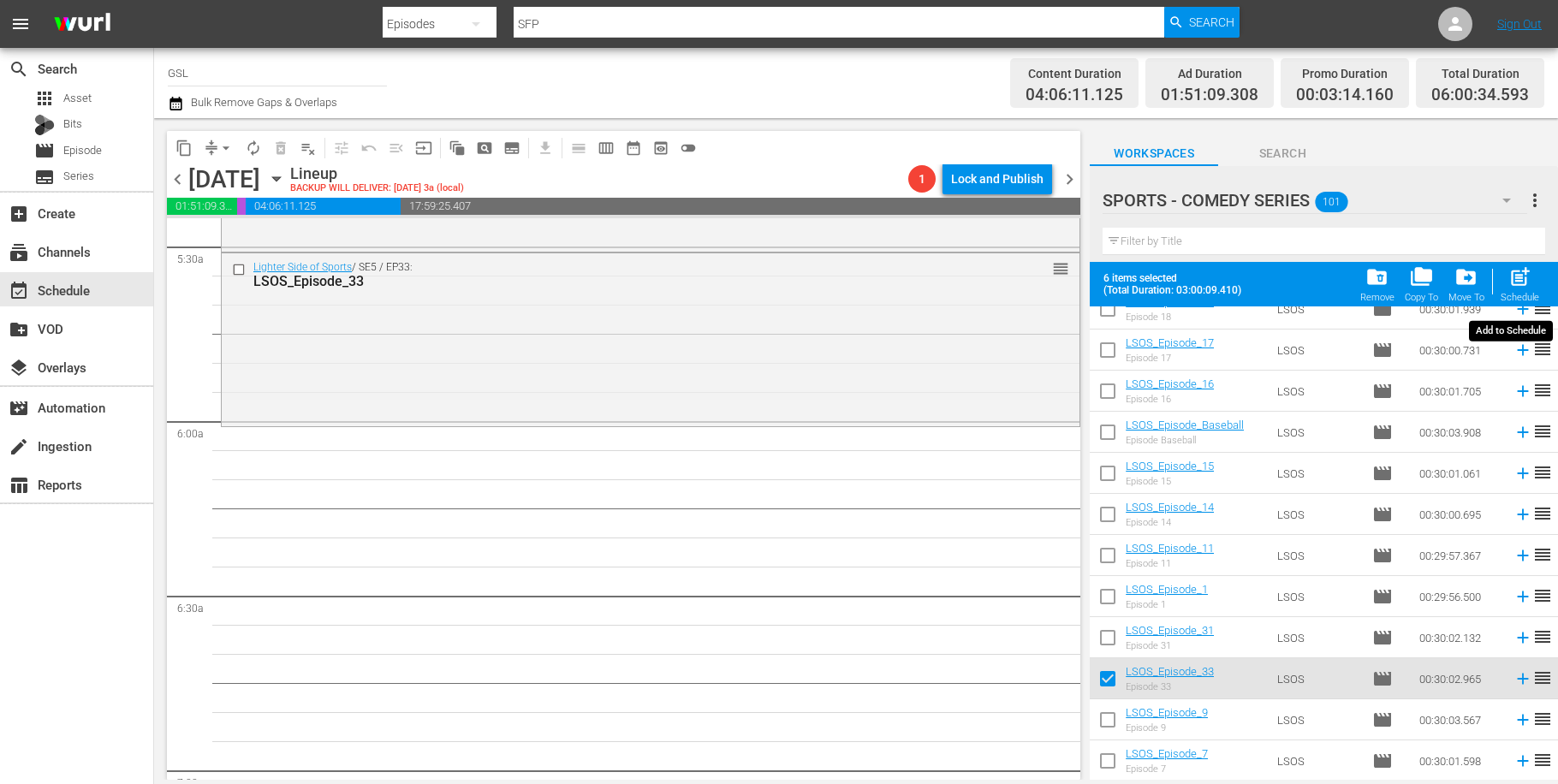
click at [1507, 199] on icon "button" at bounding box center [1506, 200] width 9 height 4
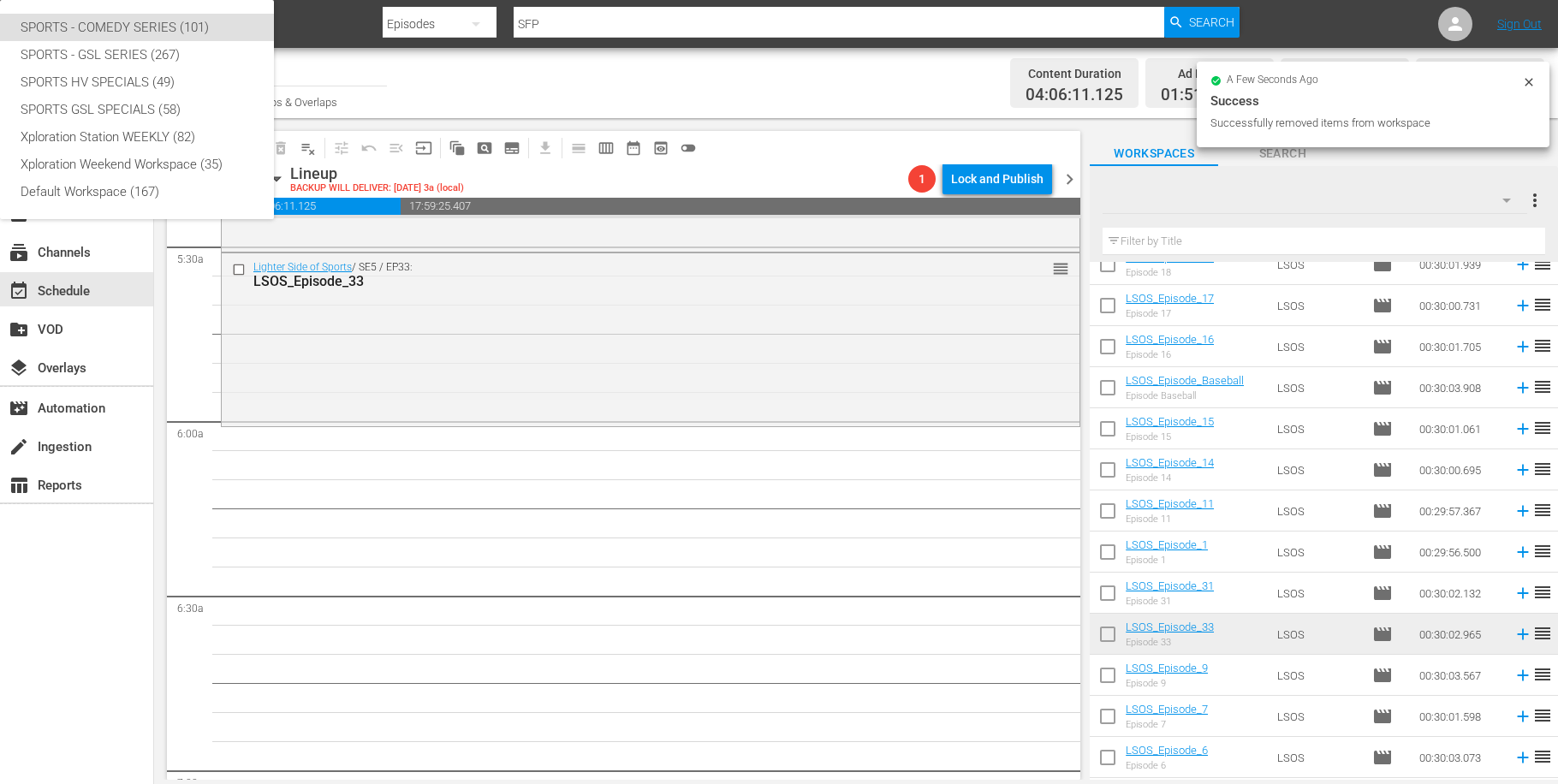
checkbox input "false"
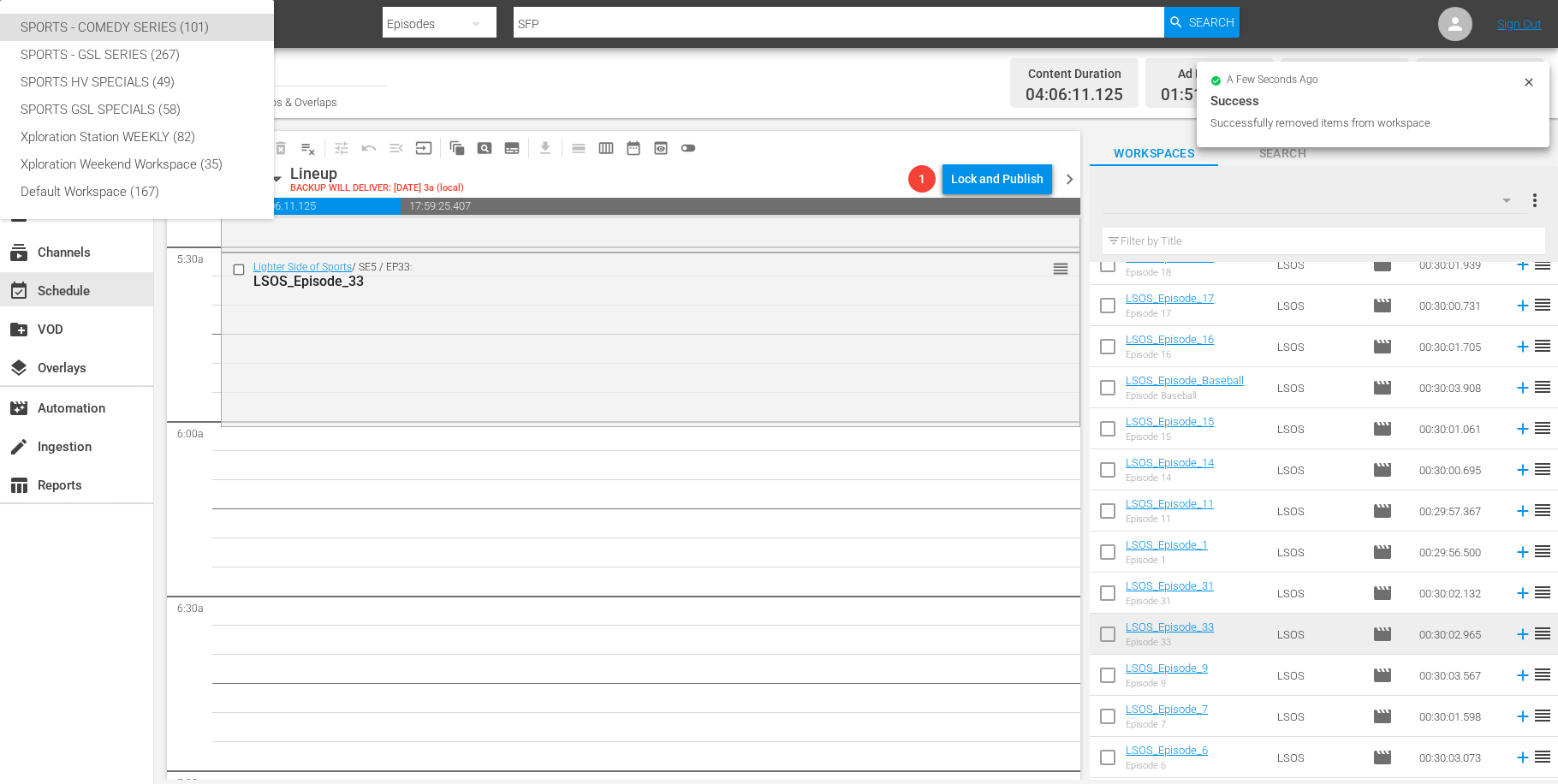
checkbox input "false"
click at [1506, 203] on div "SPORTS - COMEDY SERIES (101) SPORTS - GSL SERIES (267) SPORTS HV SPECIALS (49) …" at bounding box center [779, 392] width 1558 height 784
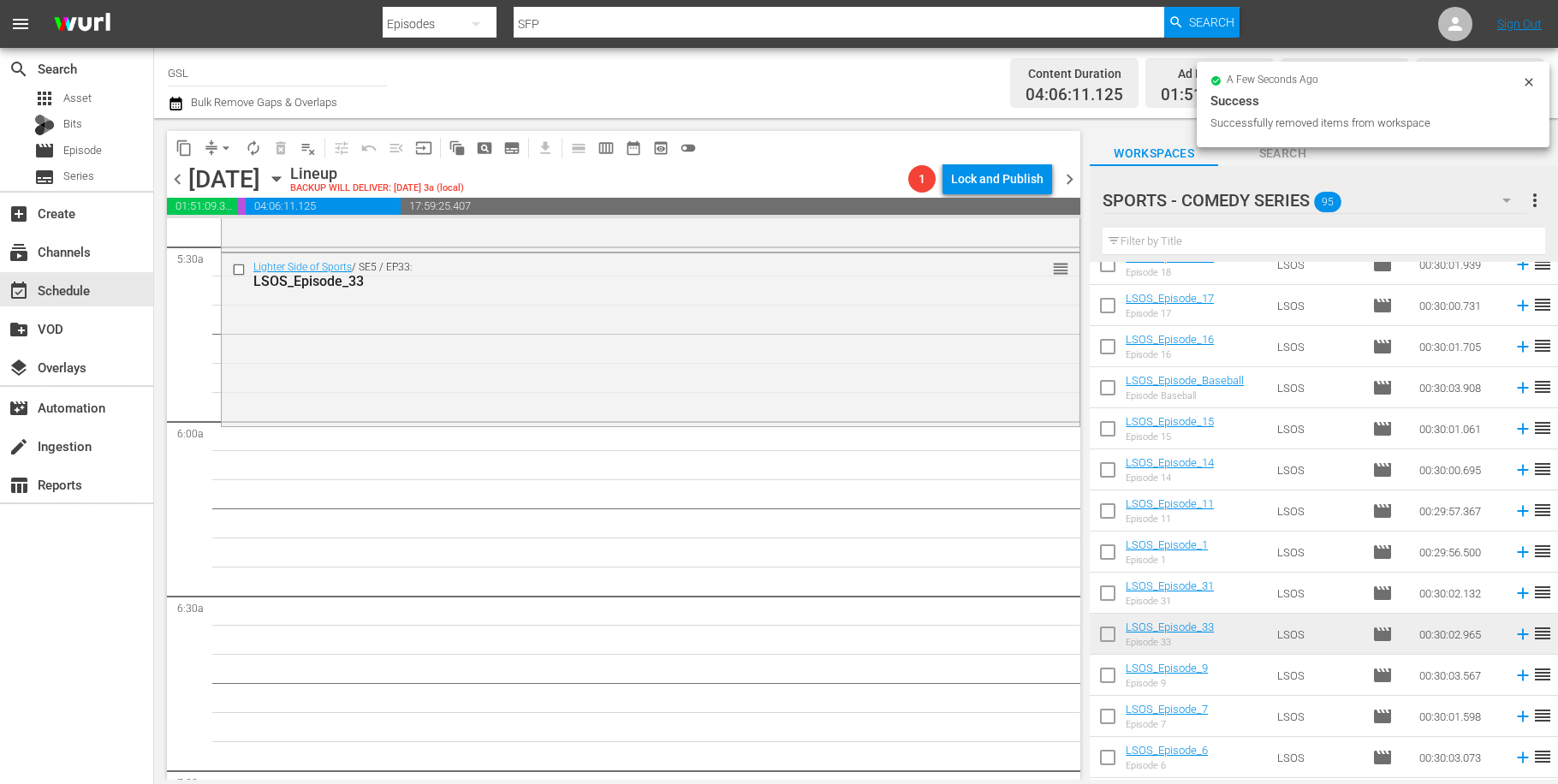
click at [1506, 203] on icon "button" at bounding box center [1506, 200] width 21 height 21
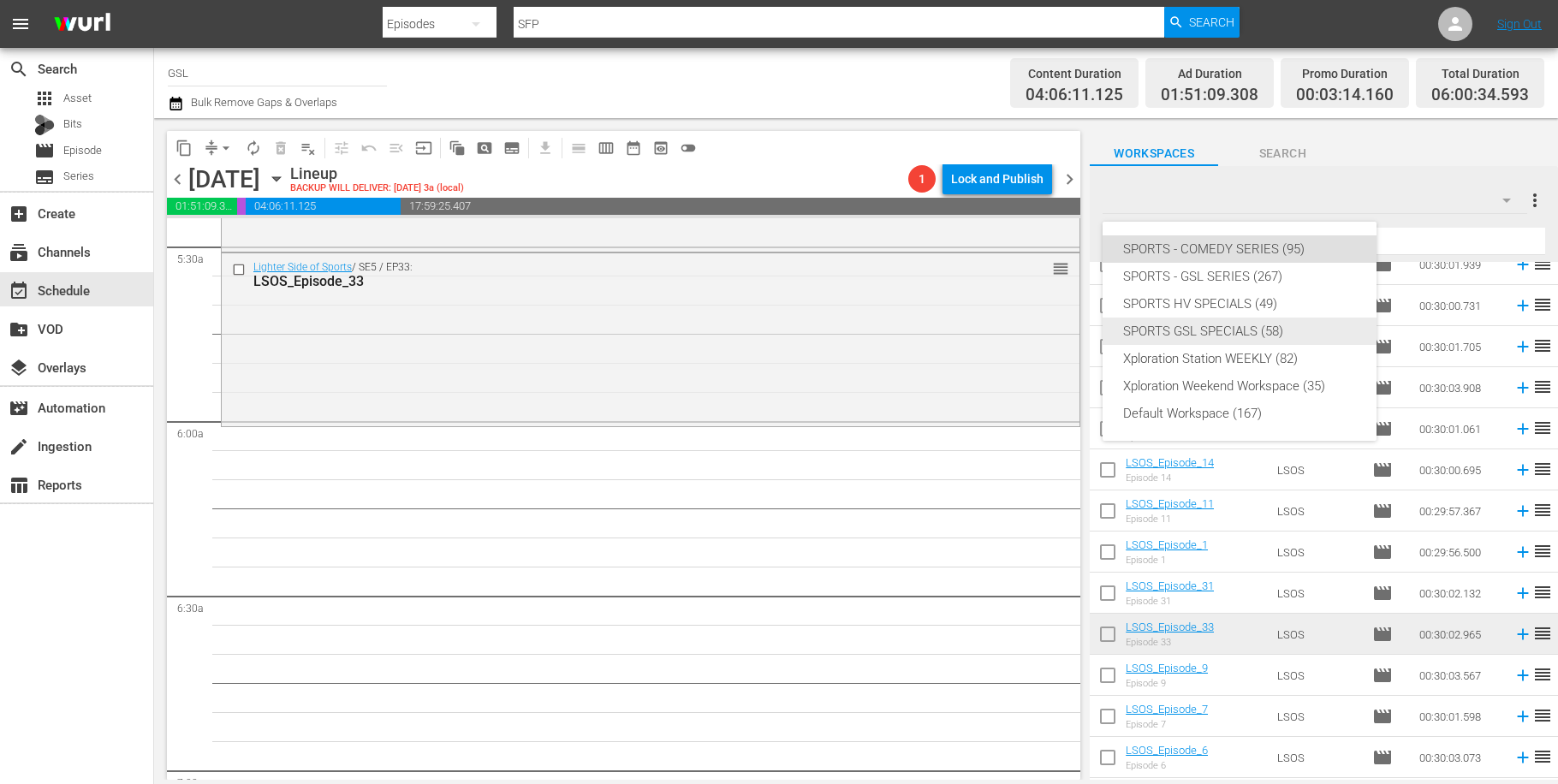
click at [1298, 323] on div "SPORTS GSL SPECIALS (58)" at bounding box center [1239, 331] width 233 height 28
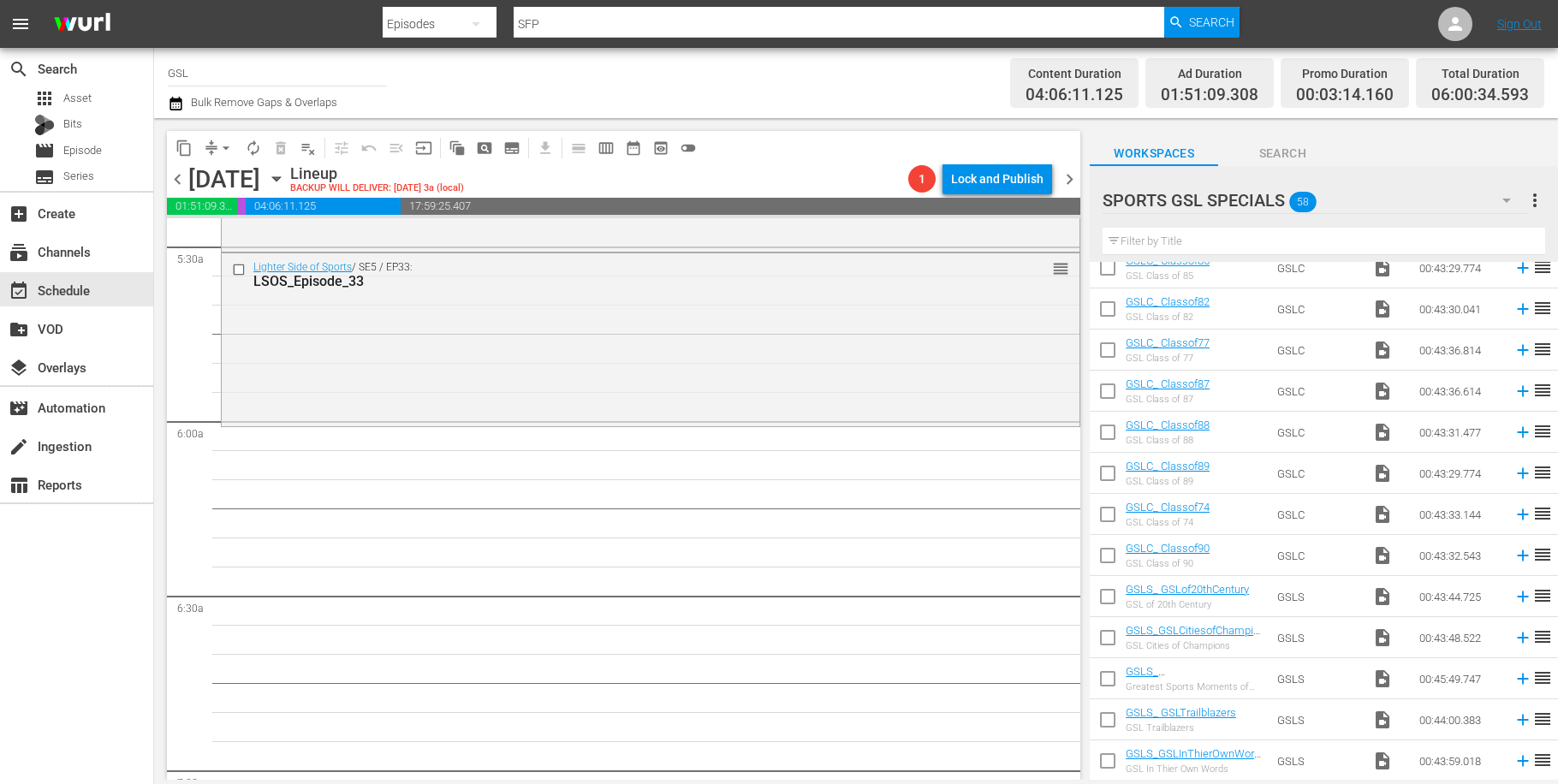
scroll to position [203, 0]
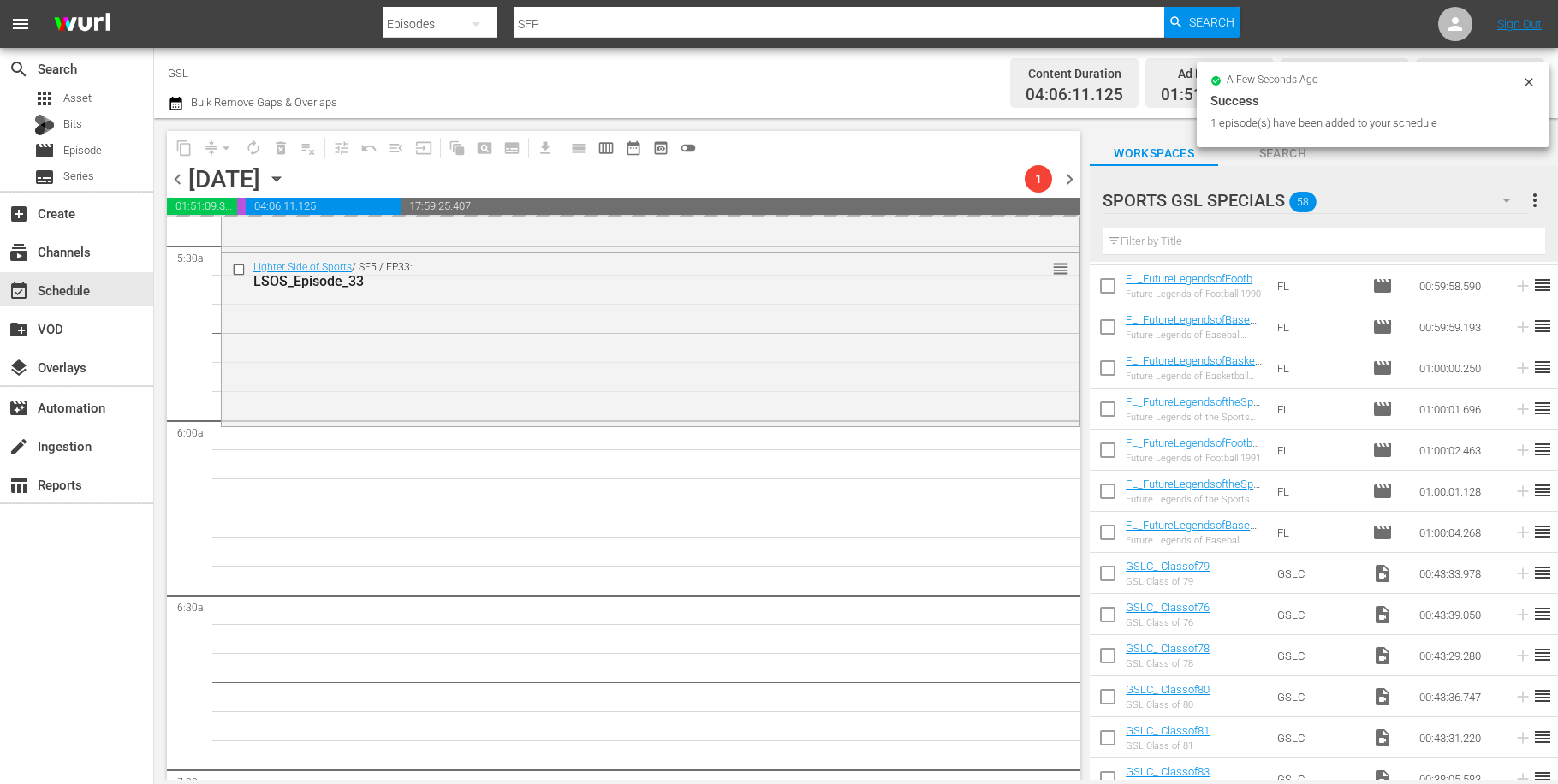
click at [1517, 211] on icon "button" at bounding box center [1506, 200] width 21 height 21
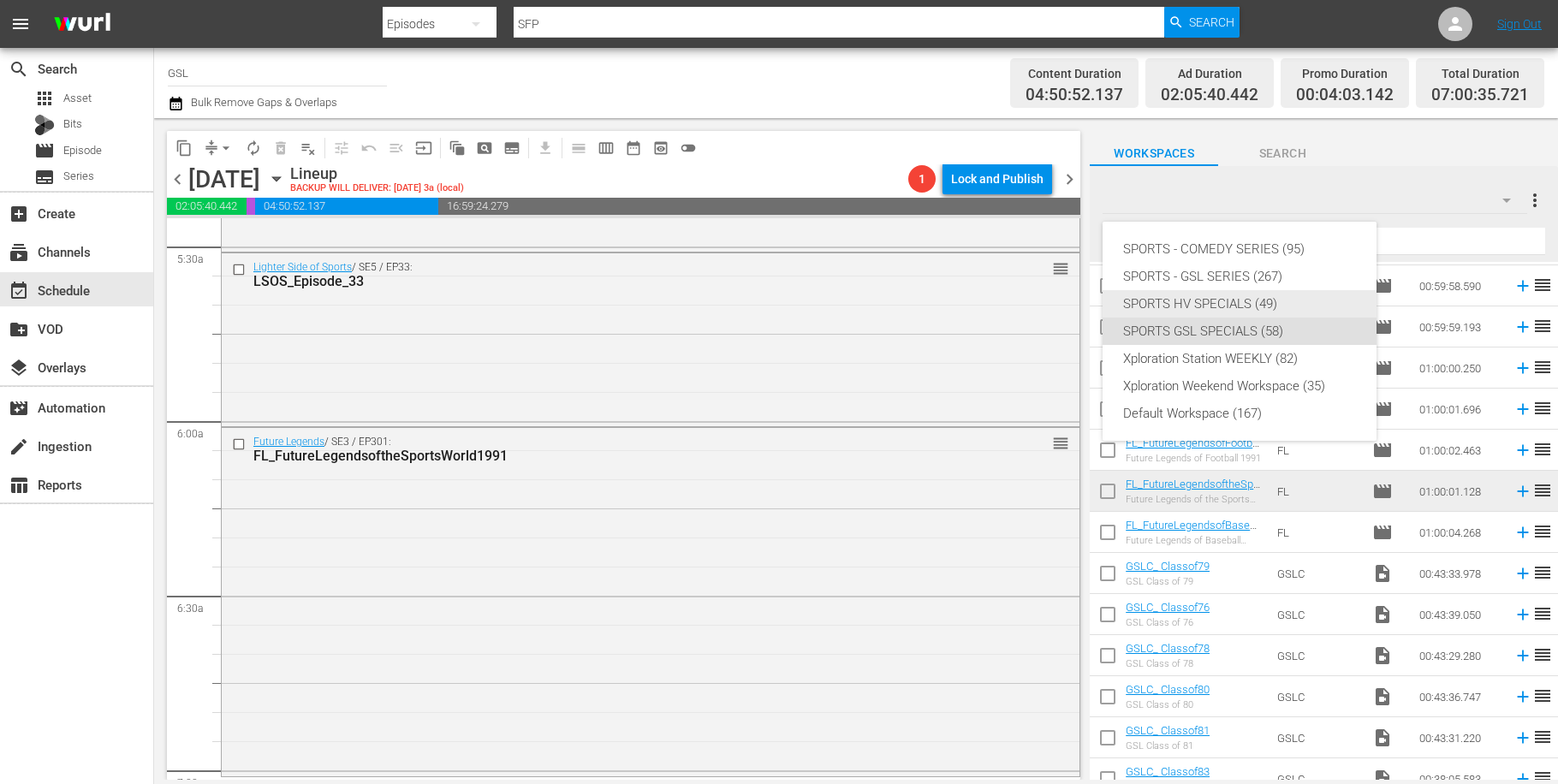
click at [1256, 301] on div "SPORTS HV SPECIALS (49)" at bounding box center [1239, 303] width 233 height 28
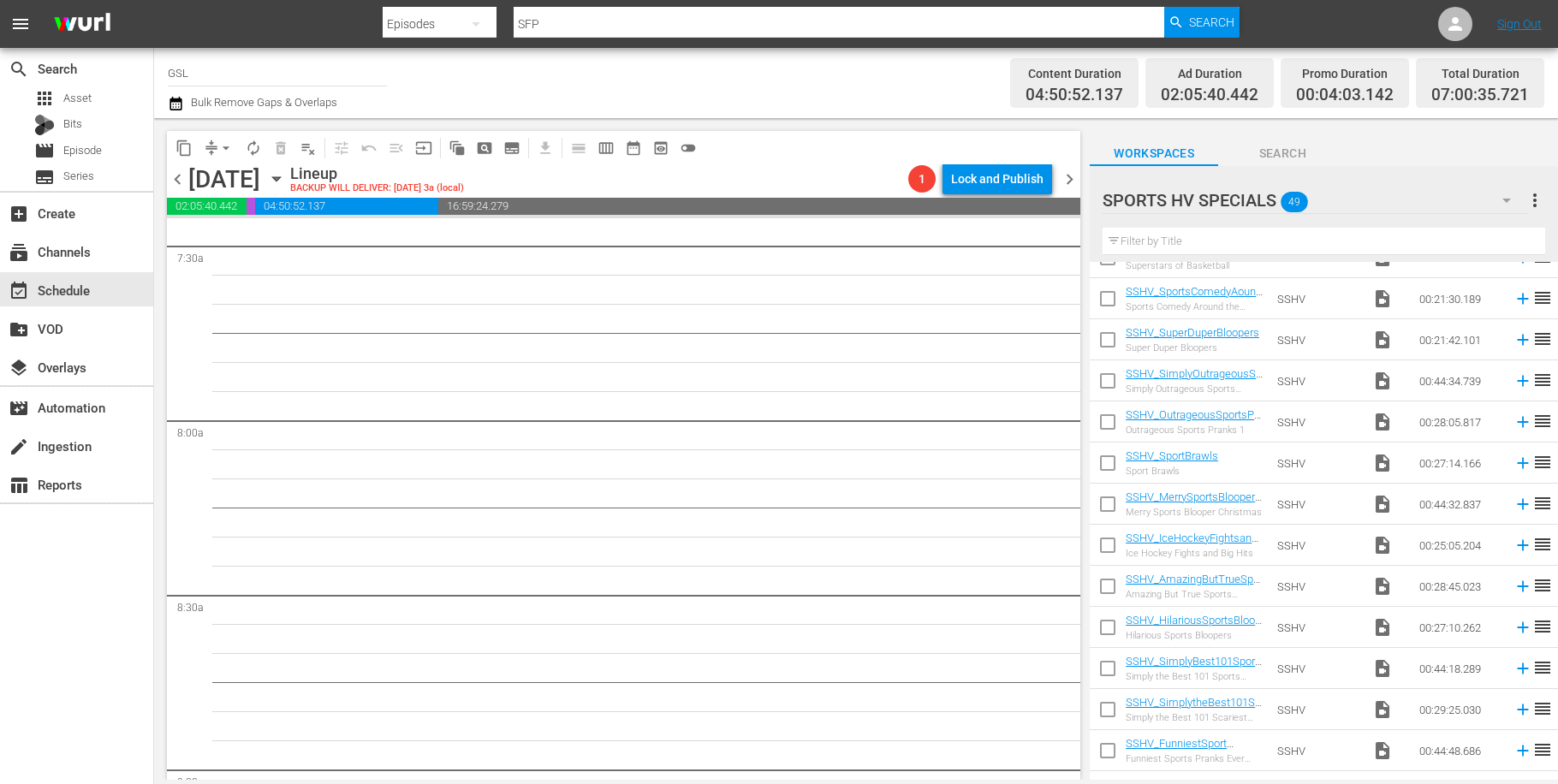
scroll to position [2371, 0]
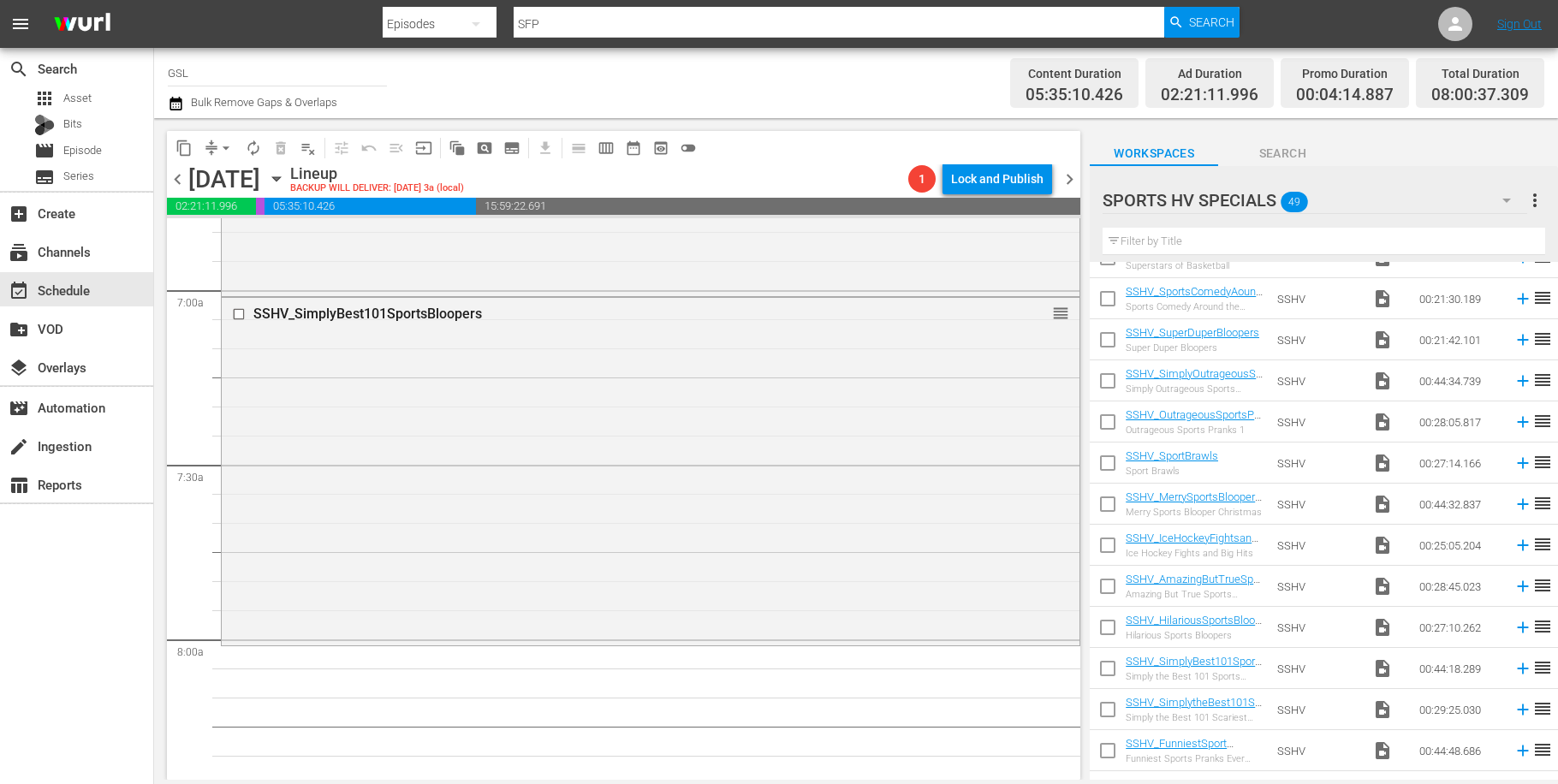
click at [180, 179] on span "chevron_left" at bounding box center [177, 179] width 22 height 22
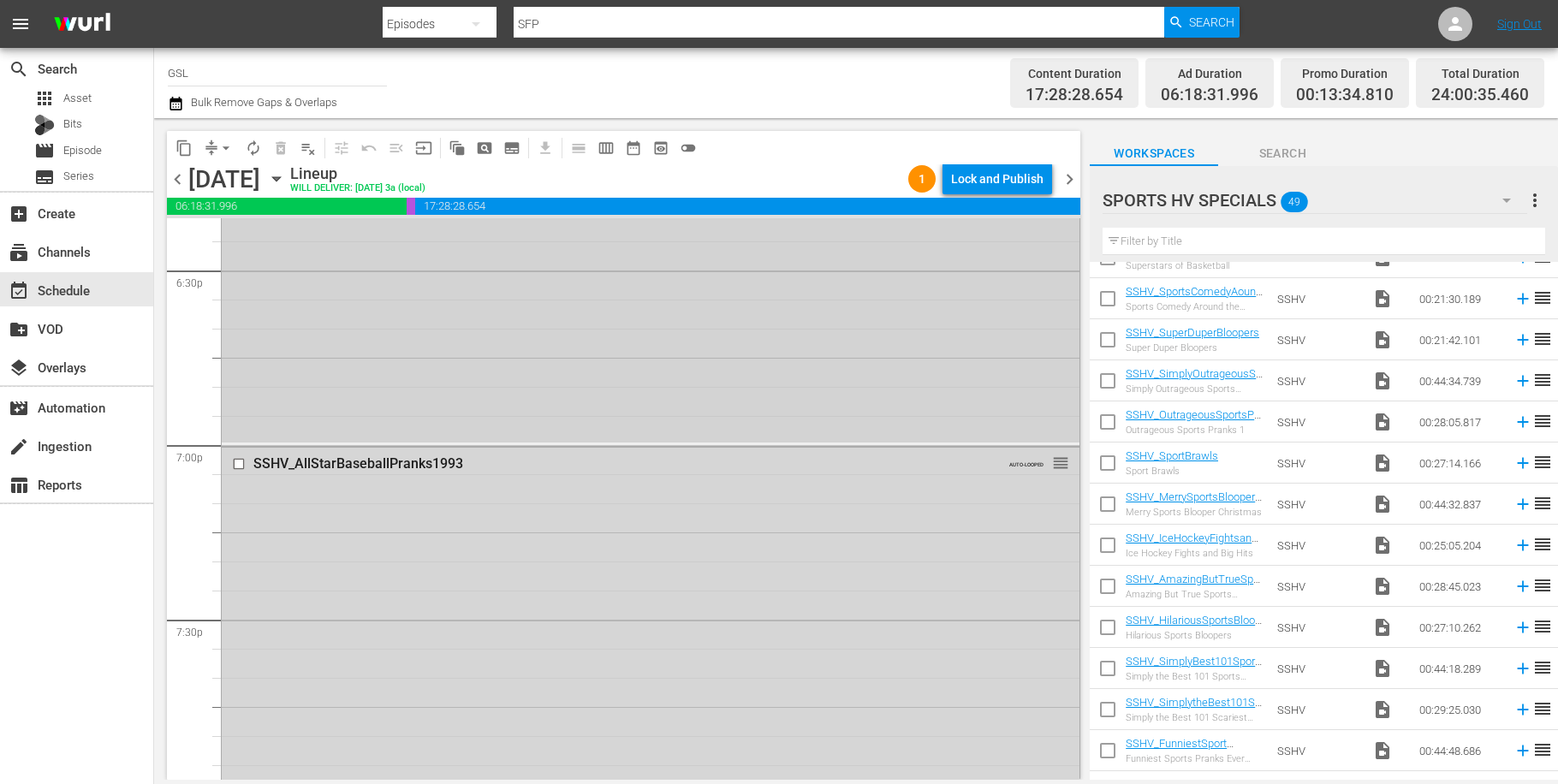
scroll to position [6441, 0]
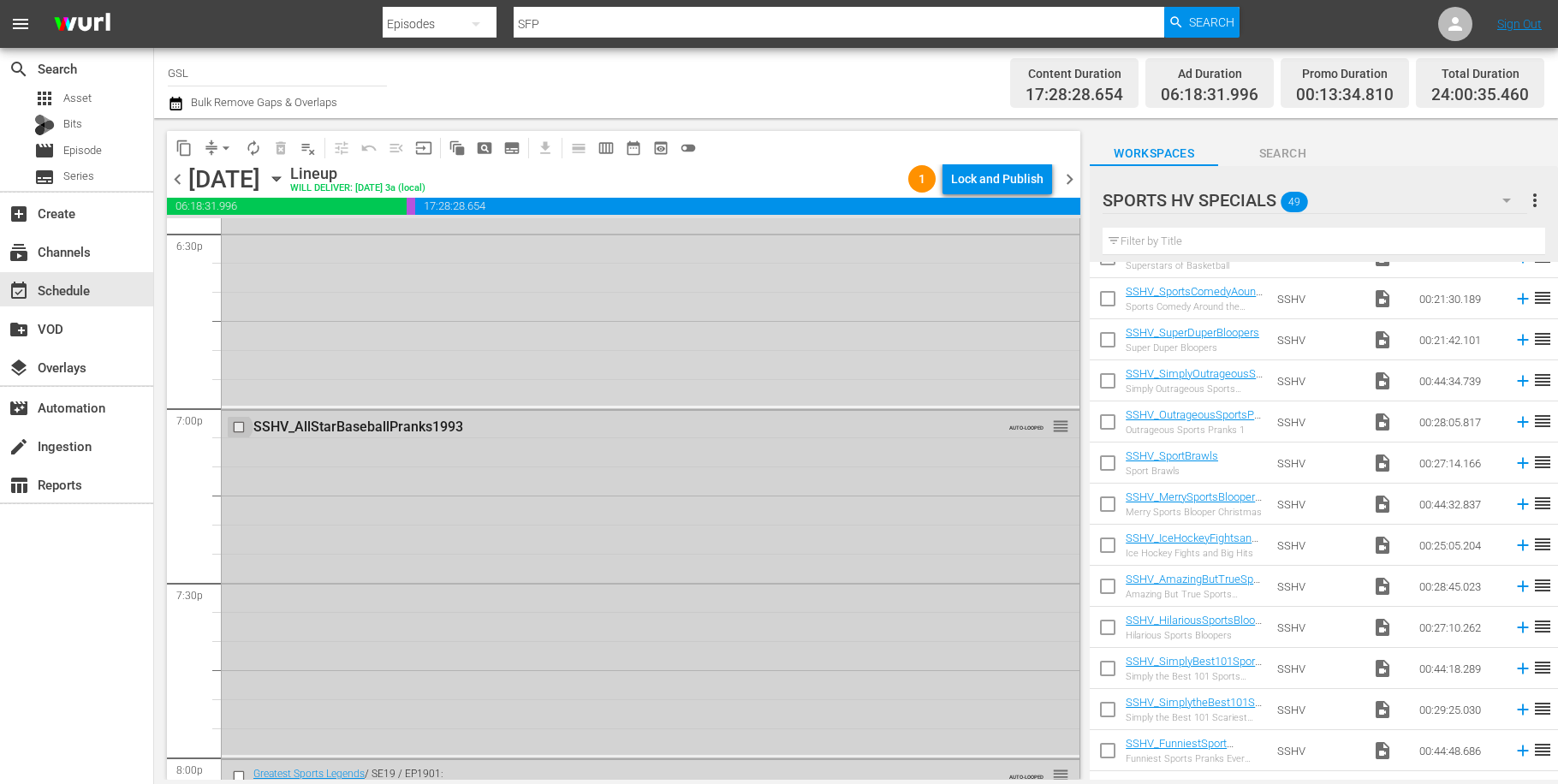
click at [243, 426] on input "checkbox" at bounding box center [240, 426] width 18 height 15
click at [285, 147] on span "delete_forever_outlined" at bounding box center [280, 148] width 17 height 17
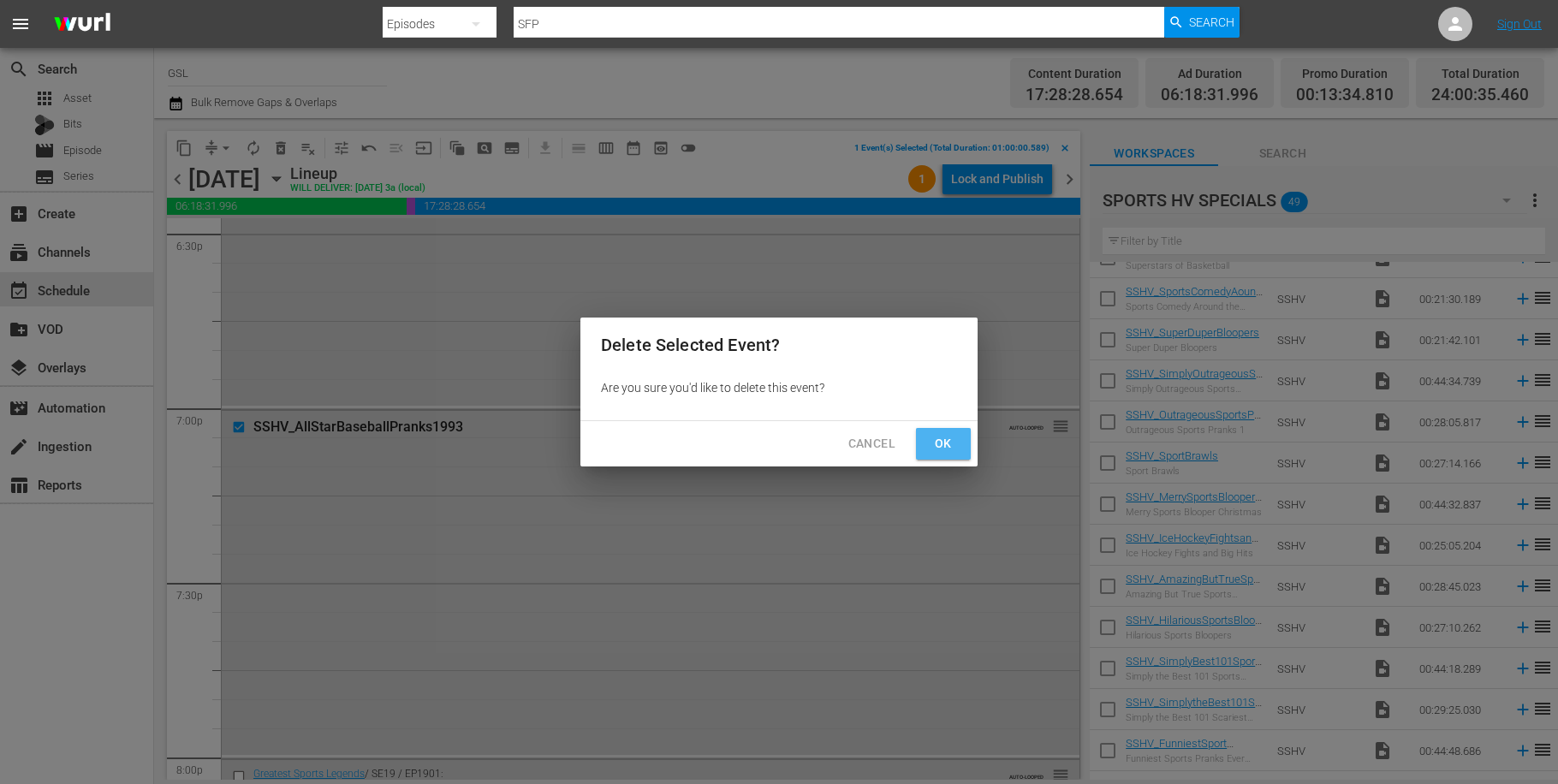
click at [947, 443] on span "Ok" at bounding box center [943, 443] width 28 height 22
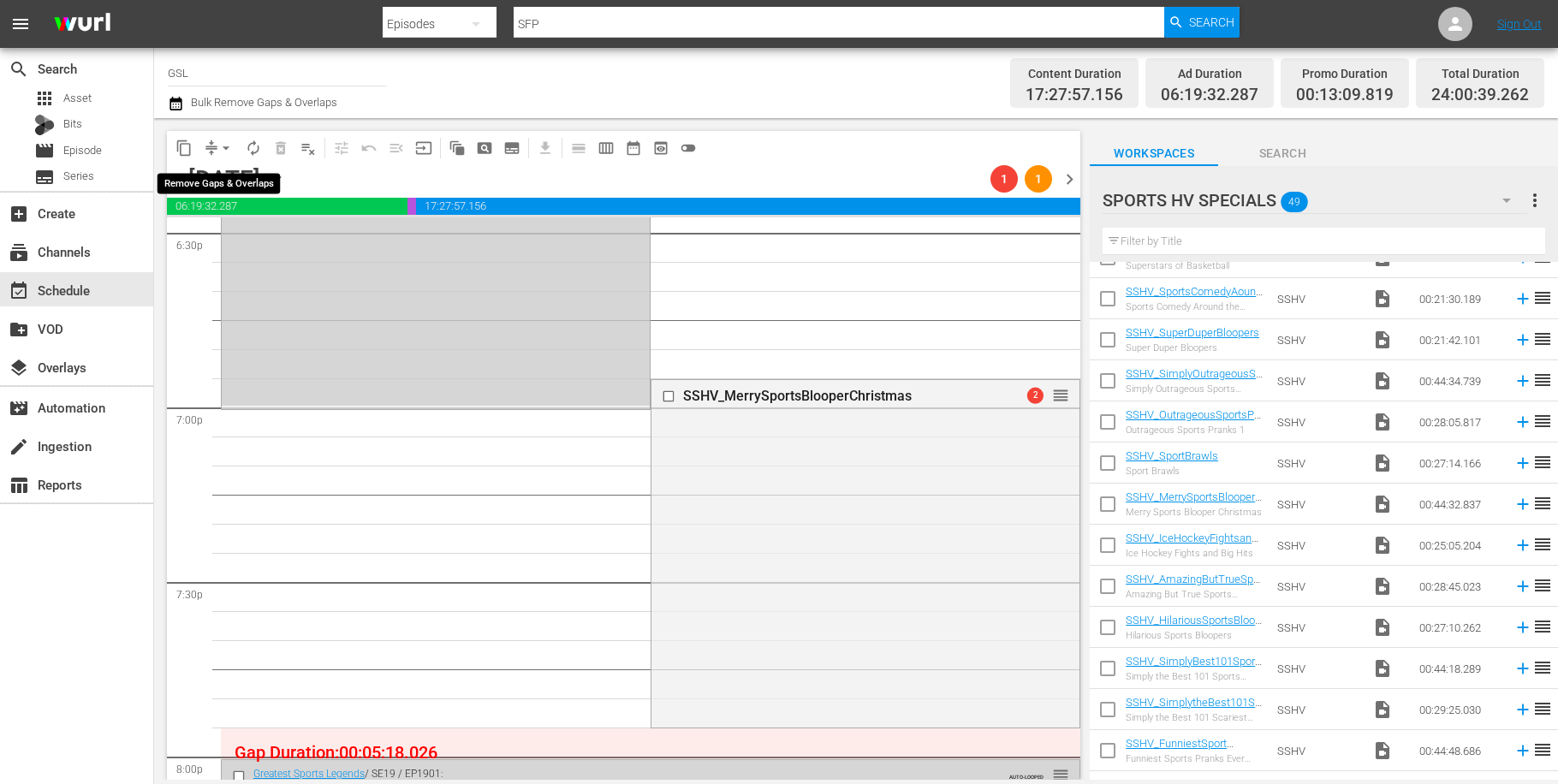
click at [214, 142] on button "arrow_drop_down" at bounding box center [226, 148] width 28 height 28
click at [238, 182] on li "Align to Midnight" at bounding box center [227, 182] width 179 height 29
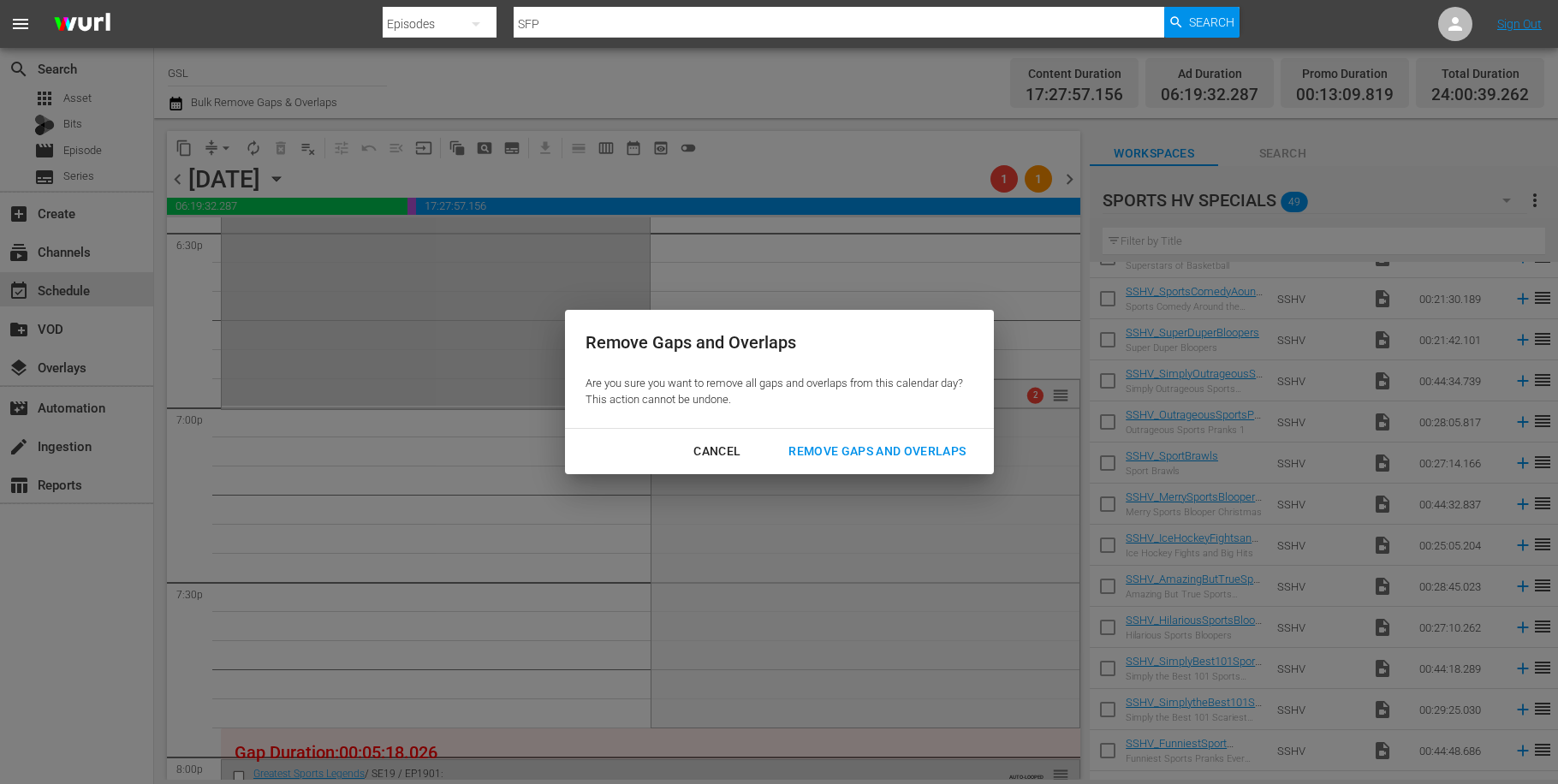
click at [852, 440] on button "Remove Gaps and Overlaps" at bounding box center [876, 451] width 218 height 32
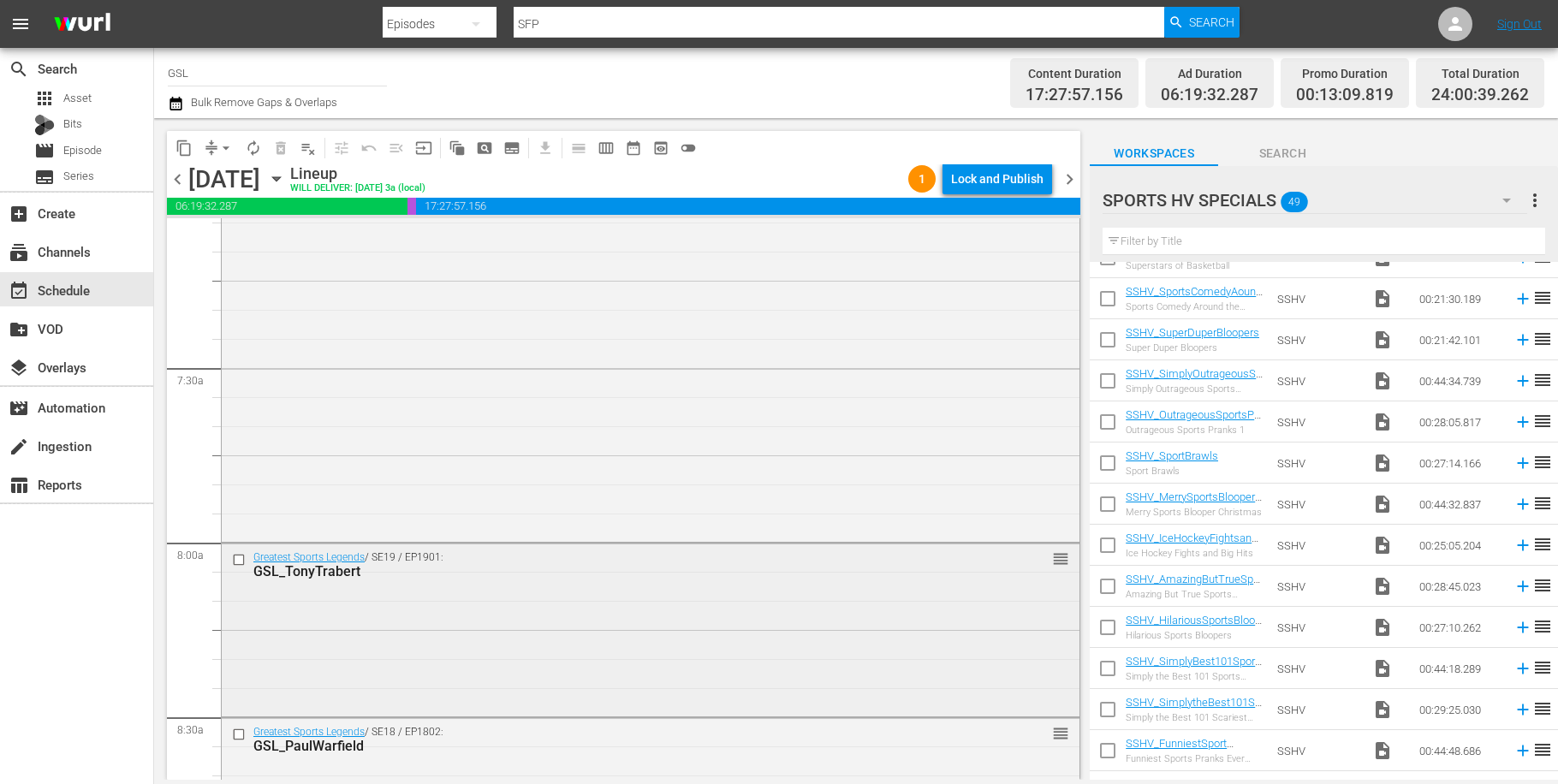
scroll to position [2278, 0]
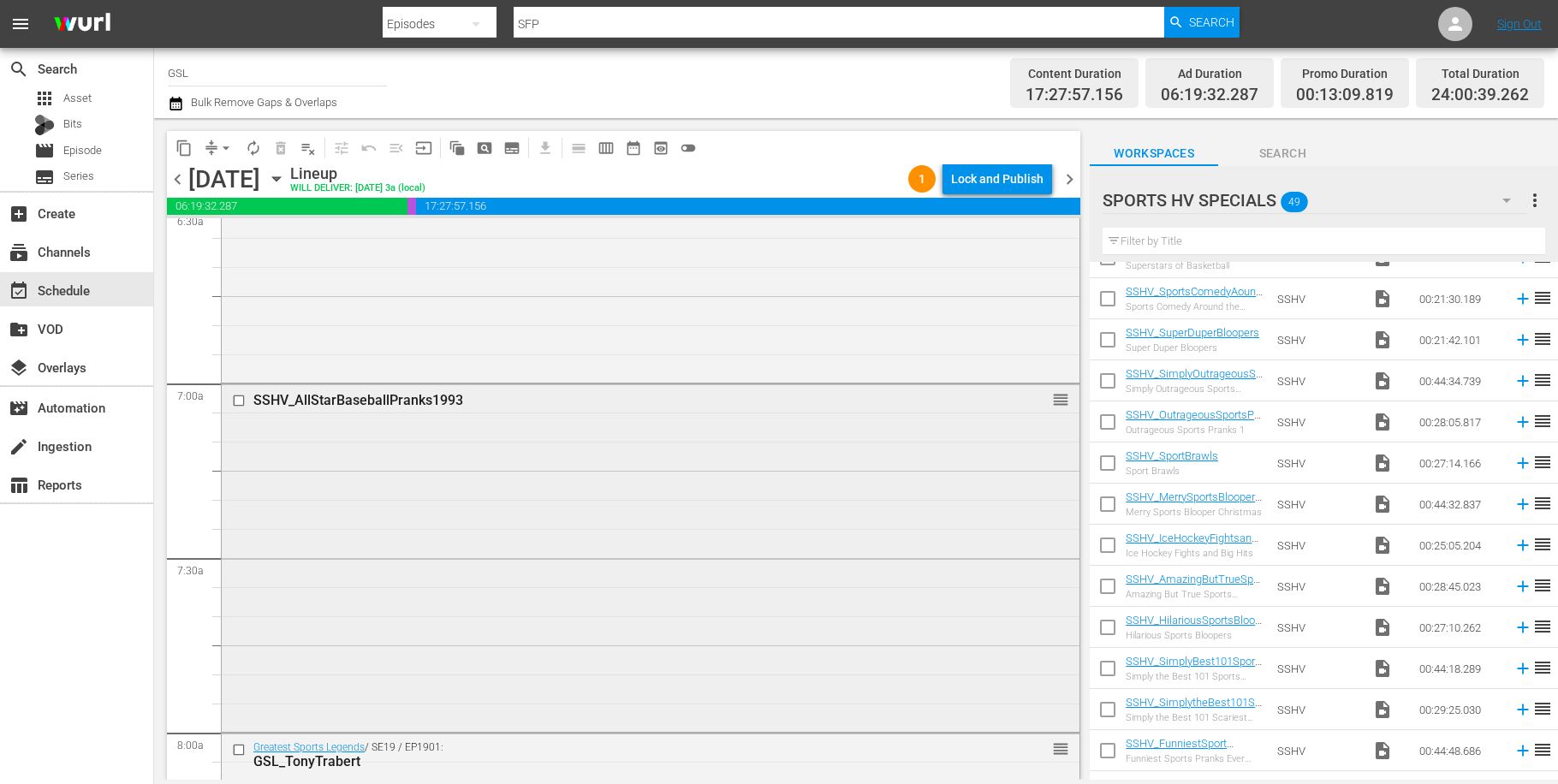
click at [244, 400] on input "checkbox" at bounding box center [240, 400] width 18 height 15
click at [281, 153] on span "delete_forever_outlined" at bounding box center [280, 148] width 17 height 17
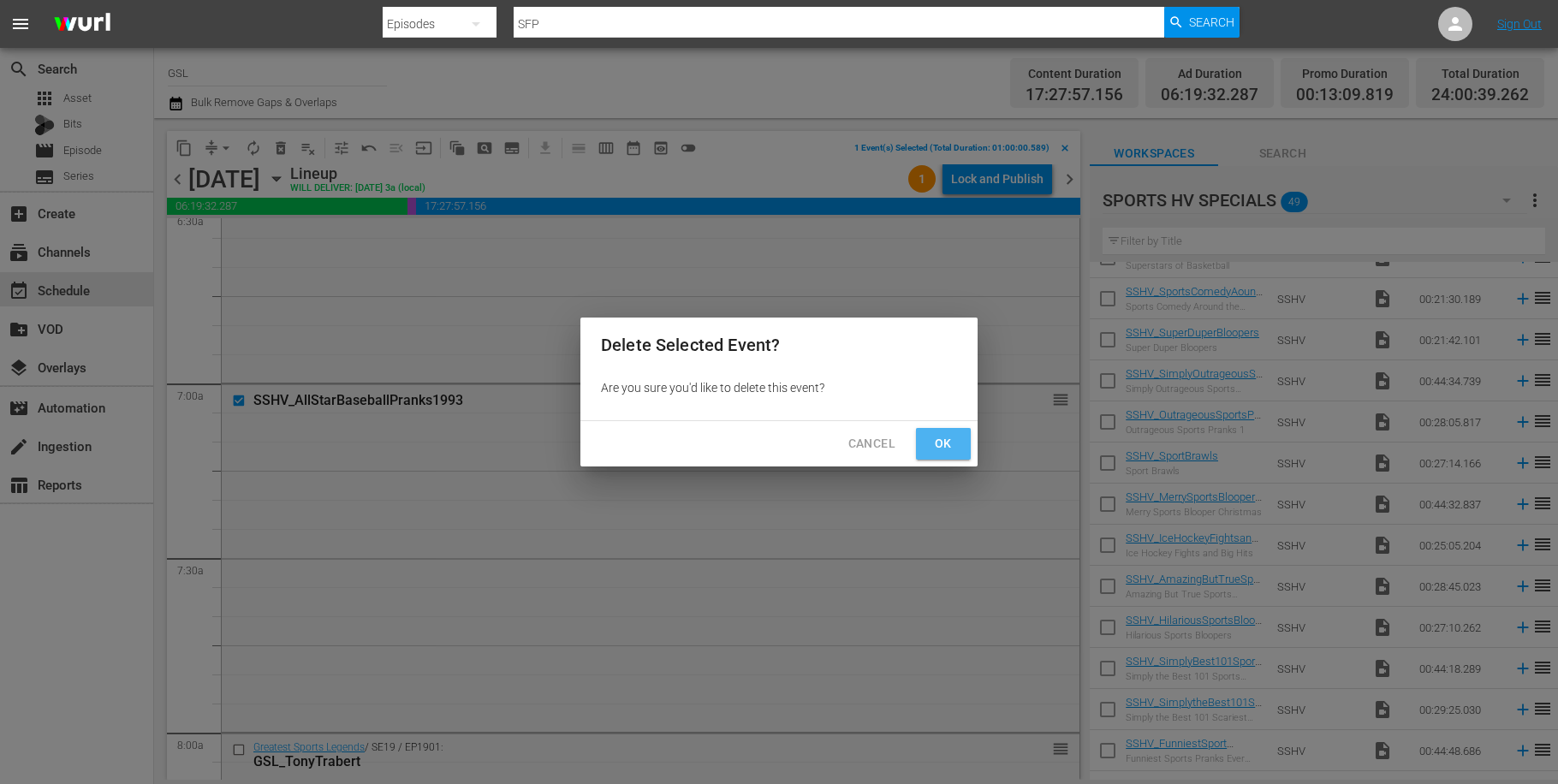
drag, startPoint x: 955, startPoint y: 432, endPoint x: 1113, endPoint y: 503, distance: 173.2
click at [954, 432] on button "Ok" at bounding box center [943, 443] width 55 height 32
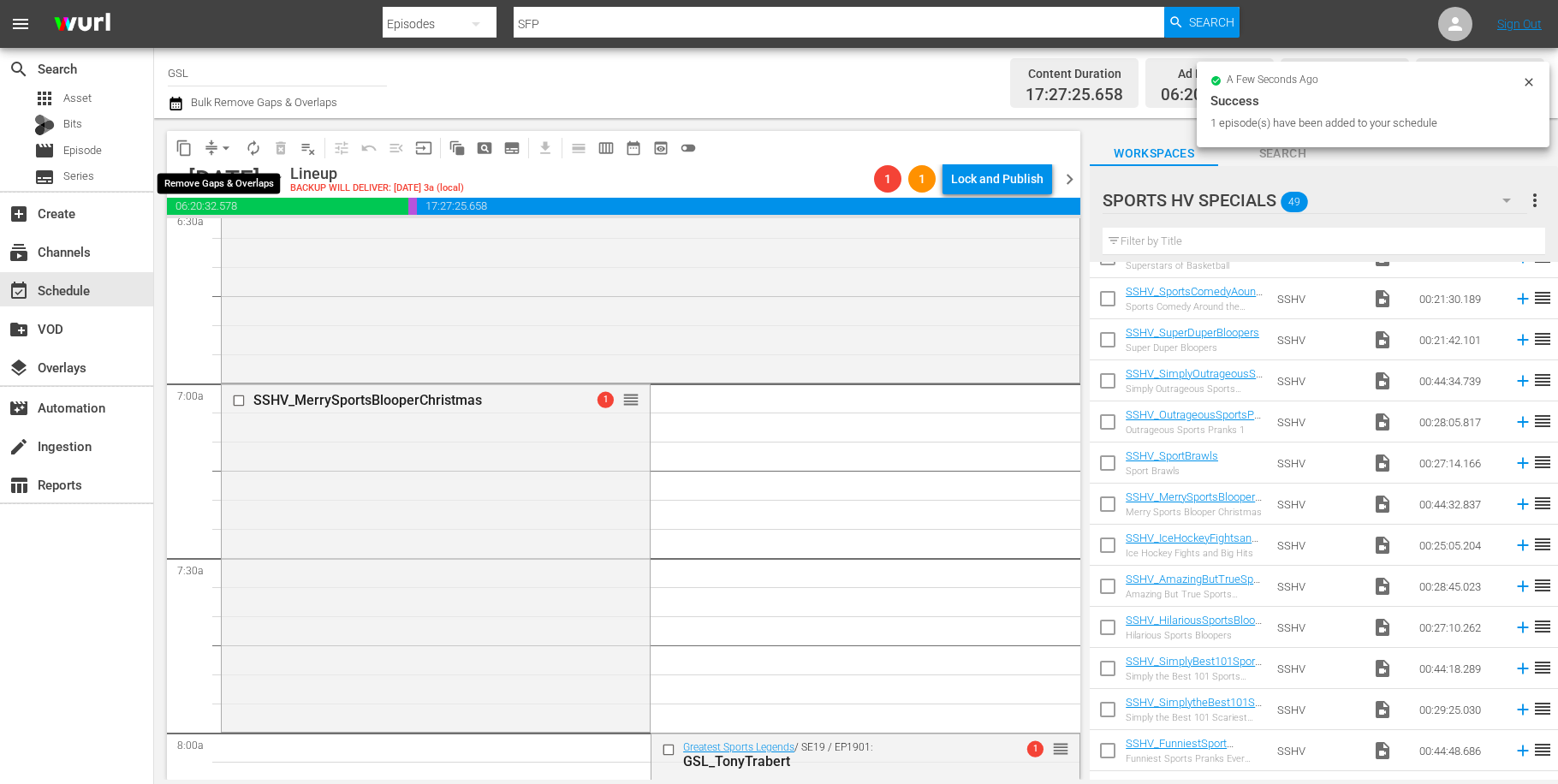
click at [218, 142] on span "arrow_drop_down" at bounding box center [226, 148] width 17 height 17
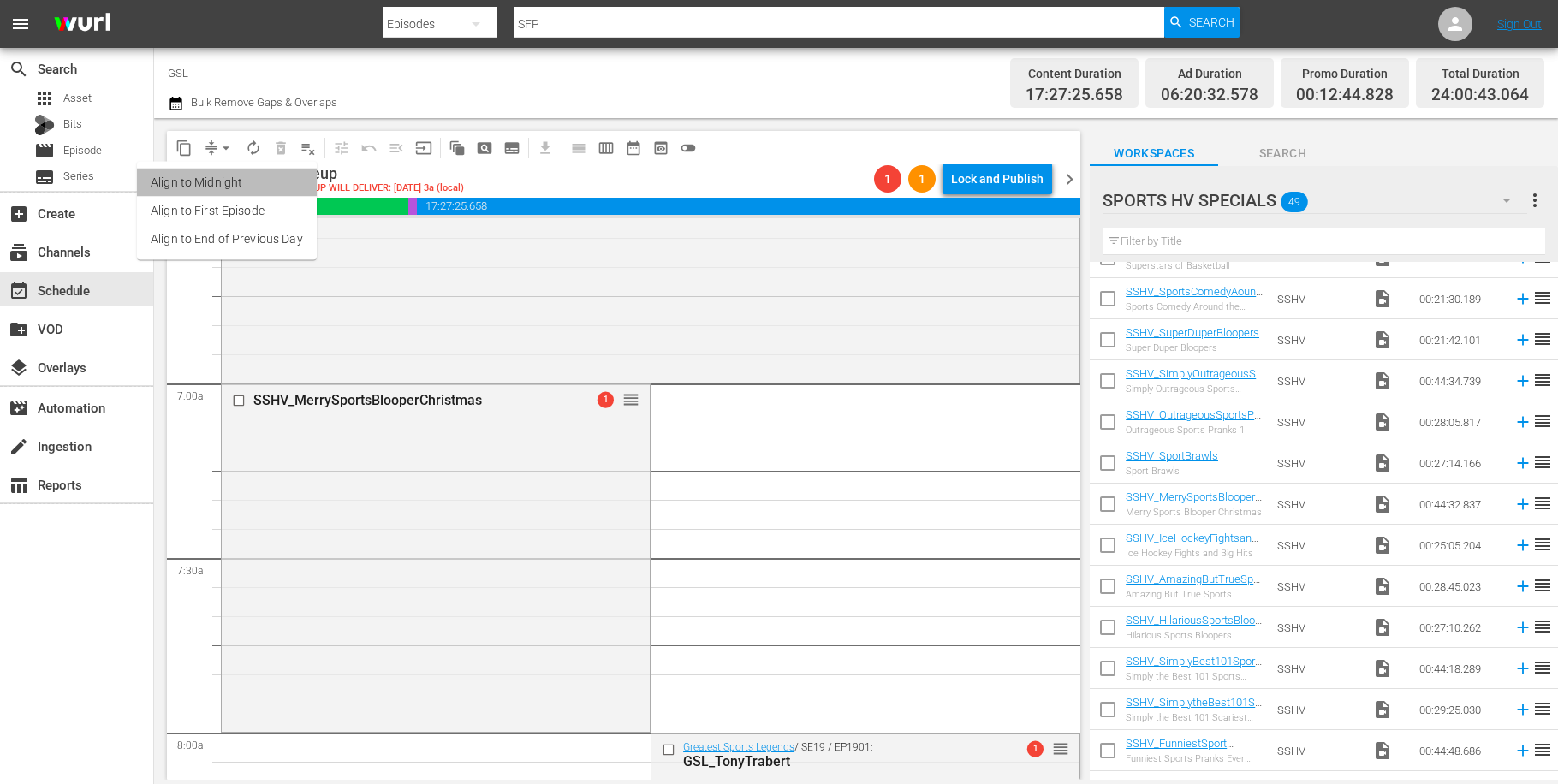
click at [244, 191] on li "Align to Midnight" at bounding box center [227, 182] width 179 height 29
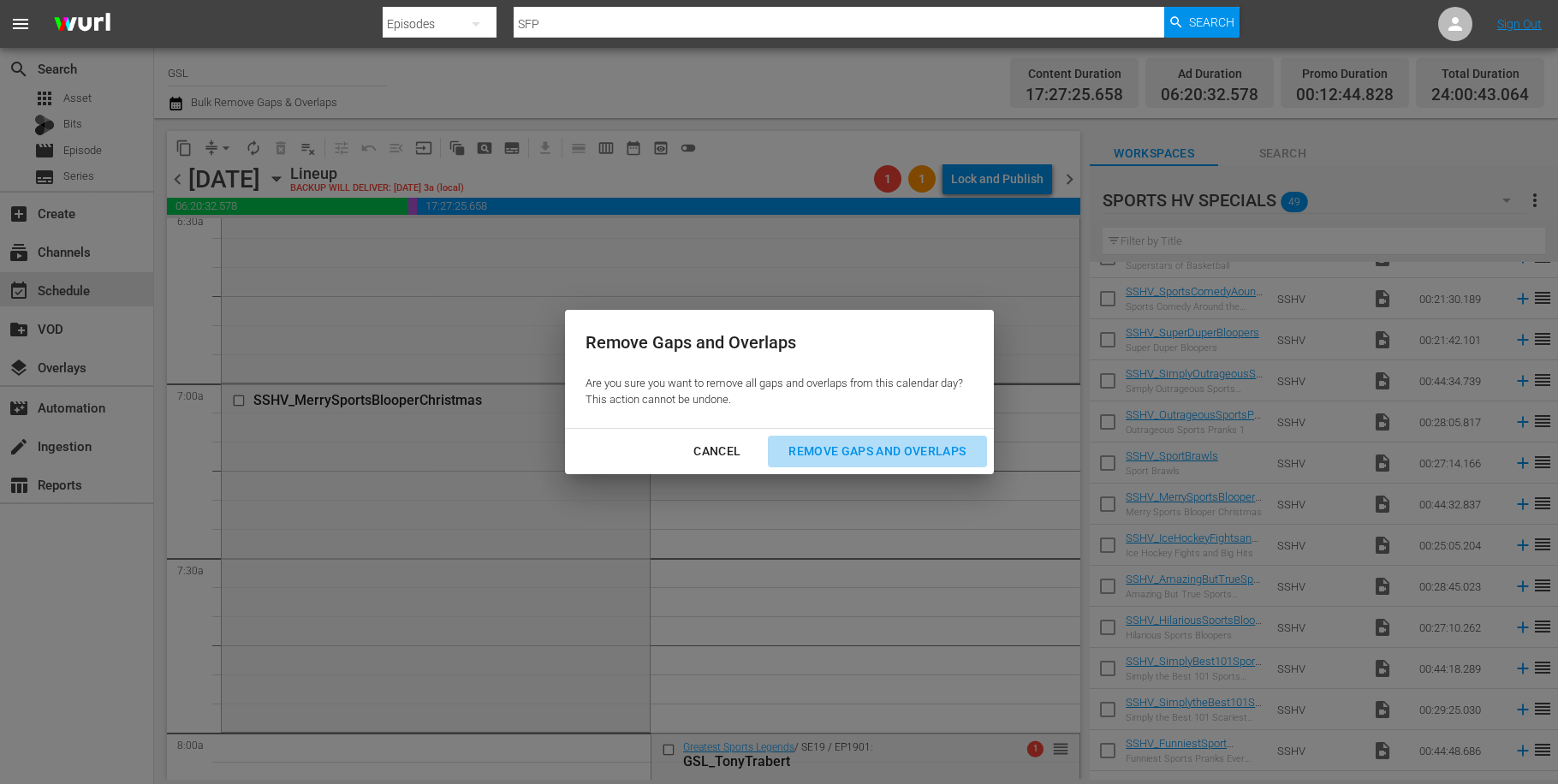
click at [895, 457] on div "Remove Gaps and Overlaps" at bounding box center [877, 451] width 205 height 22
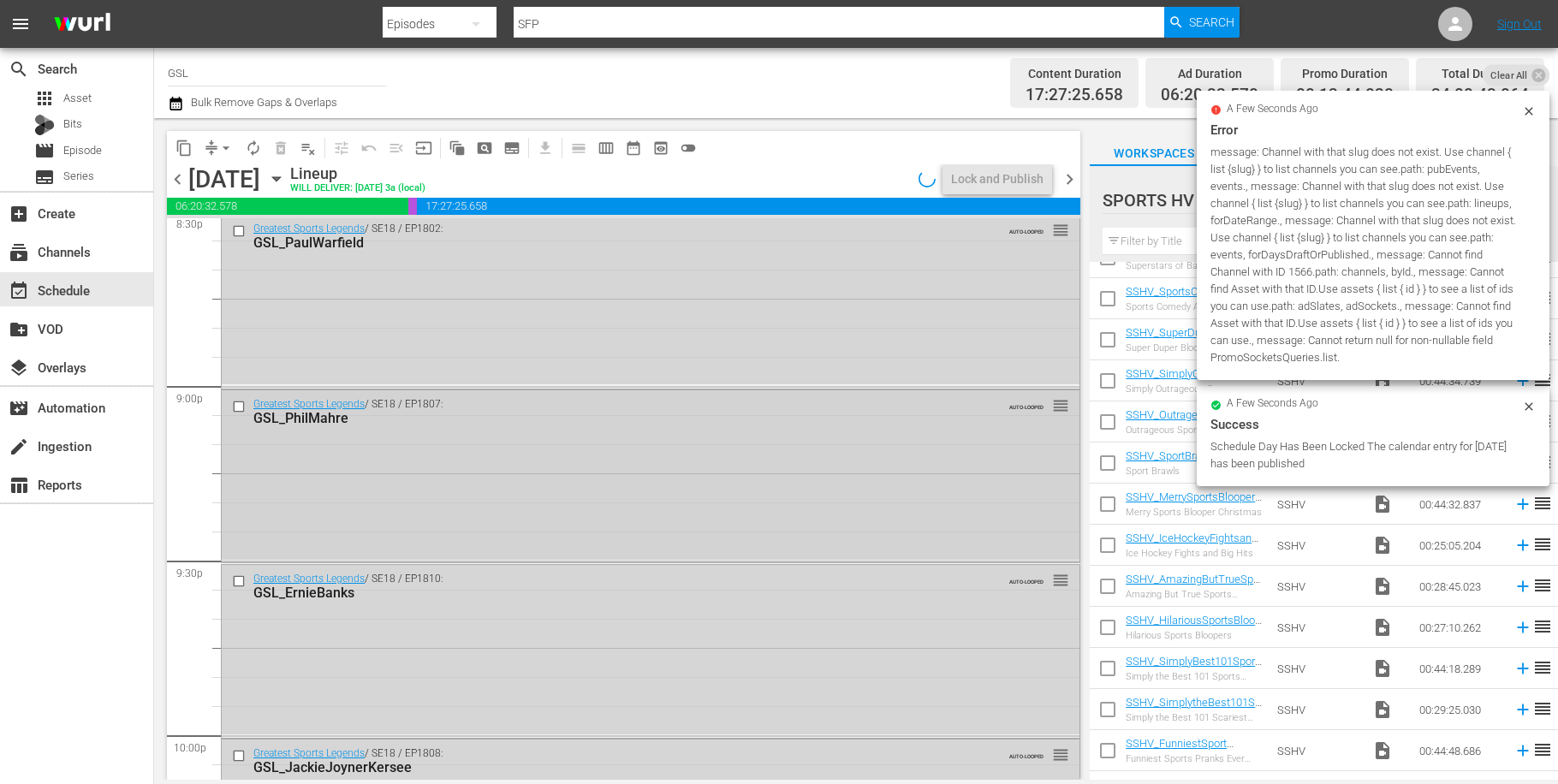
scroll to position [7819, 0]
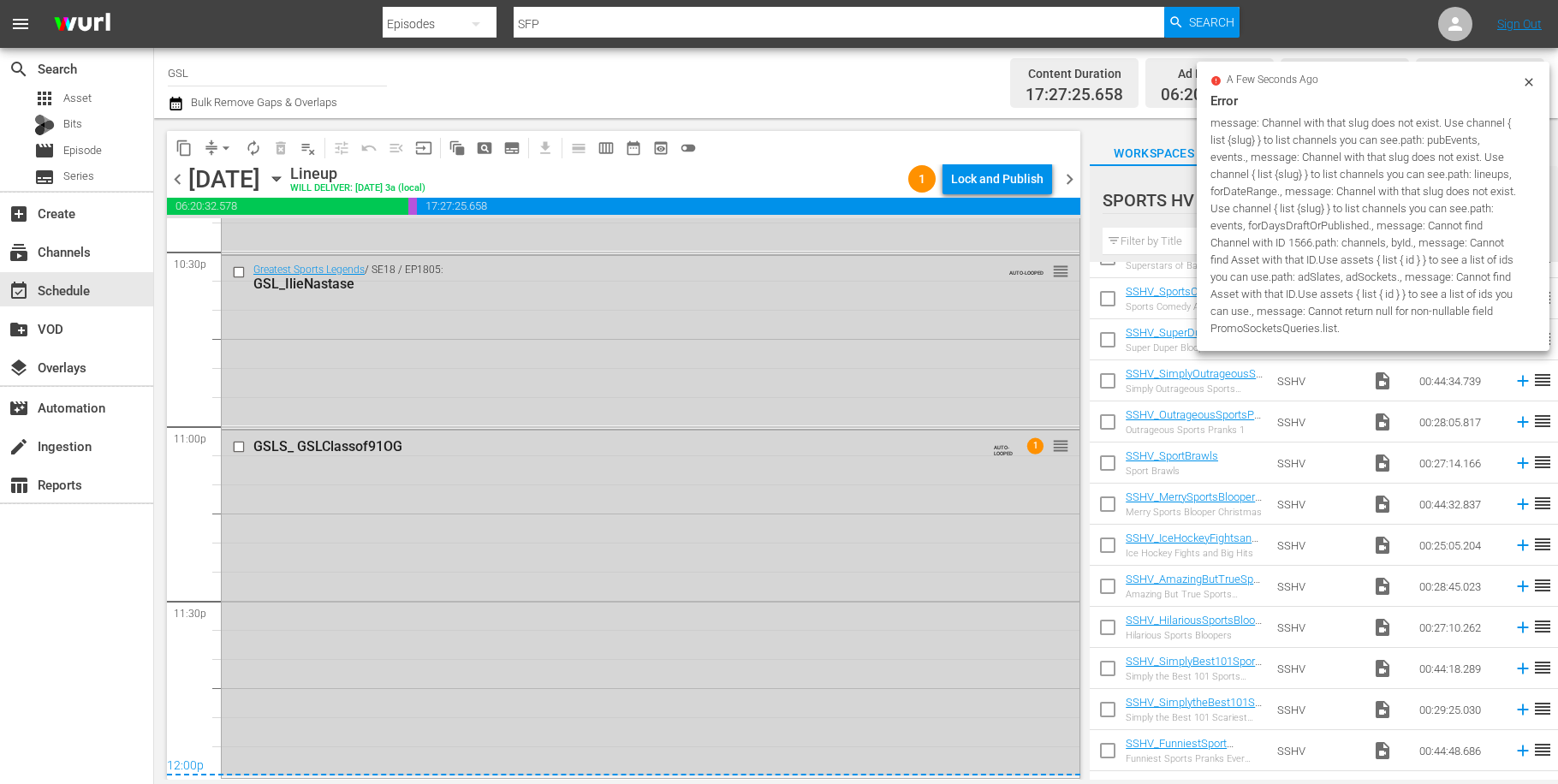
click at [1067, 184] on span "chevron_right" at bounding box center [1069, 179] width 22 height 22
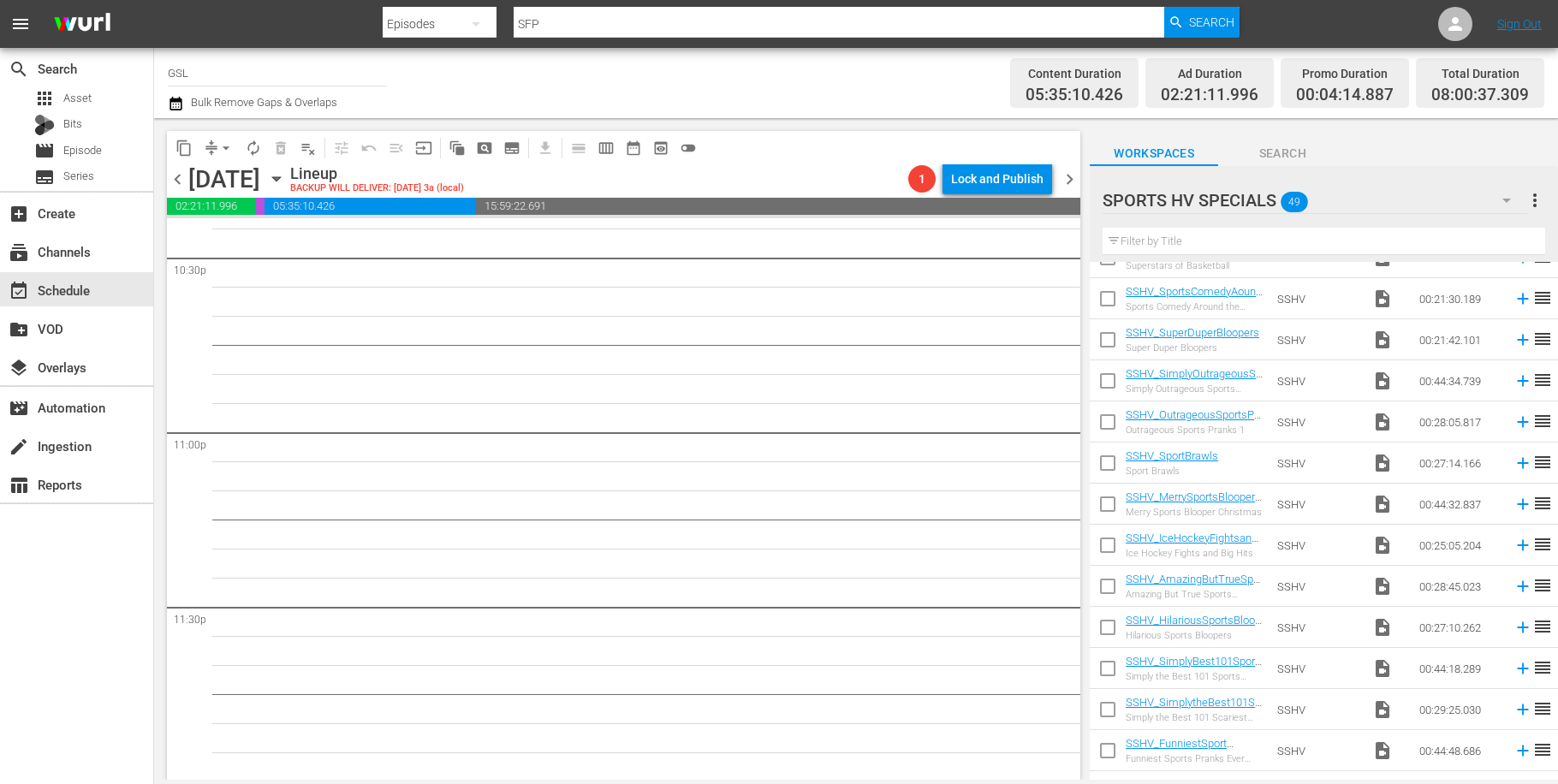
scroll to position [7551, 0]
click at [1070, 180] on span "chevron_right" at bounding box center [1069, 179] width 22 height 22
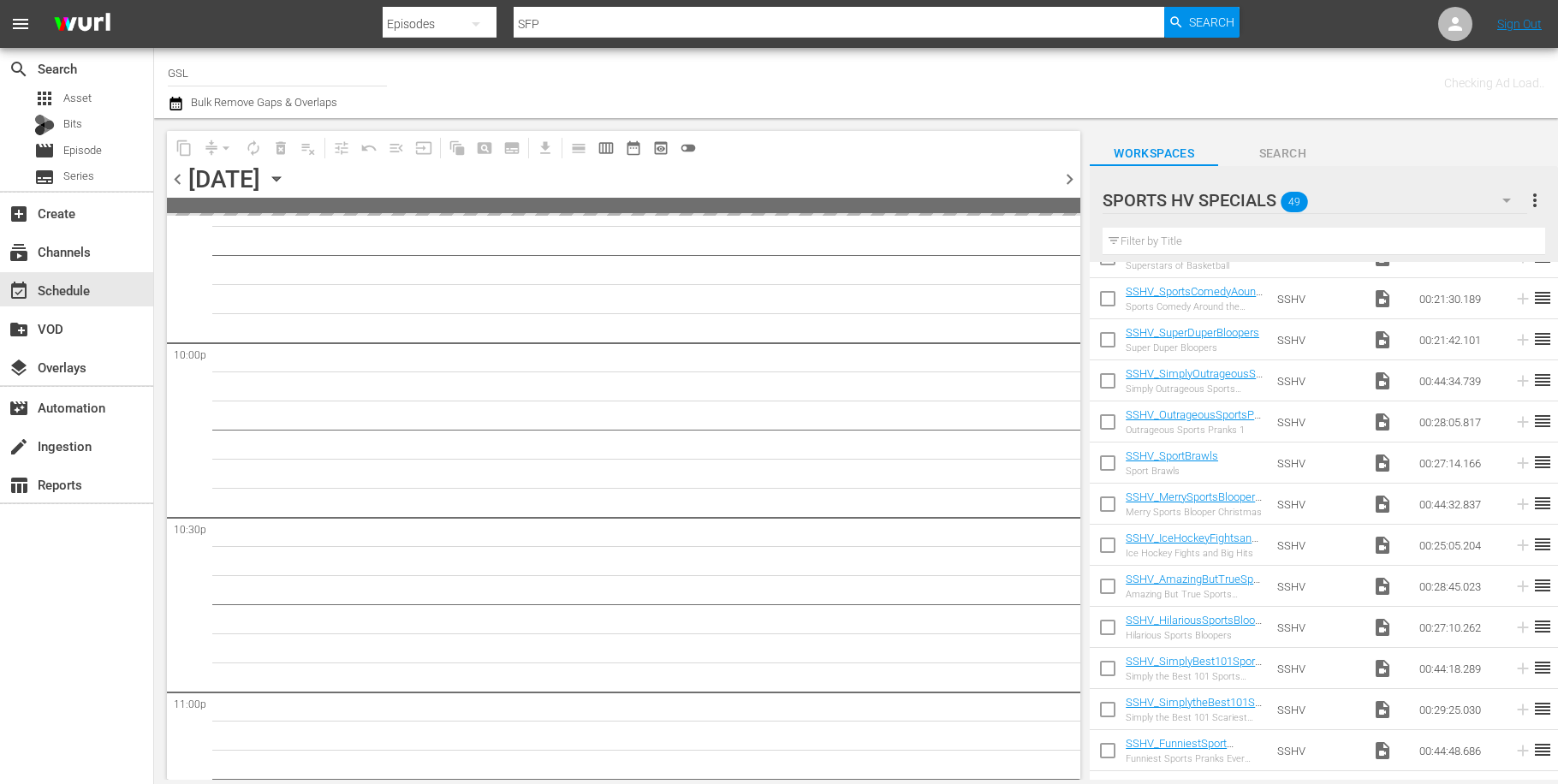
scroll to position [7813, 0]
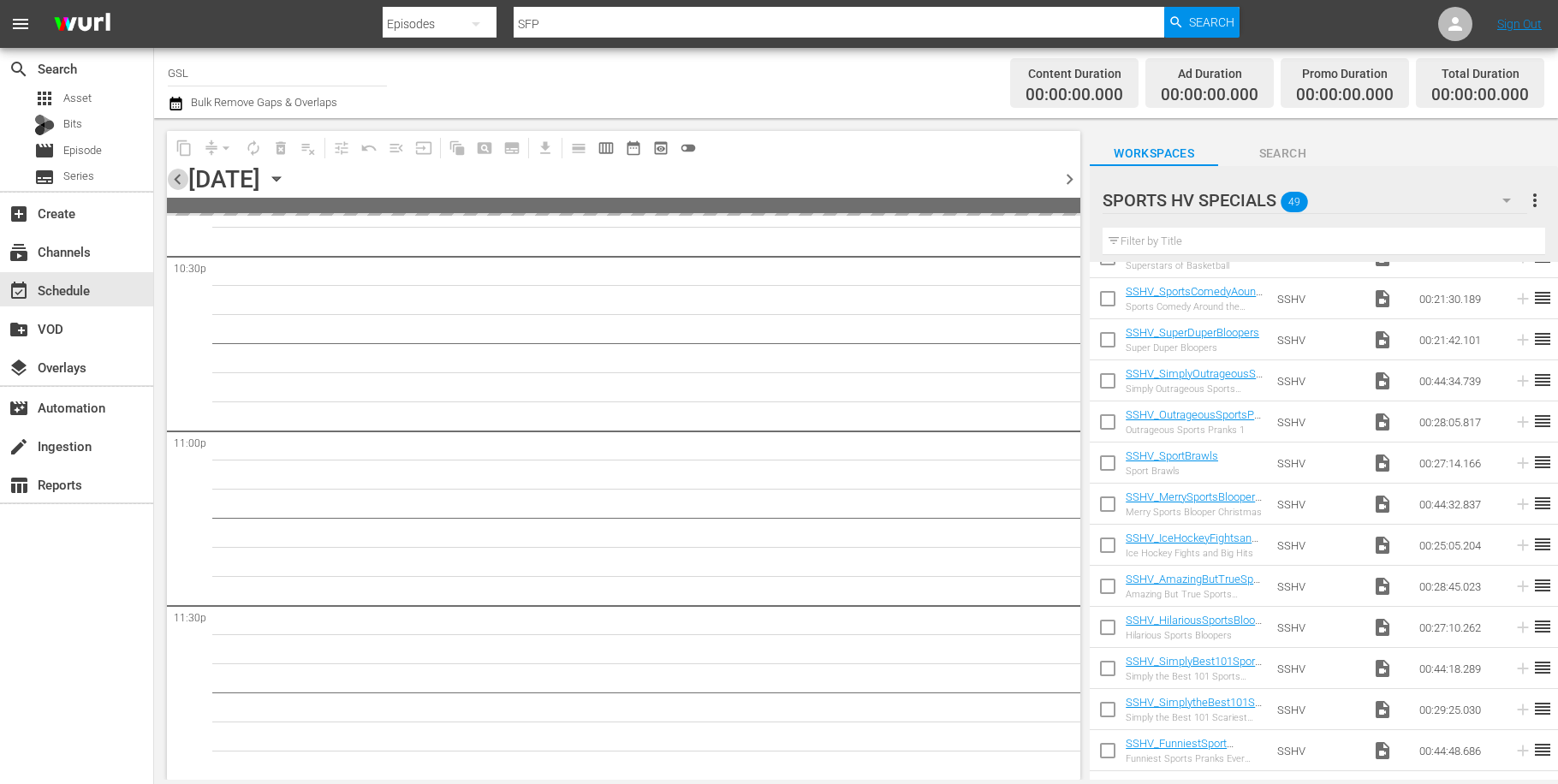
click at [183, 182] on span "chevron_left" at bounding box center [177, 179] width 22 height 22
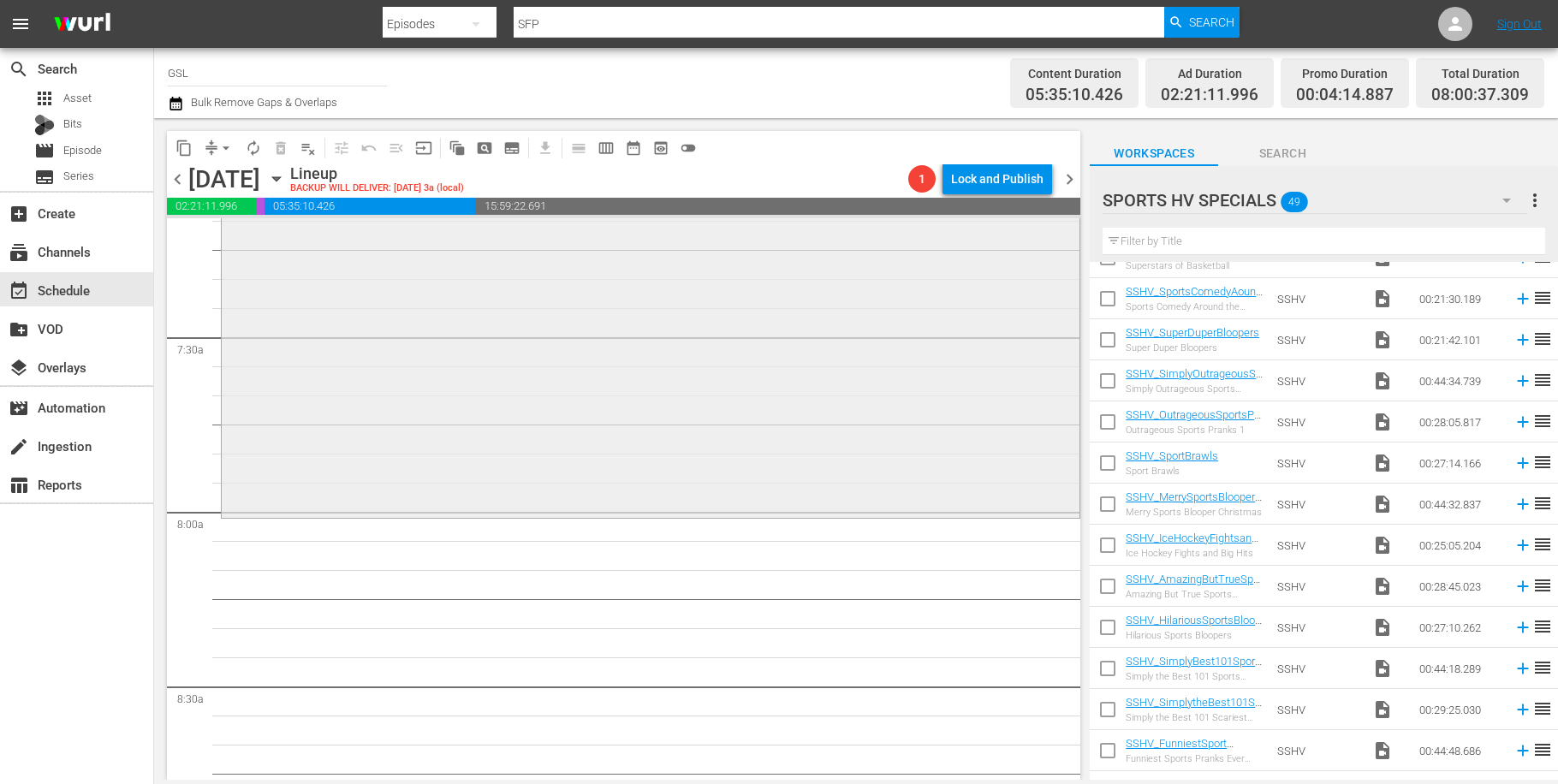
scroll to position [2513, 0]
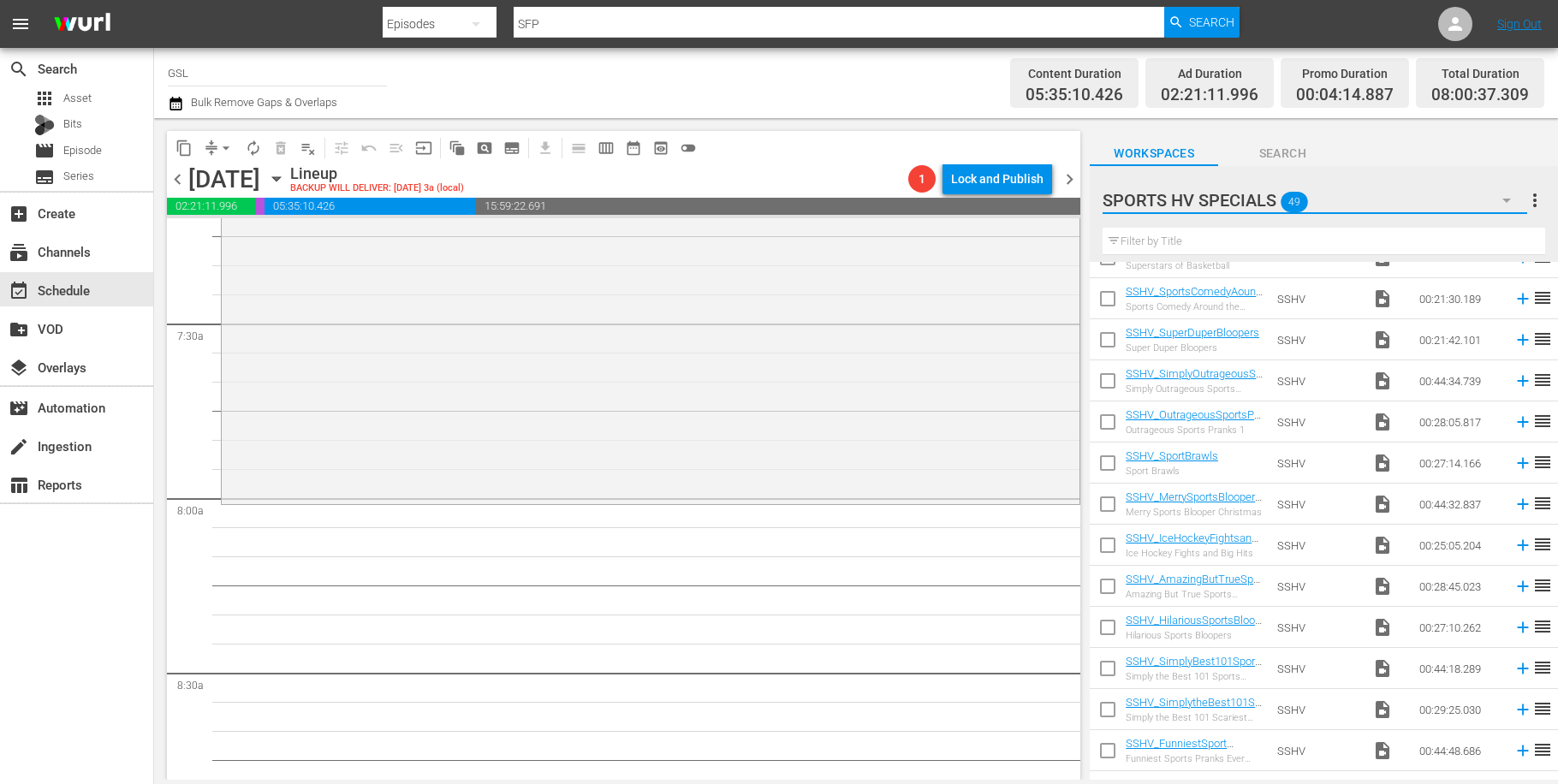
click at [1490, 199] on button "button" at bounding box center [1507, 200] width 41 height 41
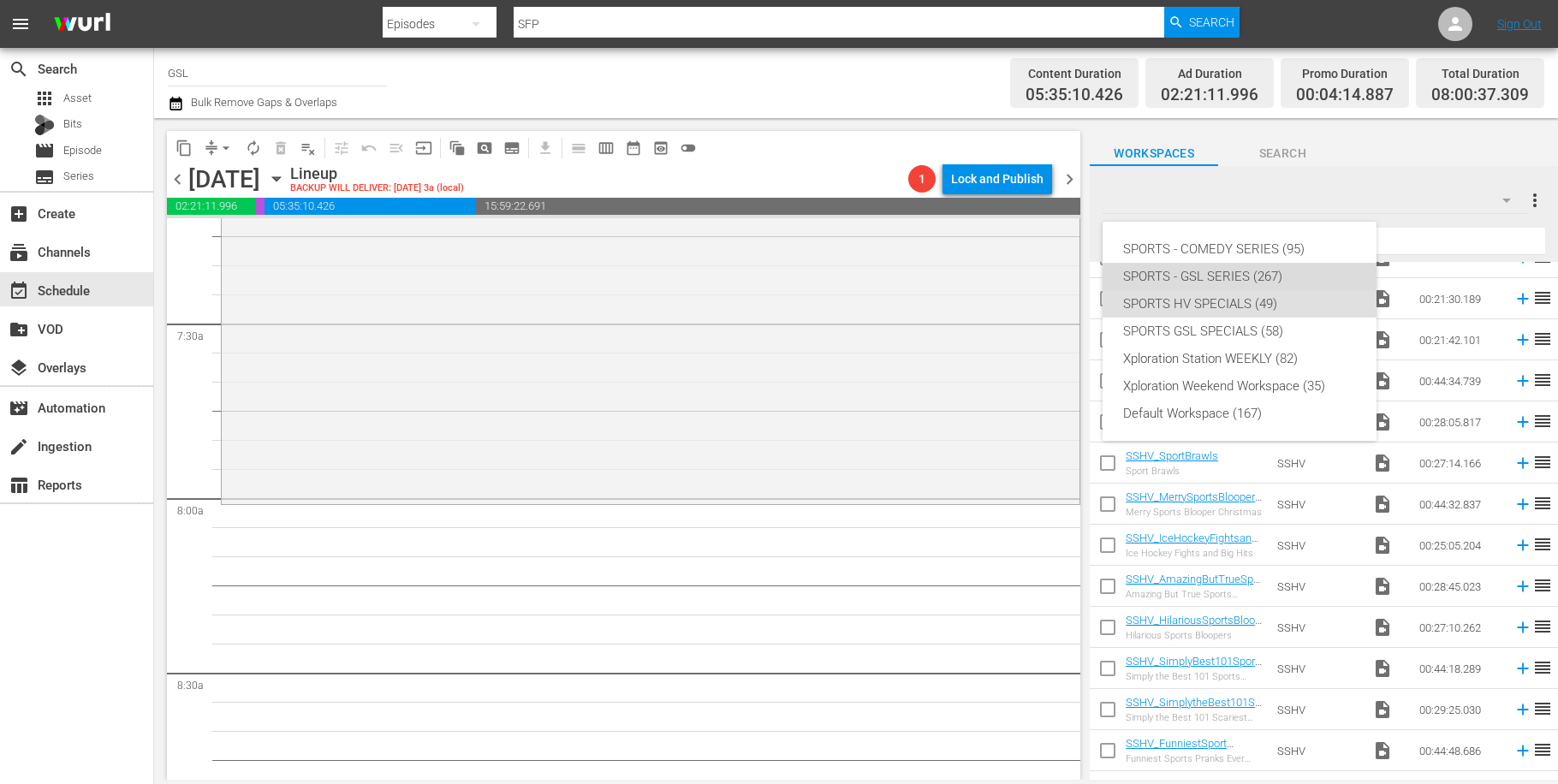
click at [1234, 264] on div "SPORTS - GSL SERIES (267)" at bounding box center [1239, 277] width 233 height 28
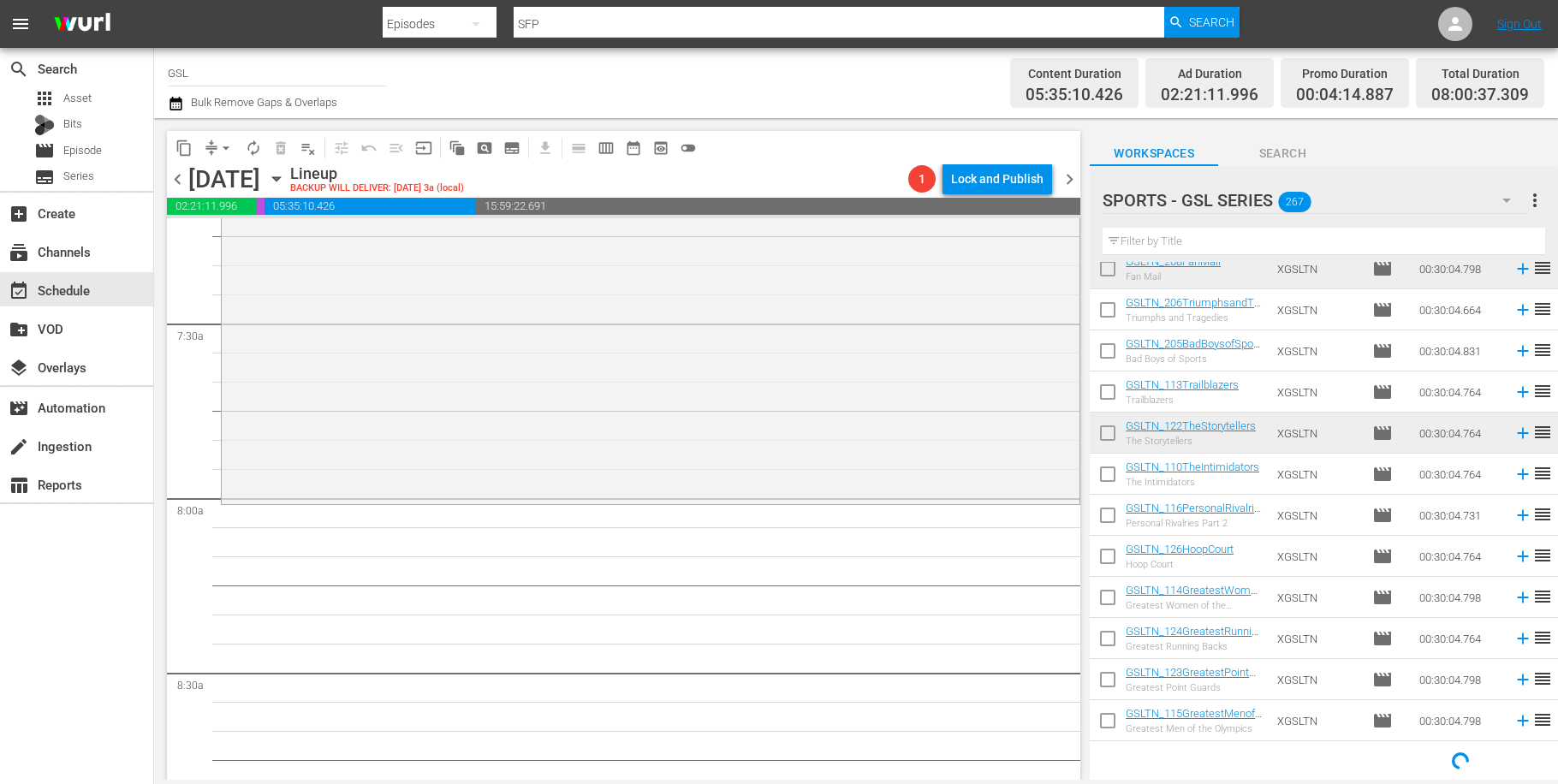
scroll to position [796, 0]
click at [1175, 245] on input "text" at bounding box center [1323, 241] width 442 height 28
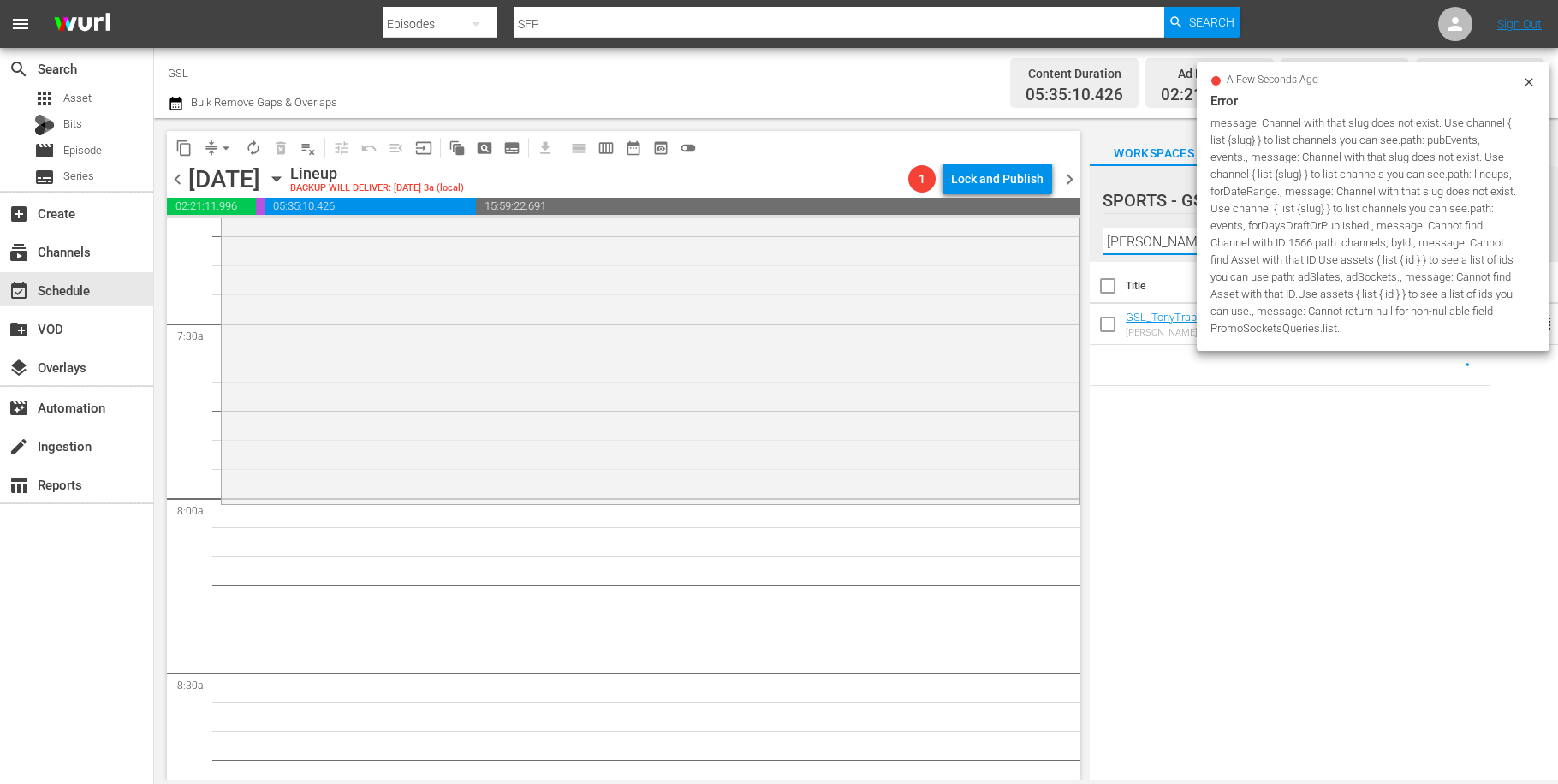
type input "[PERSON_NAME]"
click at [1532, 85] on icon at bounding box center [1528, 82] width 14 height 14
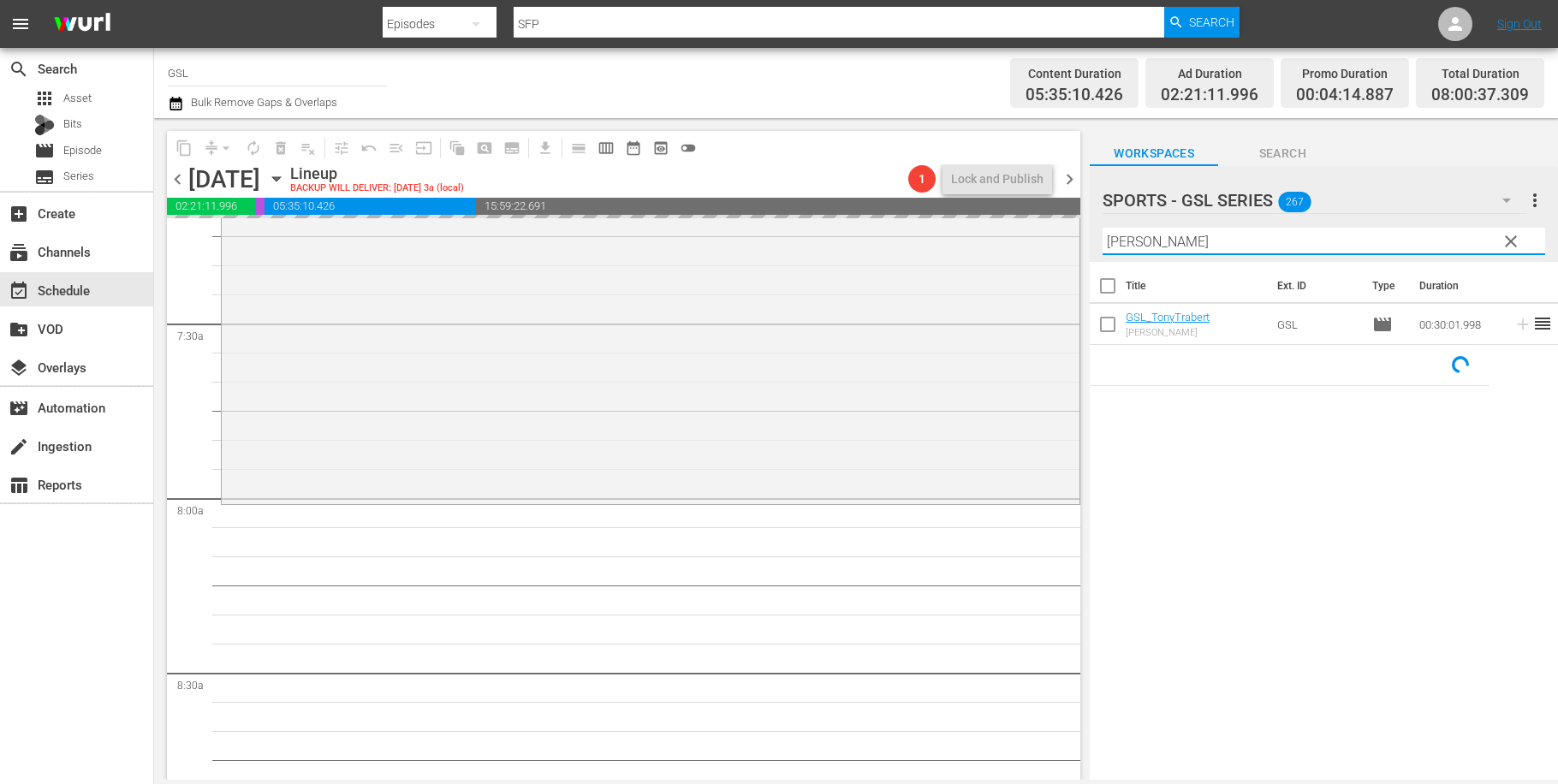
drag, startPoint x: 1190, startPoint y: 244, endPoint x: 1027, endPoint y: 237, distance: 163.2
click at [1103, 237] on input "[PERSON_NAME]" at bounding box center [1323, 241] width 442 height 28
type input "meadow"
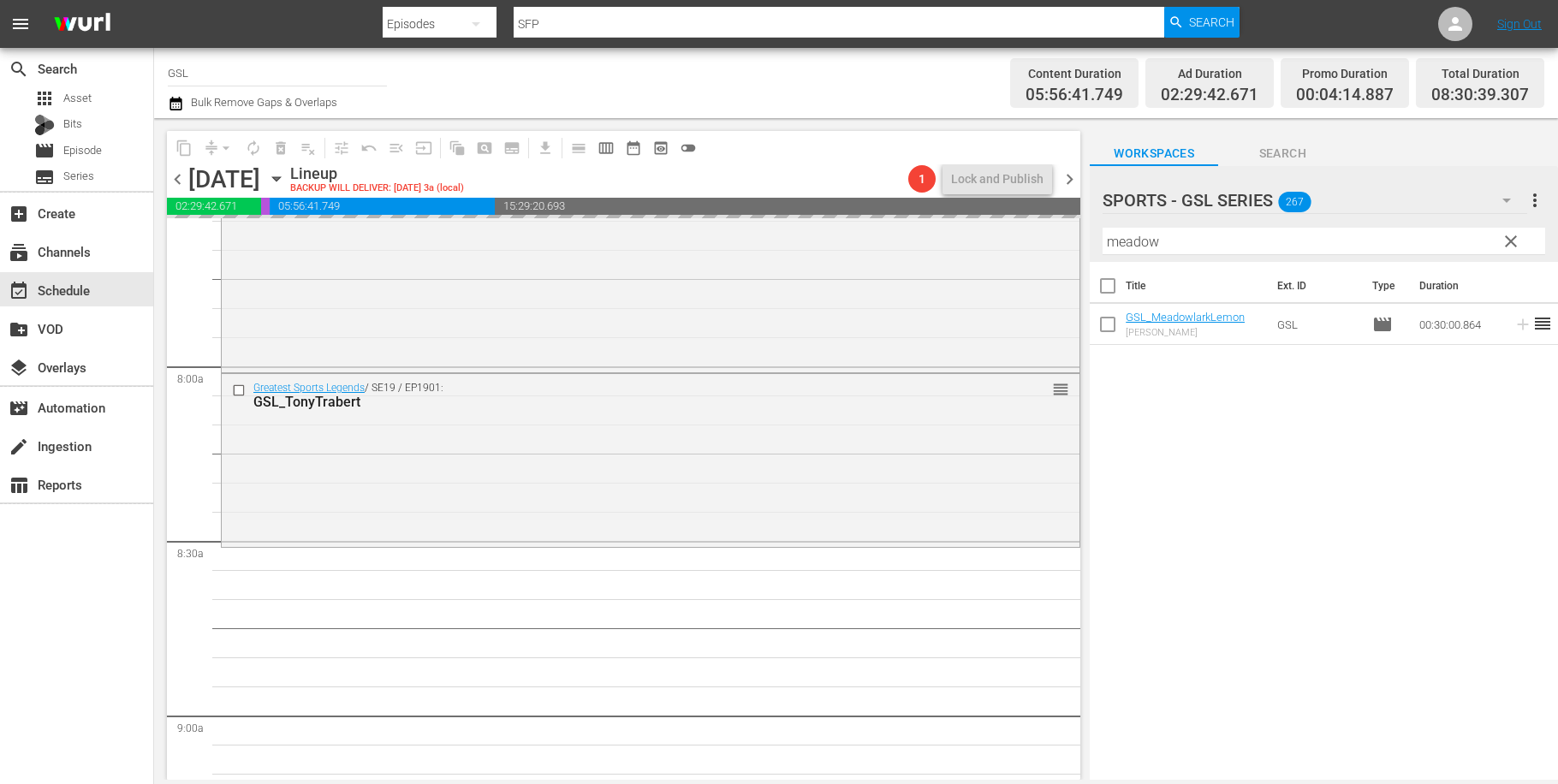
scroll to position [2838, 0]
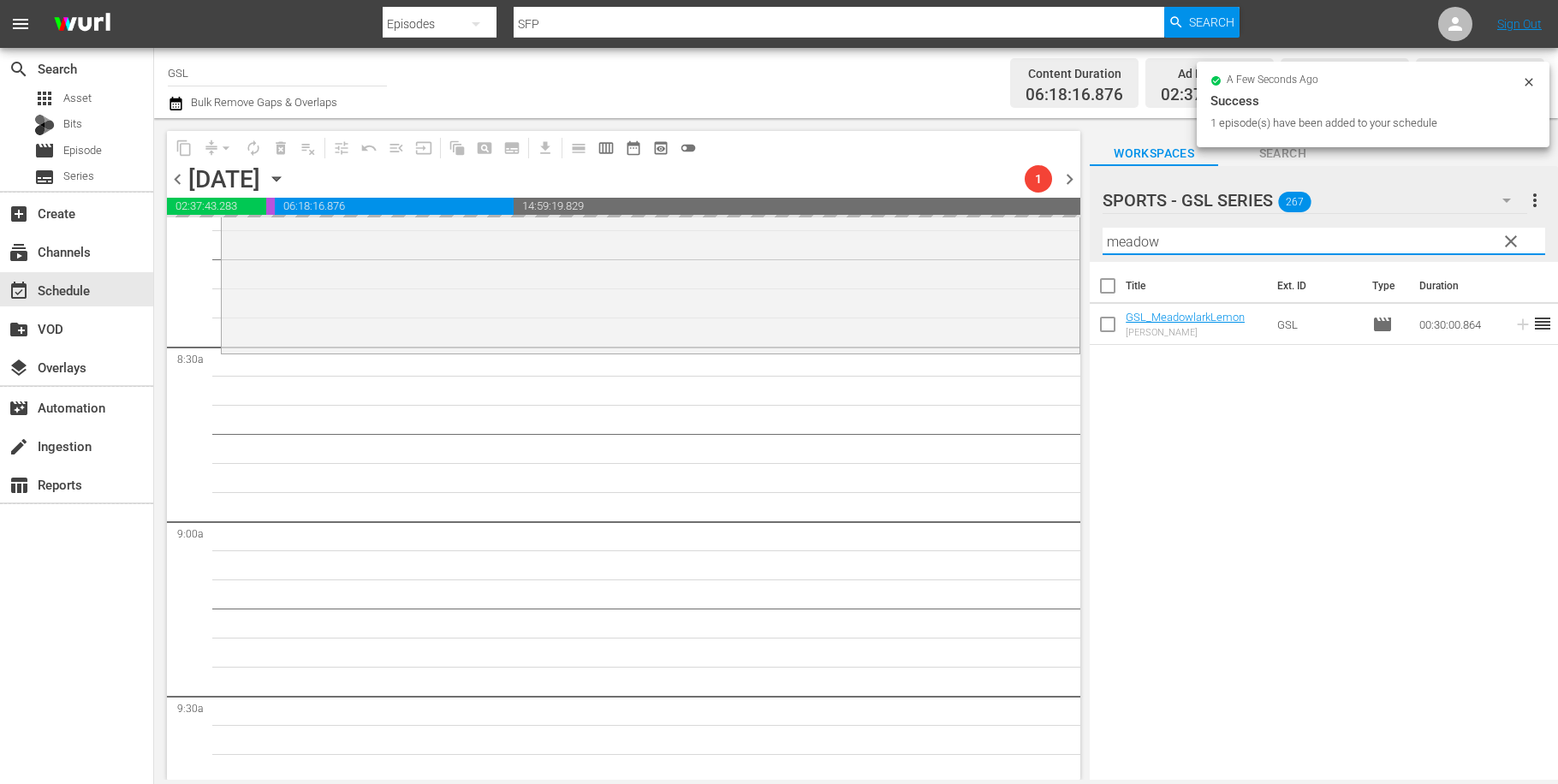
drag, startPoint x: 1162, startPoint y: 244, endPoint x: 1032, endPoint y: 217, distance: 132.8
click at [1103, 228] on input "meadow" at bounding box center [1323, 241] width 442 height 28
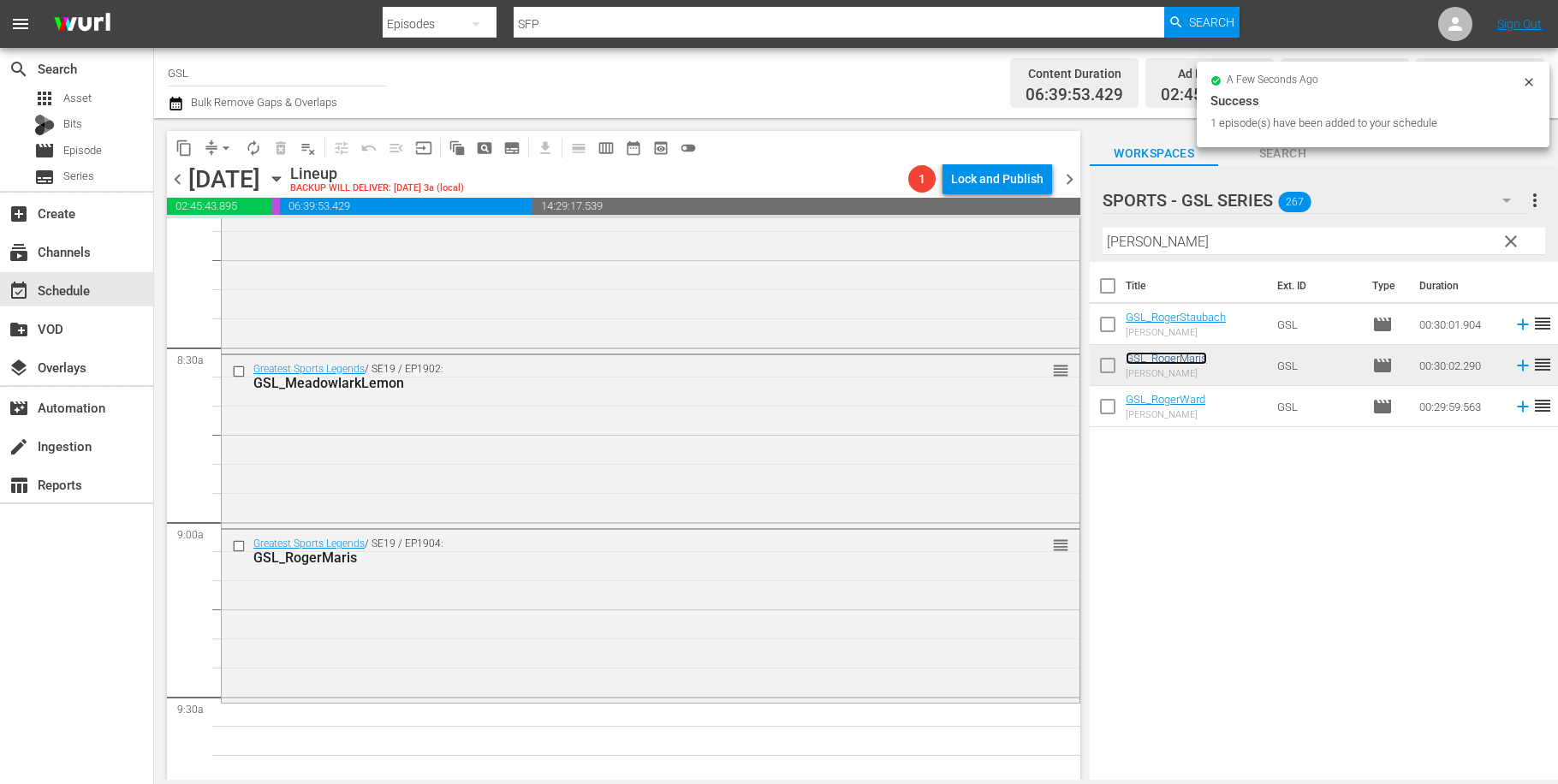
scroll to position [3077, 0]
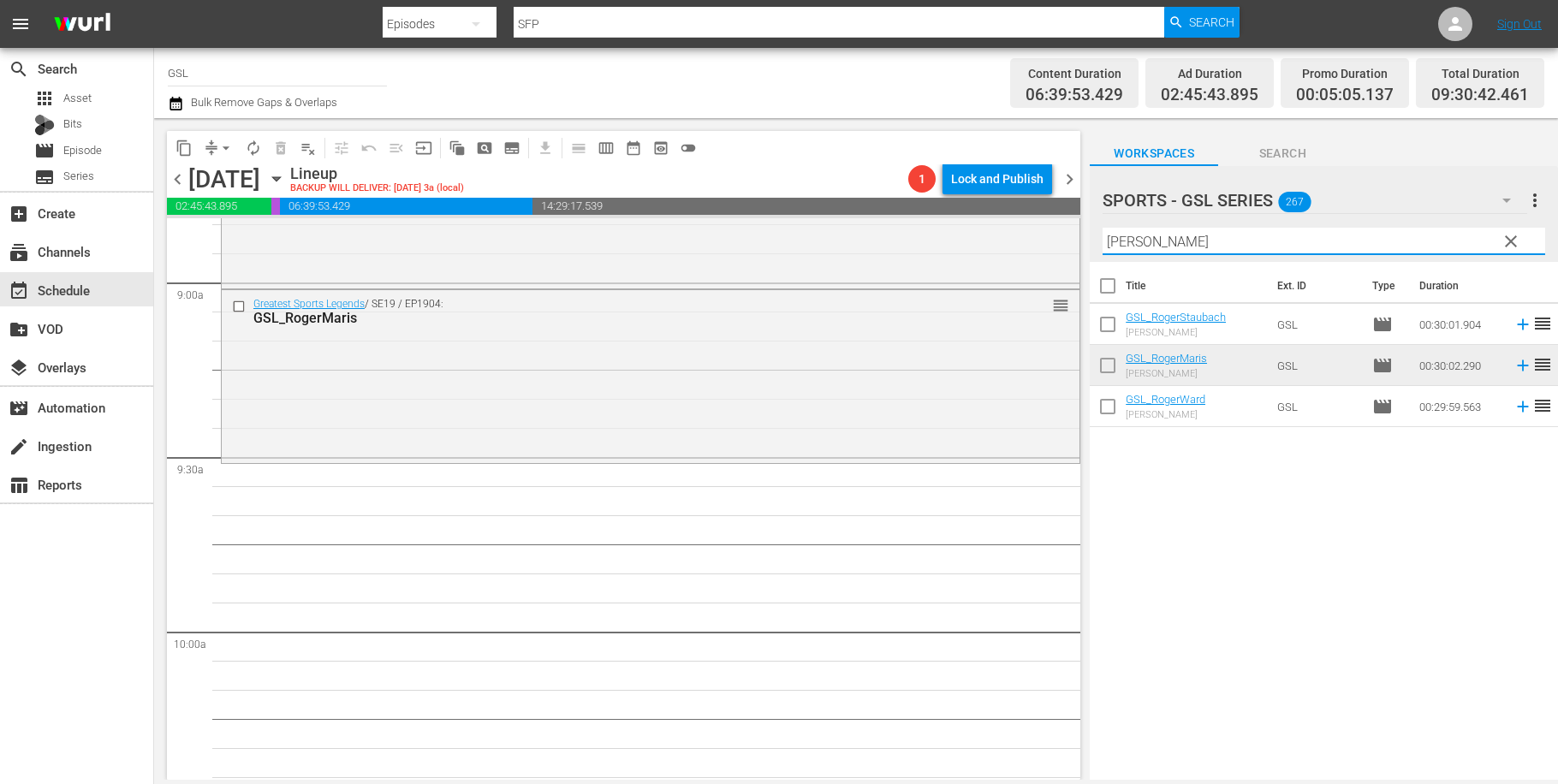
drag, startPoint x: 1168, startPoint y: 245, endPoint x: 984, endPoint y: 230, distance: 184.6
click at [1103, 230] on input "[PERSON_NAME]" at bounding box center [1323, 241] width 442 height 28
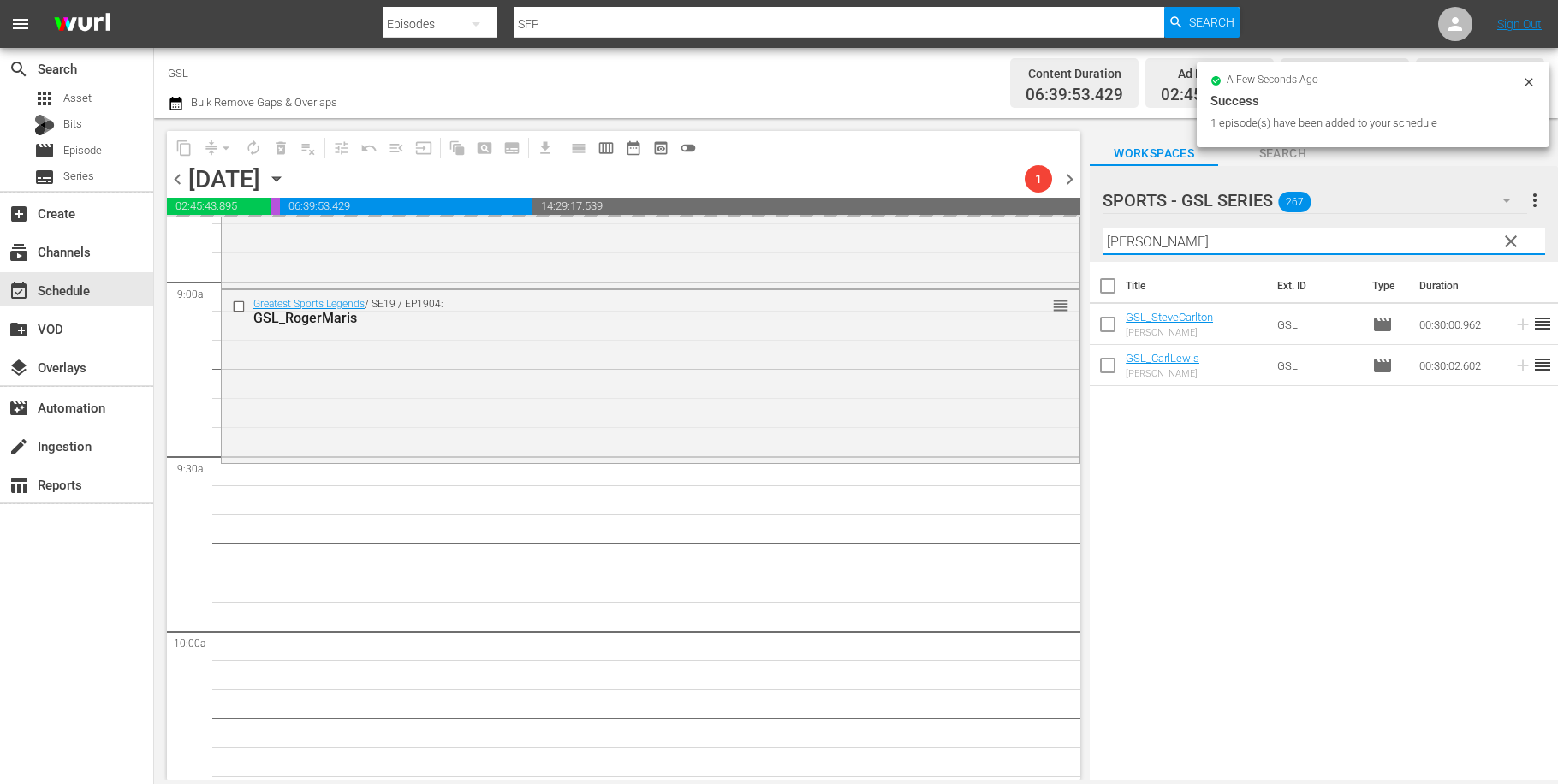
click at [1121, 243] on input "[PERSON_NAME]" at bounding box center [1323, 241] width 442 height 28
drag, startPoint x: 1166, startPoint y: 250, endPoint x: 1018, endPoint y: 205, distance: 154.7
click at [1103, 233] on input "[PERSON_NAME]" at bounding box center [1323, 241] width 442 height 28
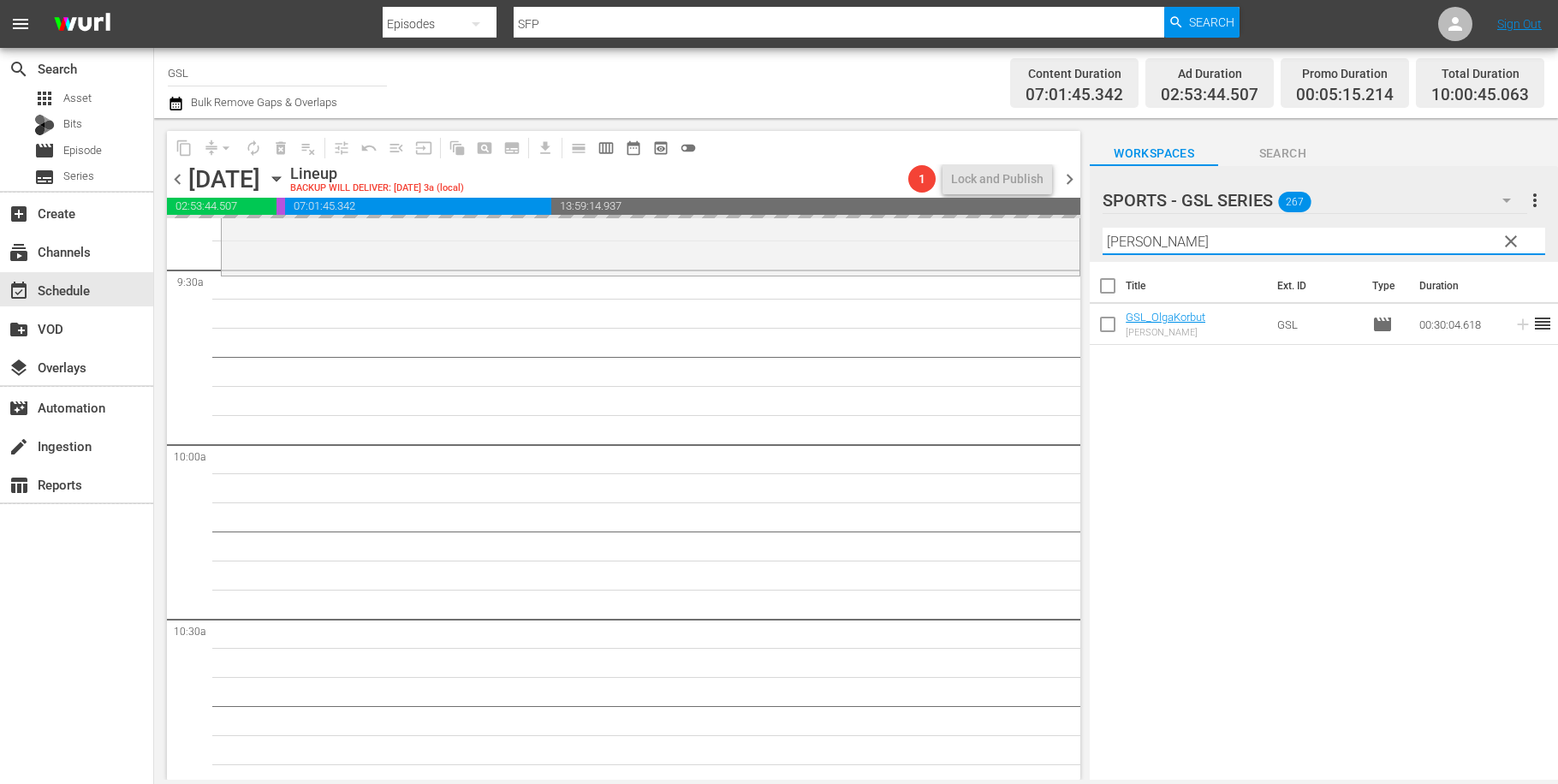
scroll to position [3302, 0]
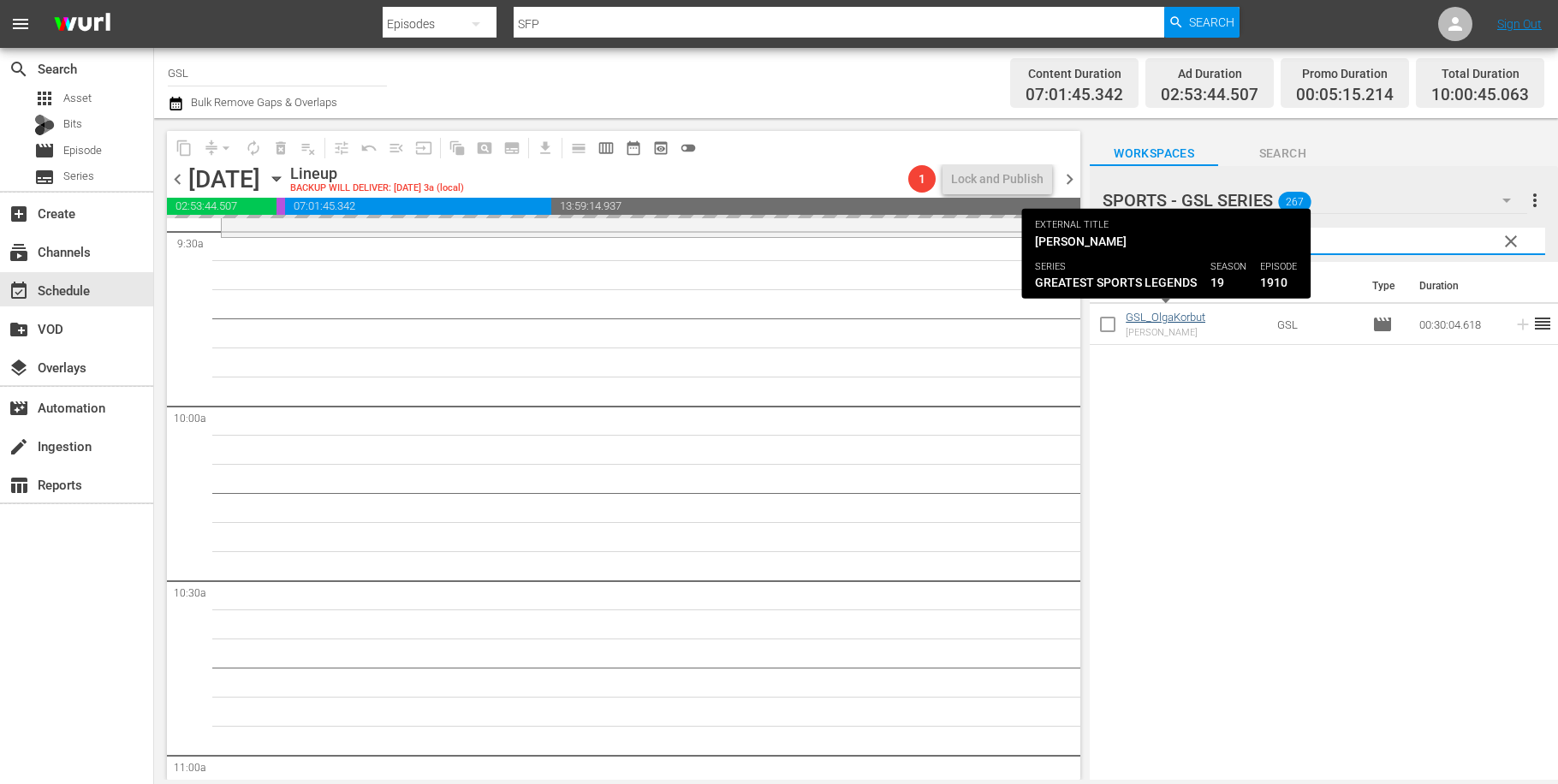
type input "[PERSON_NAME]"
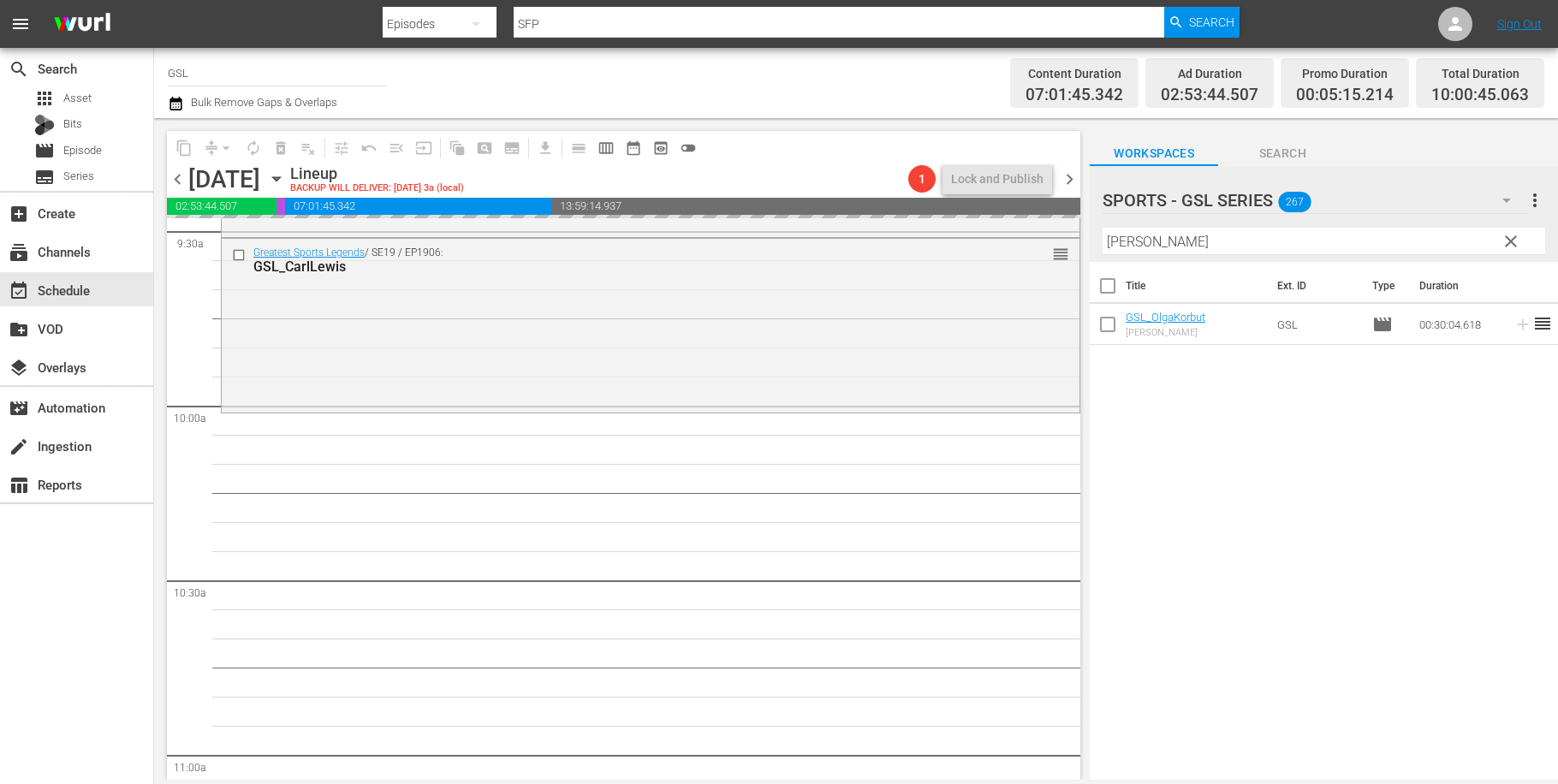
drag, startPoint x: 1143, startPoint y: 246, endPoint x: 1020, endPoint y: 233, distance: 123.7
click at [1103, 233] on input "[PERSON_NAME]" at bounding box center [1323, 241] width 442 height 28
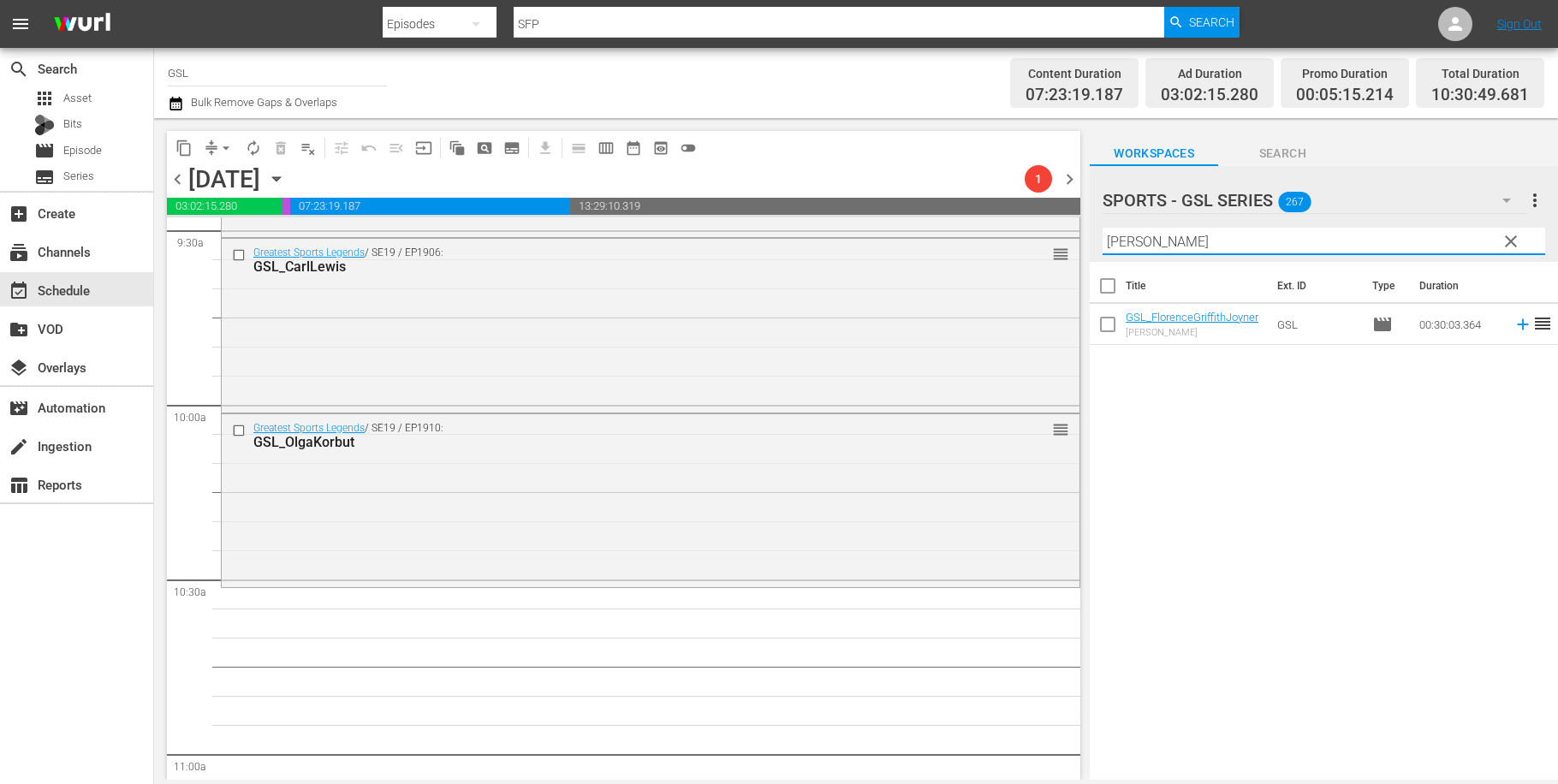
type input "[PERSON_NAME]"
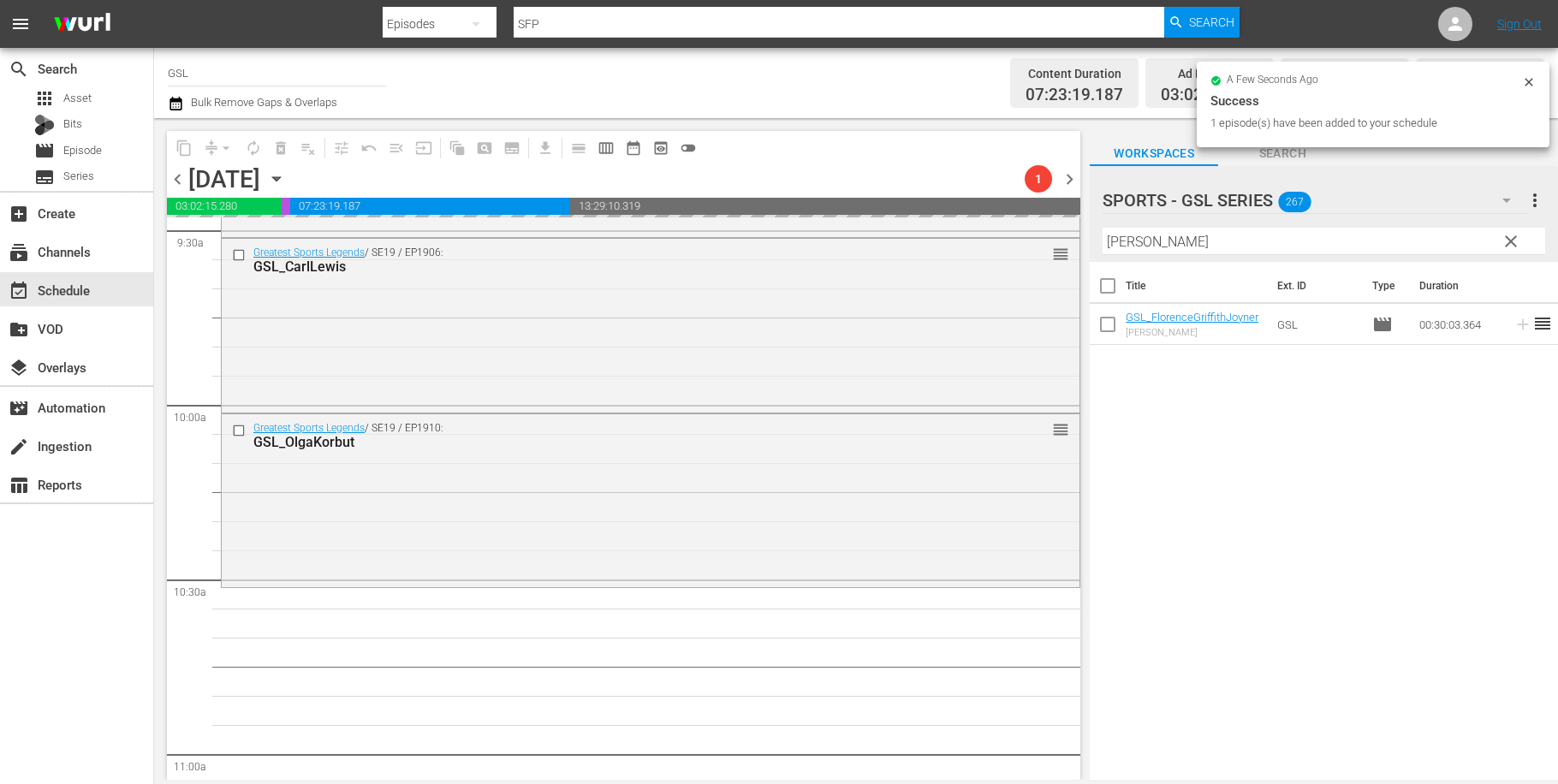
click at [1513, 249] on span "clear" at bounding box center [1510, 240] width 21 height 21
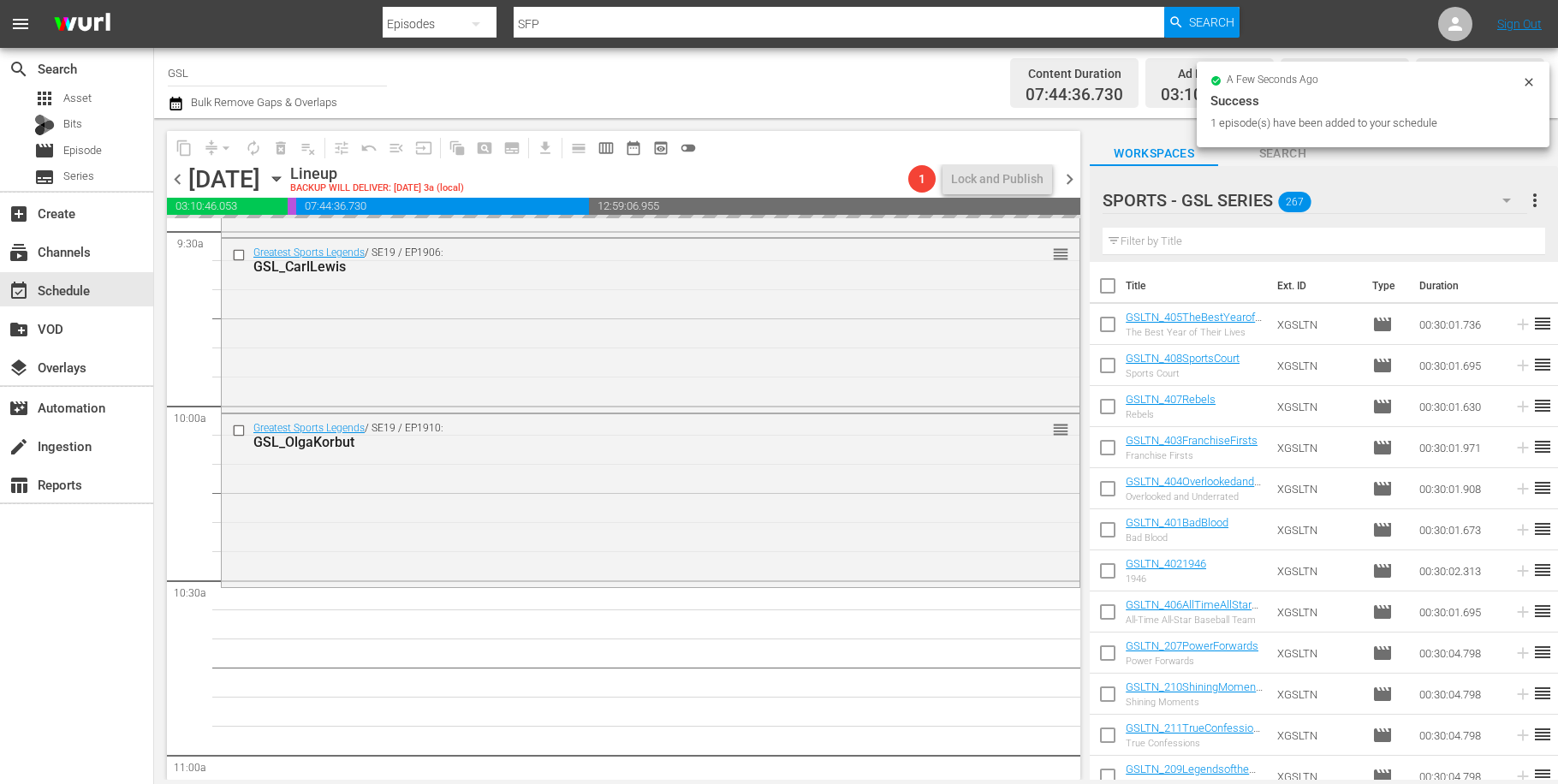
click at [1508, 197] on icon "button" at bounding box center [1506, 200] width 21 height 21
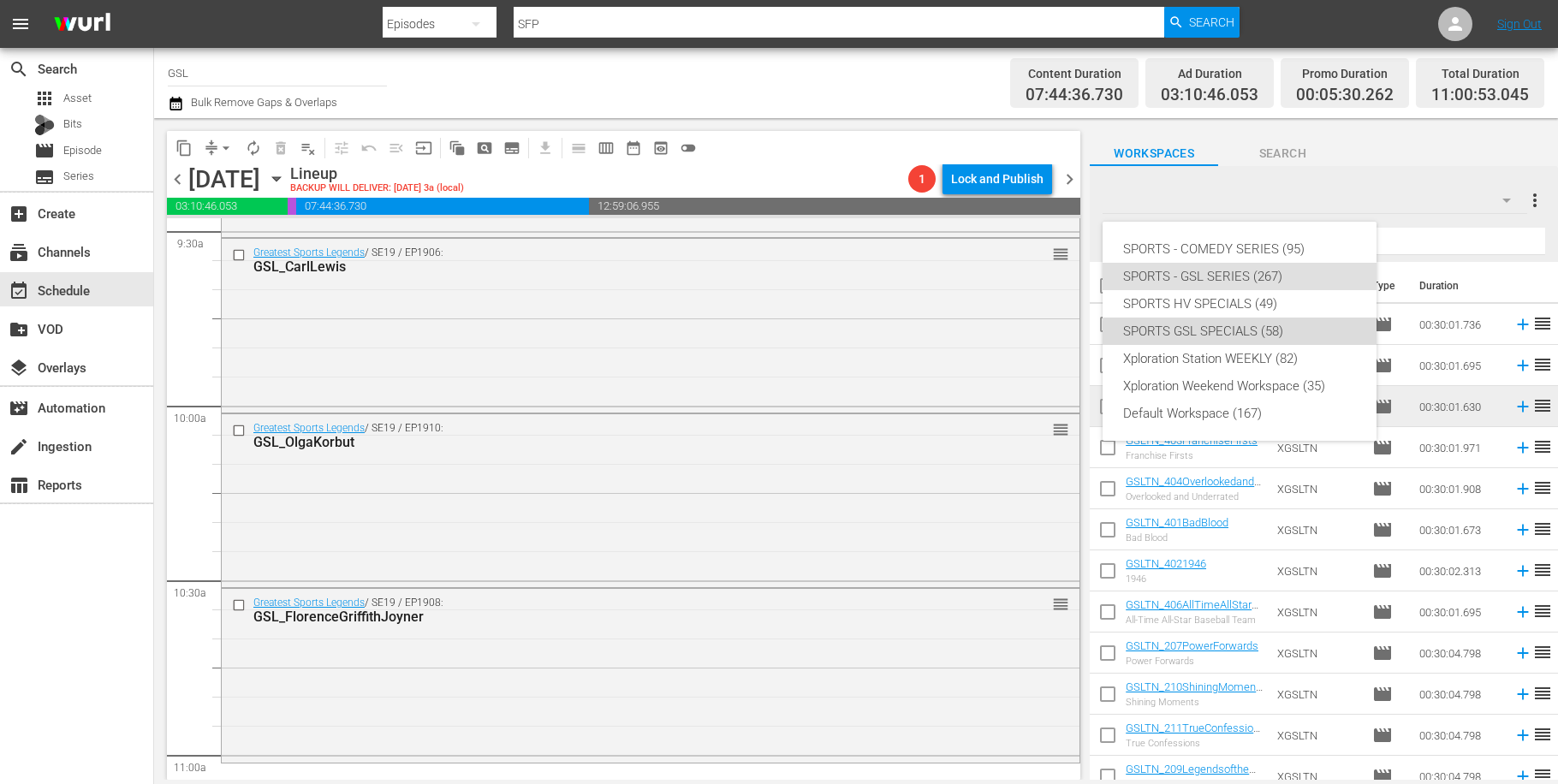
click at [1266, 339] on div "SPORTS GSL SPECIALS (58)" at bounding box center [1239, 331] width 233 height 28
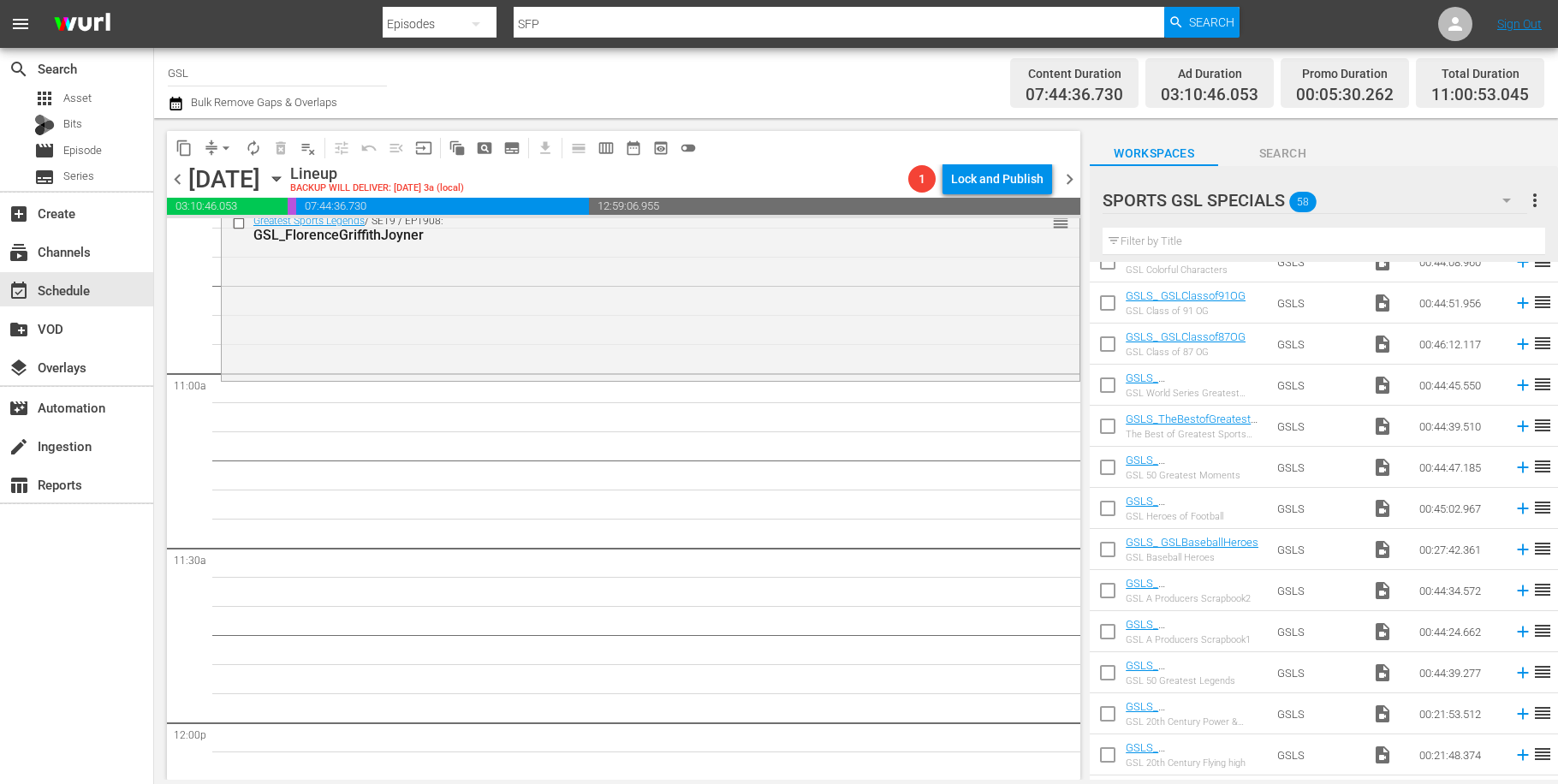
scroll to position [1530, 0]
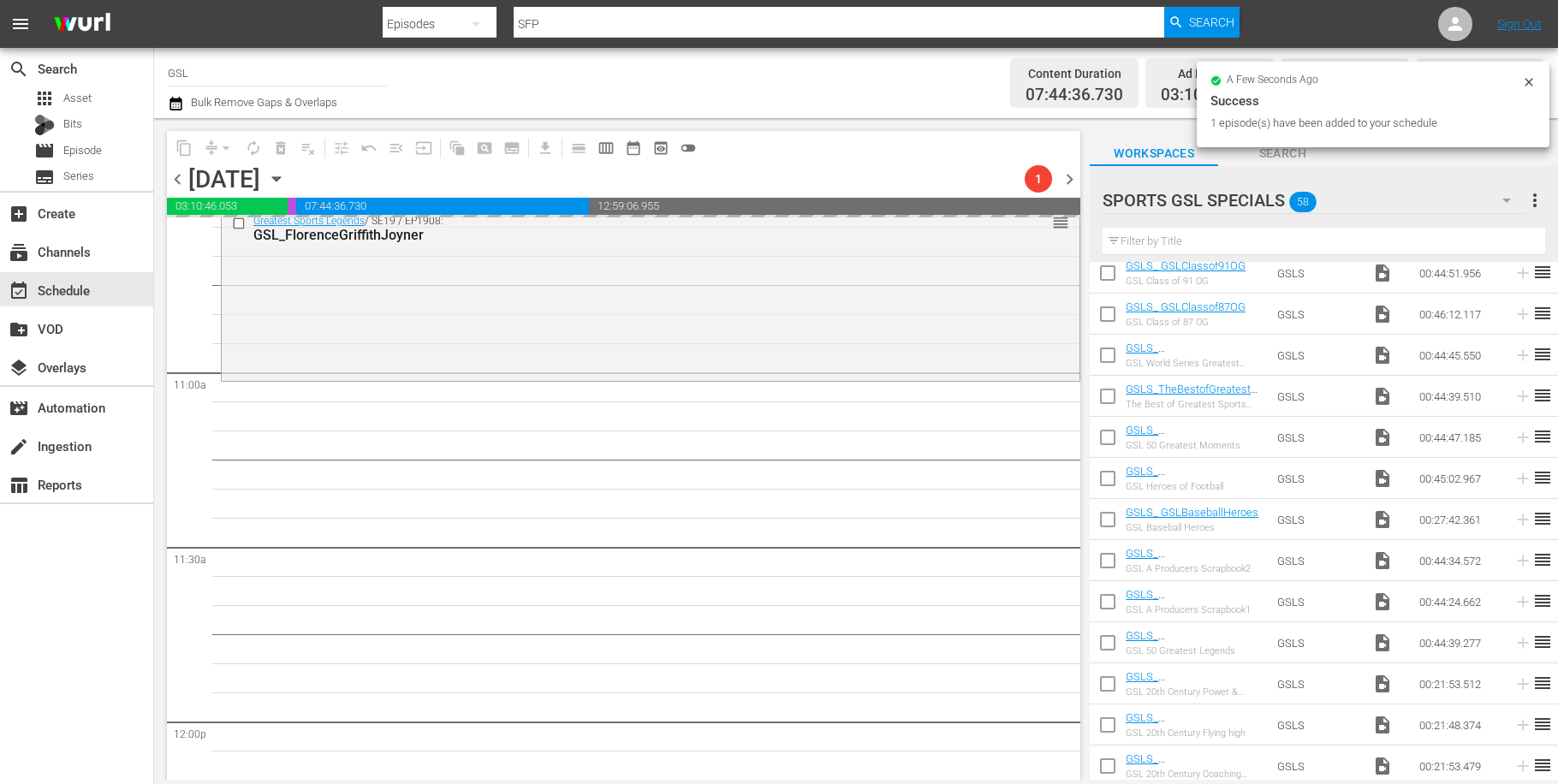
click at [219, 145] on div "arrow_drop_down" at bounding box center [226, 148] width 28 height 28
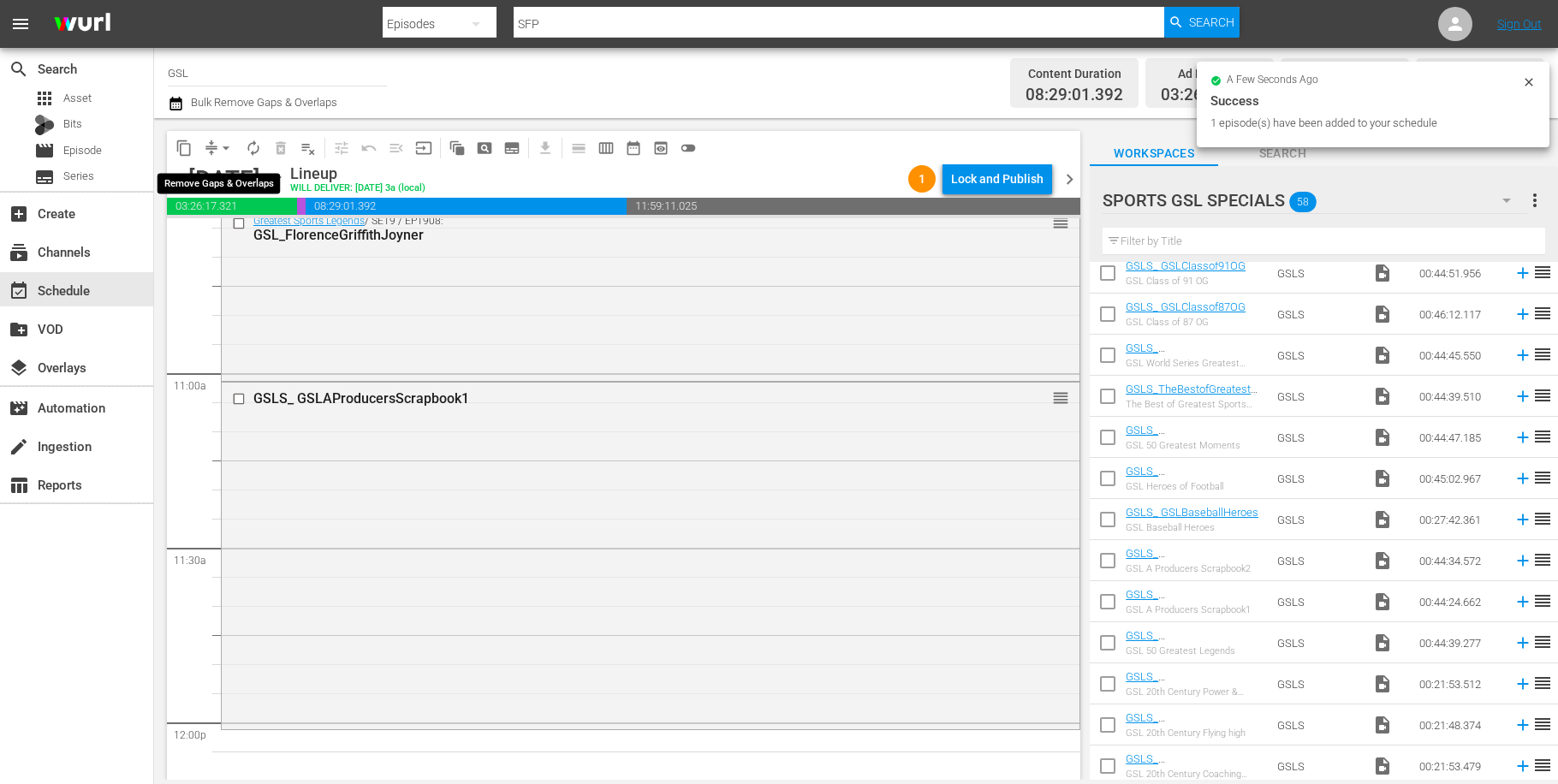
click at [223, 145] on span "arrow_drop_down" at bounding box center [226, 148] width 17 height 17
click at [231, 176] on li "Align to Midnight" at bounding box center [227, 182] width 179 height 29
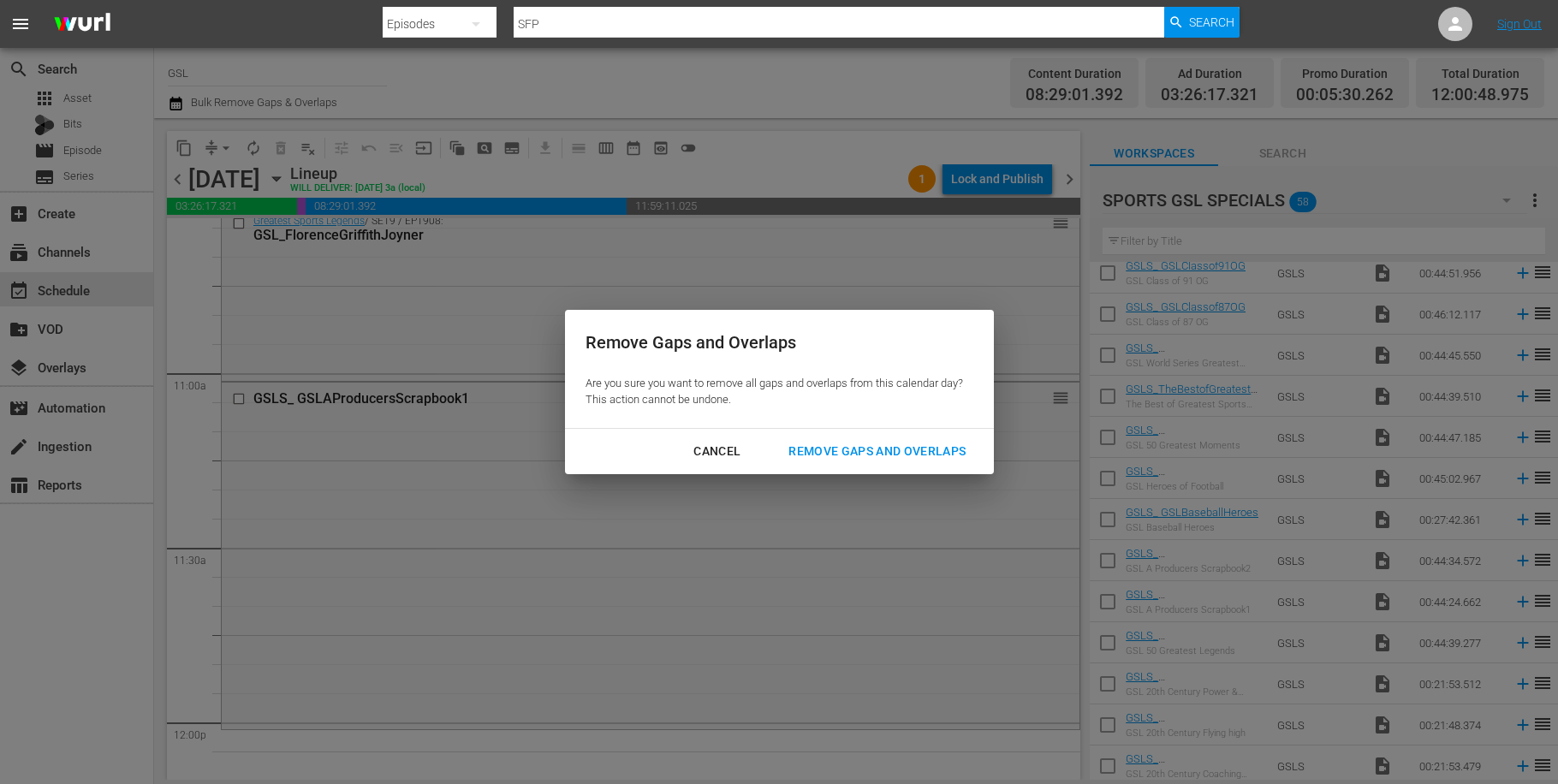
click at [878, 432] on div "Cancel Remove Gaps and Overlaps" at bounding box center [779, 451] width 429 height 45
drag, startPoint x: 884, startPoint y: 452, endPoint x: 900, endPoint y: 447, distance: 16.8
click at [885, 452] on div "Remove Gaps and Overlaps" at bounding box center [877, 451] width 205 height 22
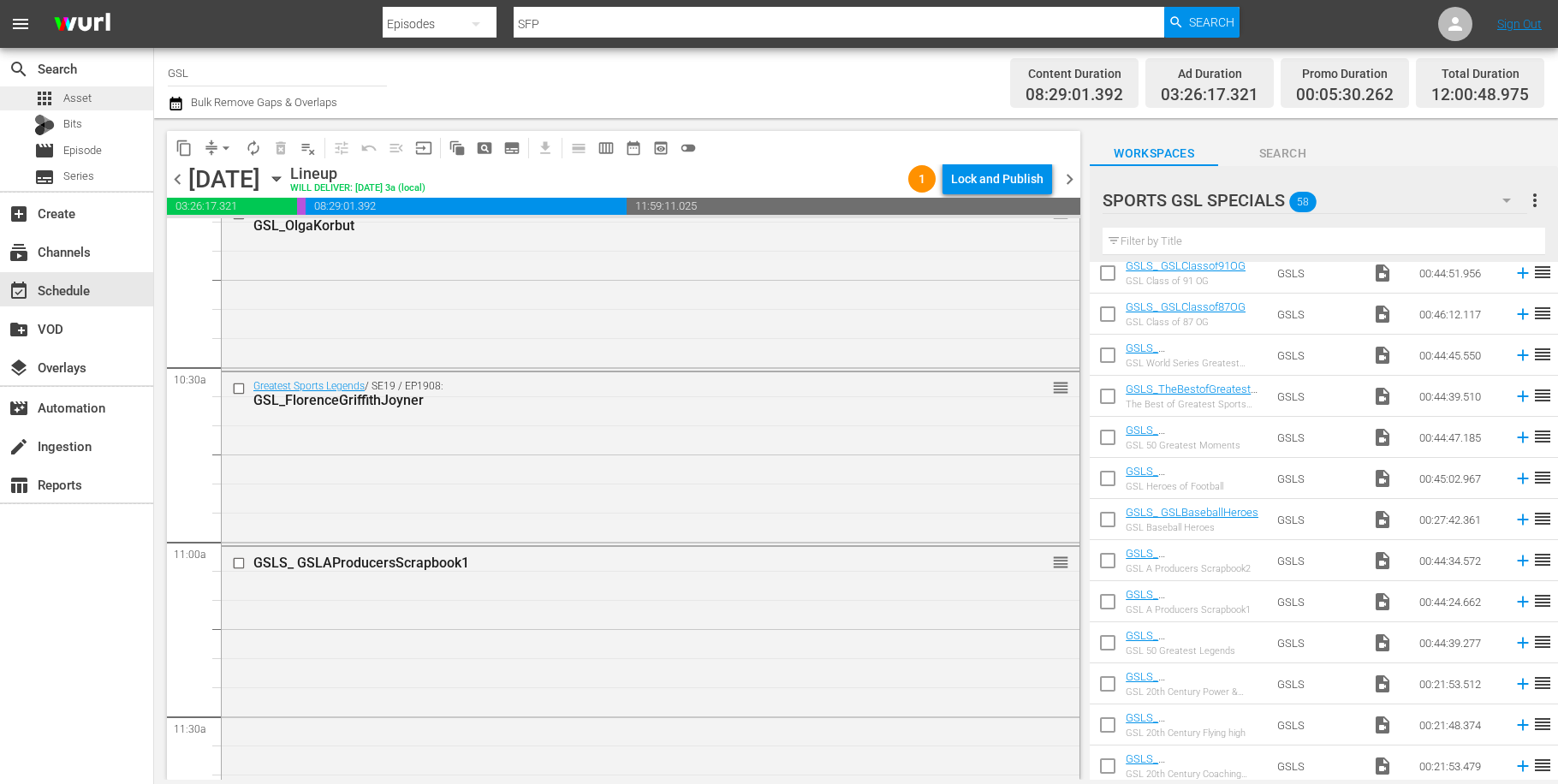
scroll to position [3515, 0]
click at [256, 149] on span "autorenew_outlined" at bounding box center [252, 148] width 17 height 17
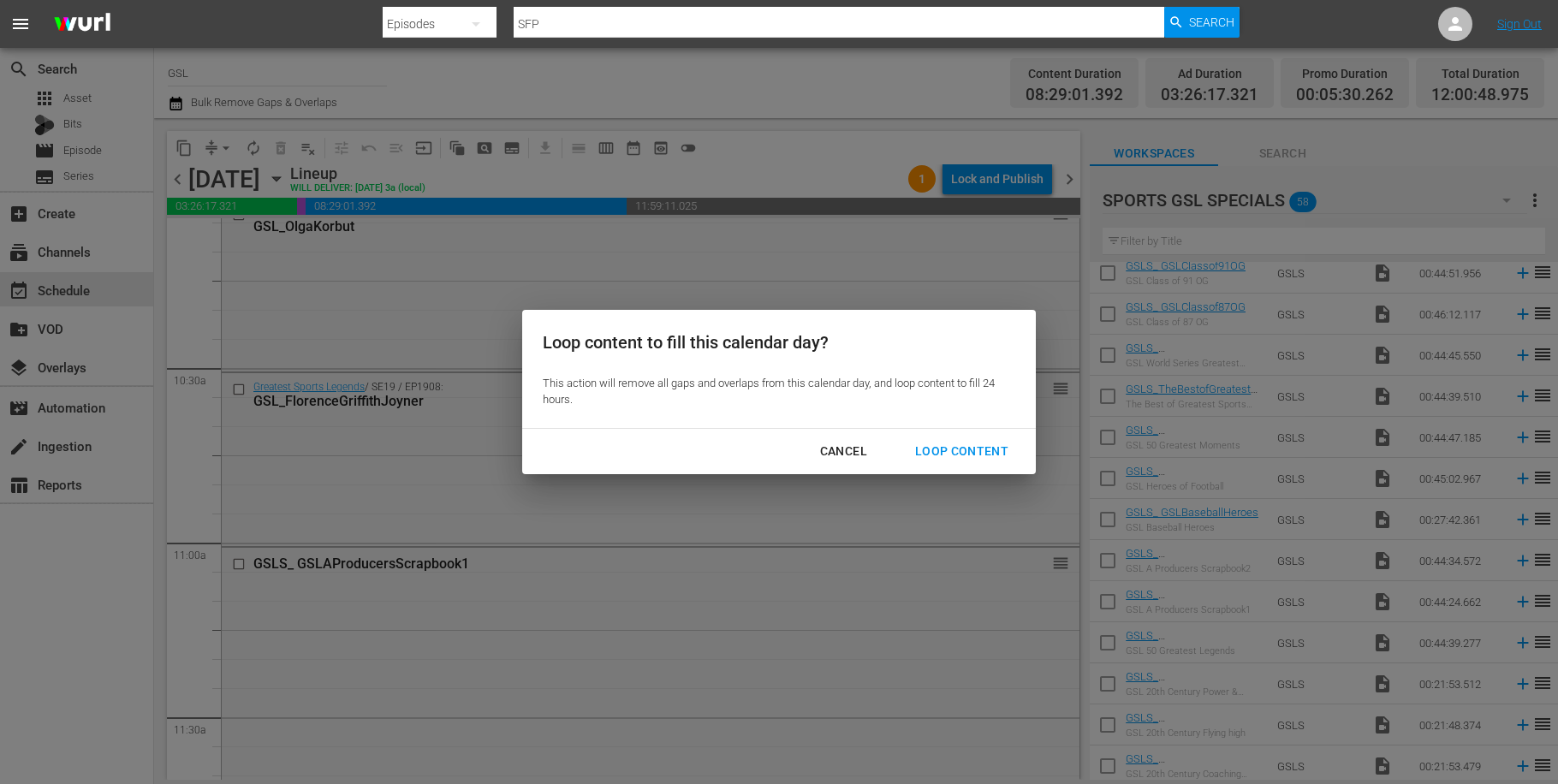
click at [969, 458] on div "Loop Content" at bounding box center [962, 451] width 120 height 22
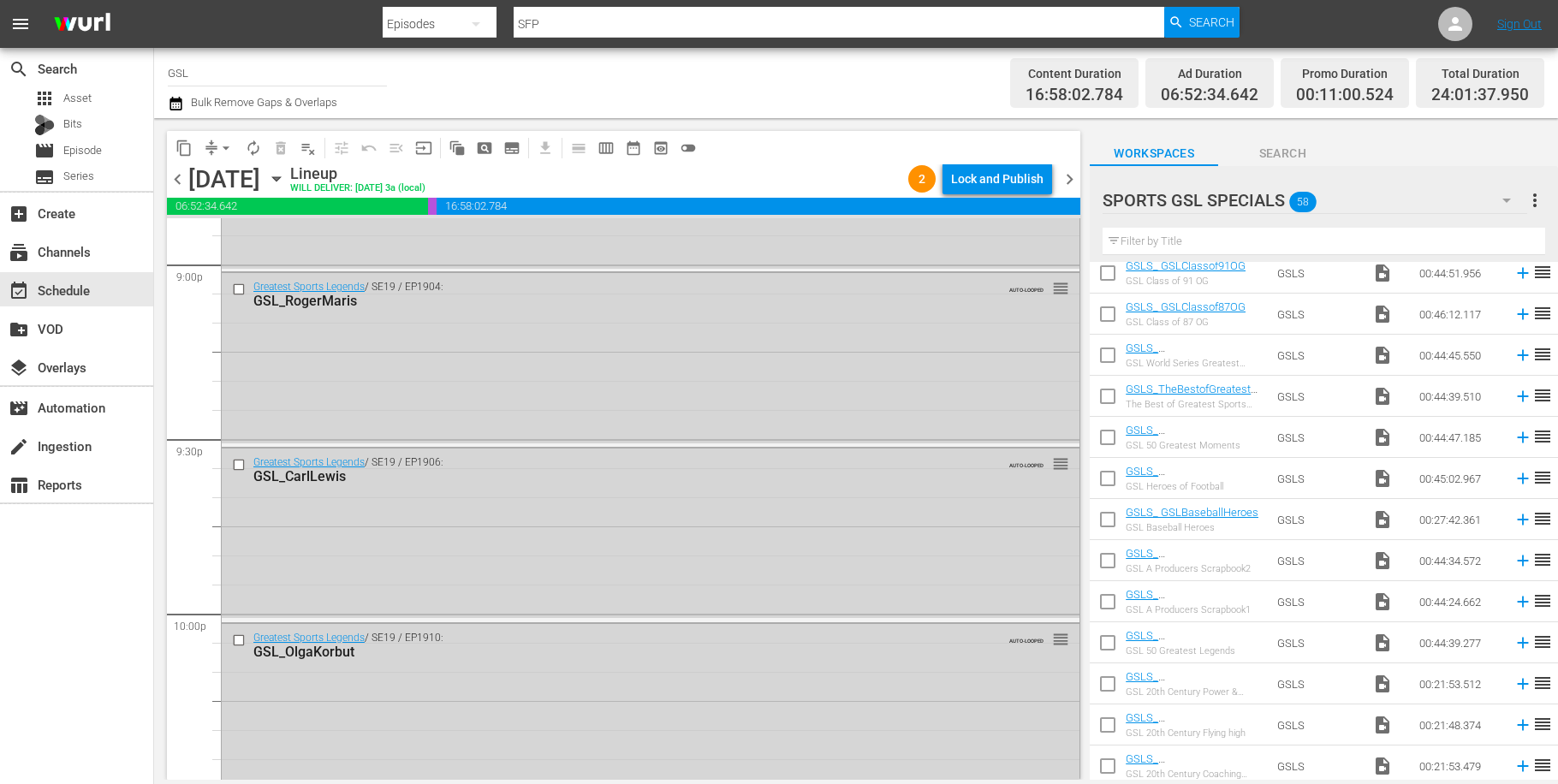
scroll to position [7824, 0]
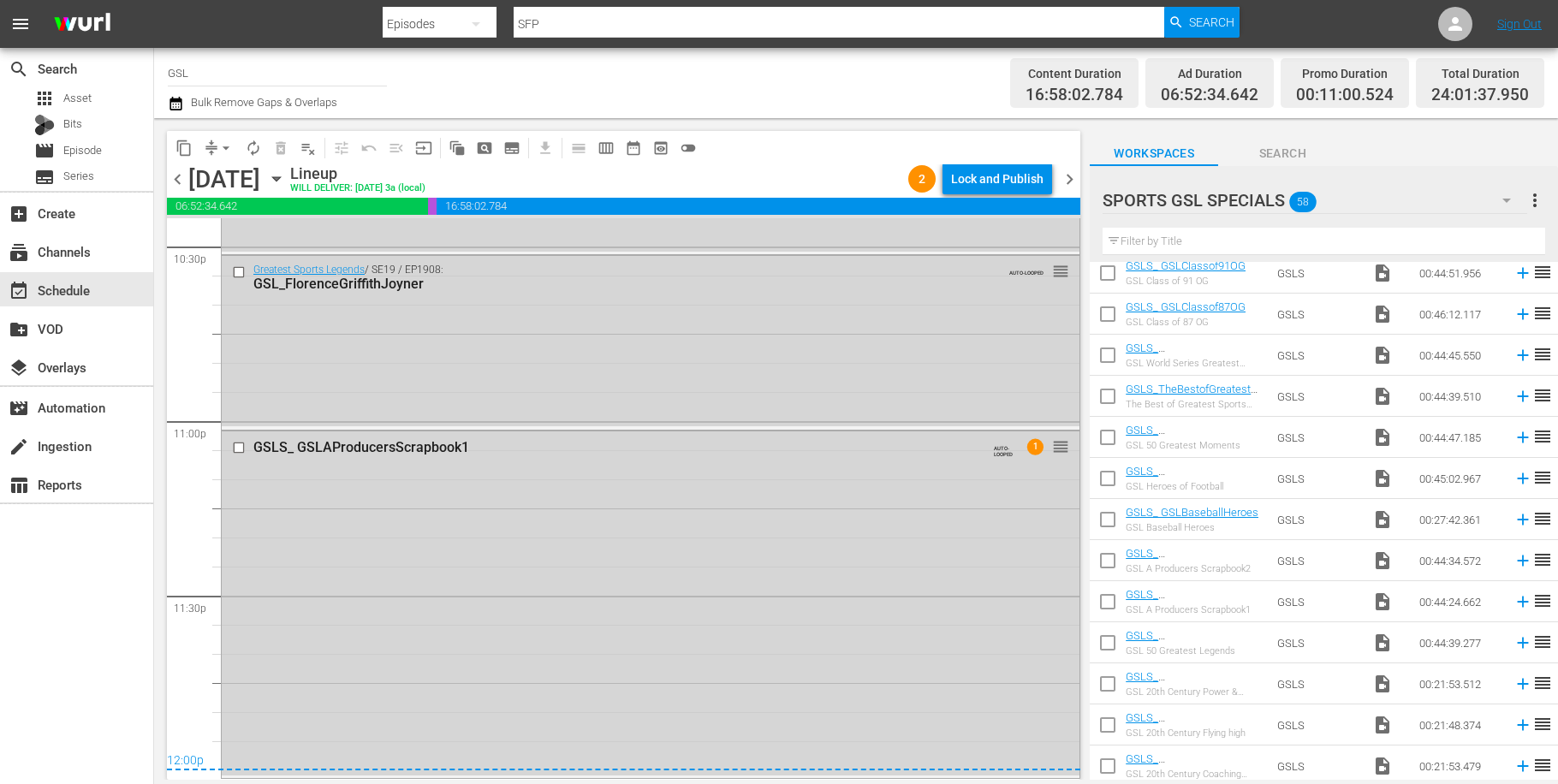
click at [286, 180] on div "[DATE] [DATE]" at bounding box center [237, 179] width 98 height 29
click at [286, 179] on icon "button" at bounding box center [276, 178] width 19 height 19
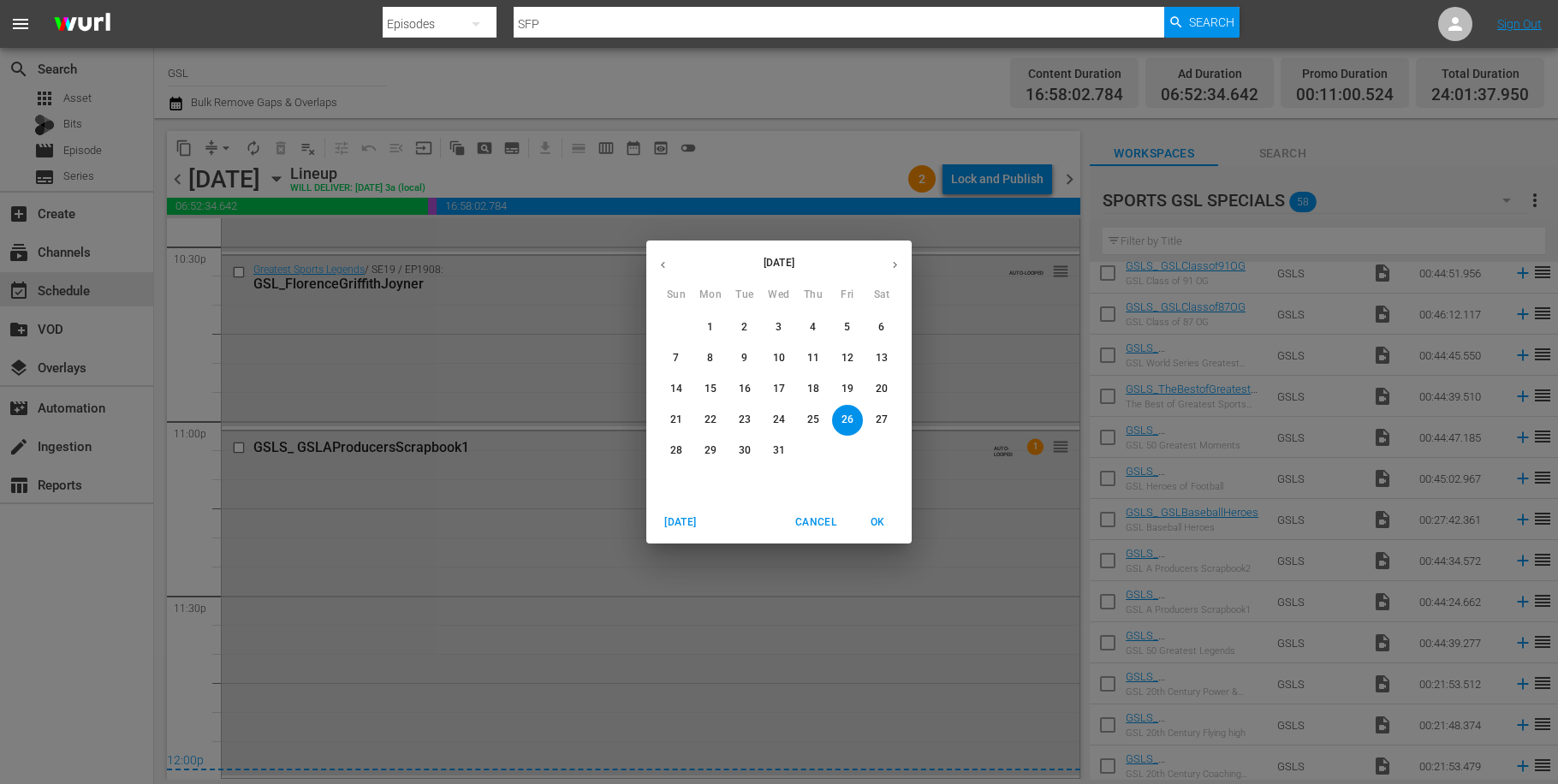
click at [530, 474] on div "[DATE] Sun Mon Tue Wed Thu Fri Sat 30 1 2 3 4 5 6 7 8 9 10 11 12 13 14 15 16 17…" at bounding box center [779, 392] width 1558 height 784
